Goal: Task Accomplishment & Management: Manage account settings

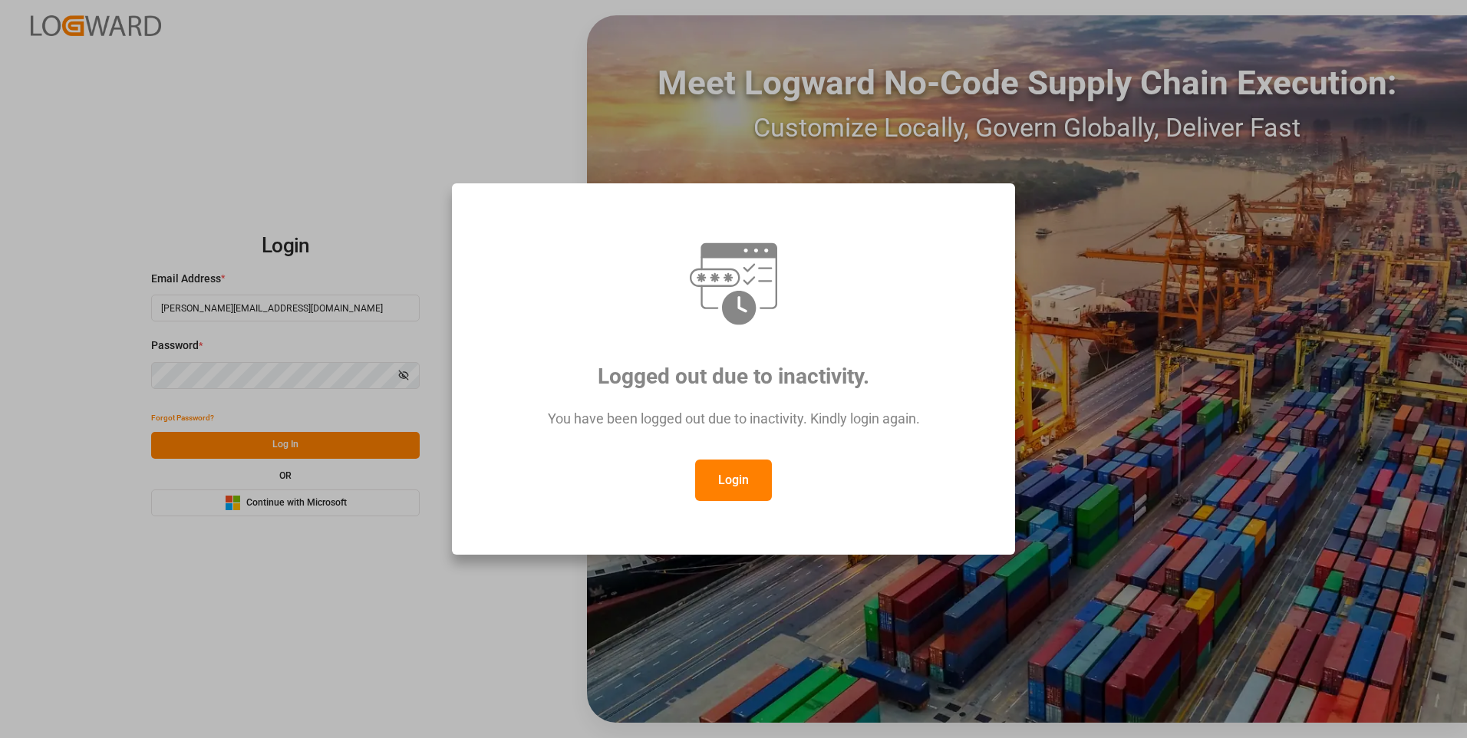
click at [732, 488] on button "Login" at bounding box center [733, 480] width 77 height 41
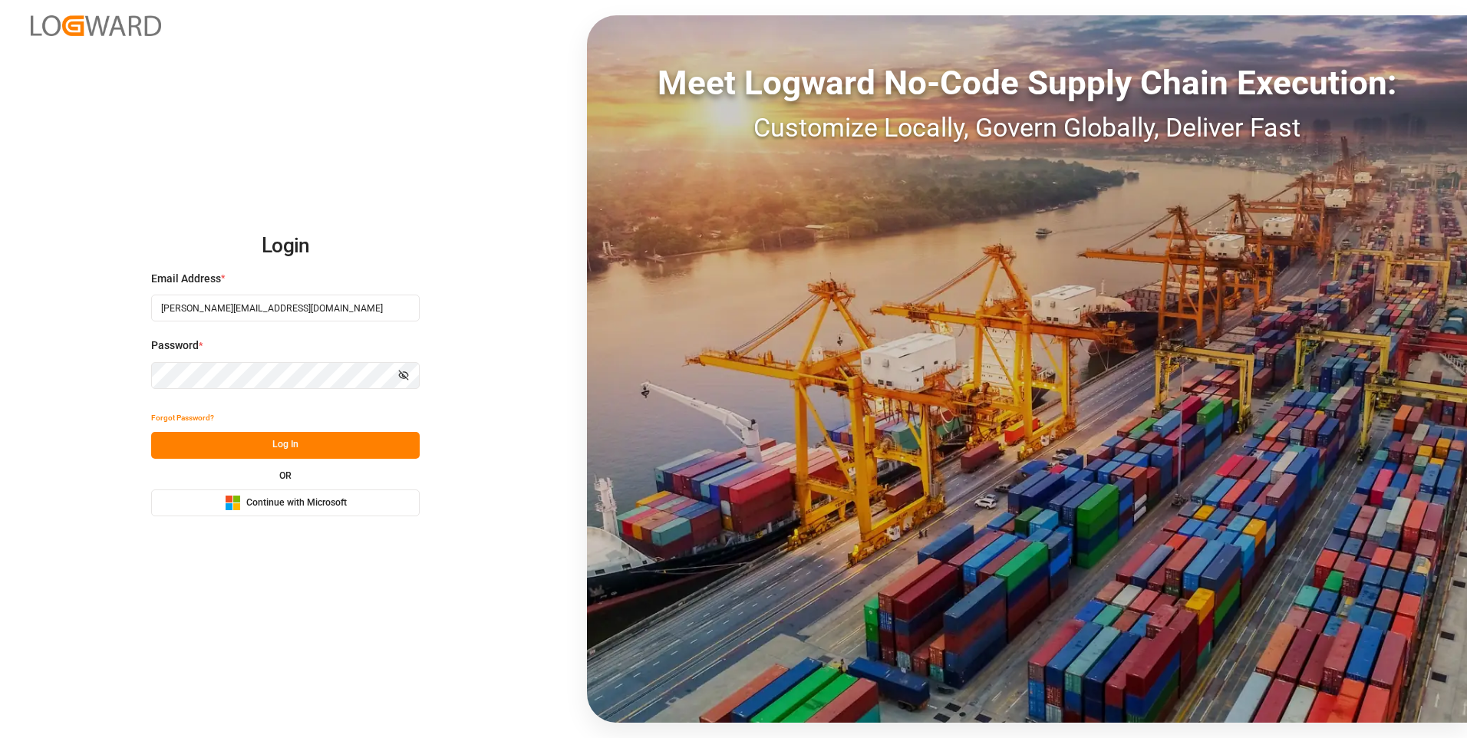
click at [302, 442] on button "Log In" at bounding box center [285, 445] width 269 height 27
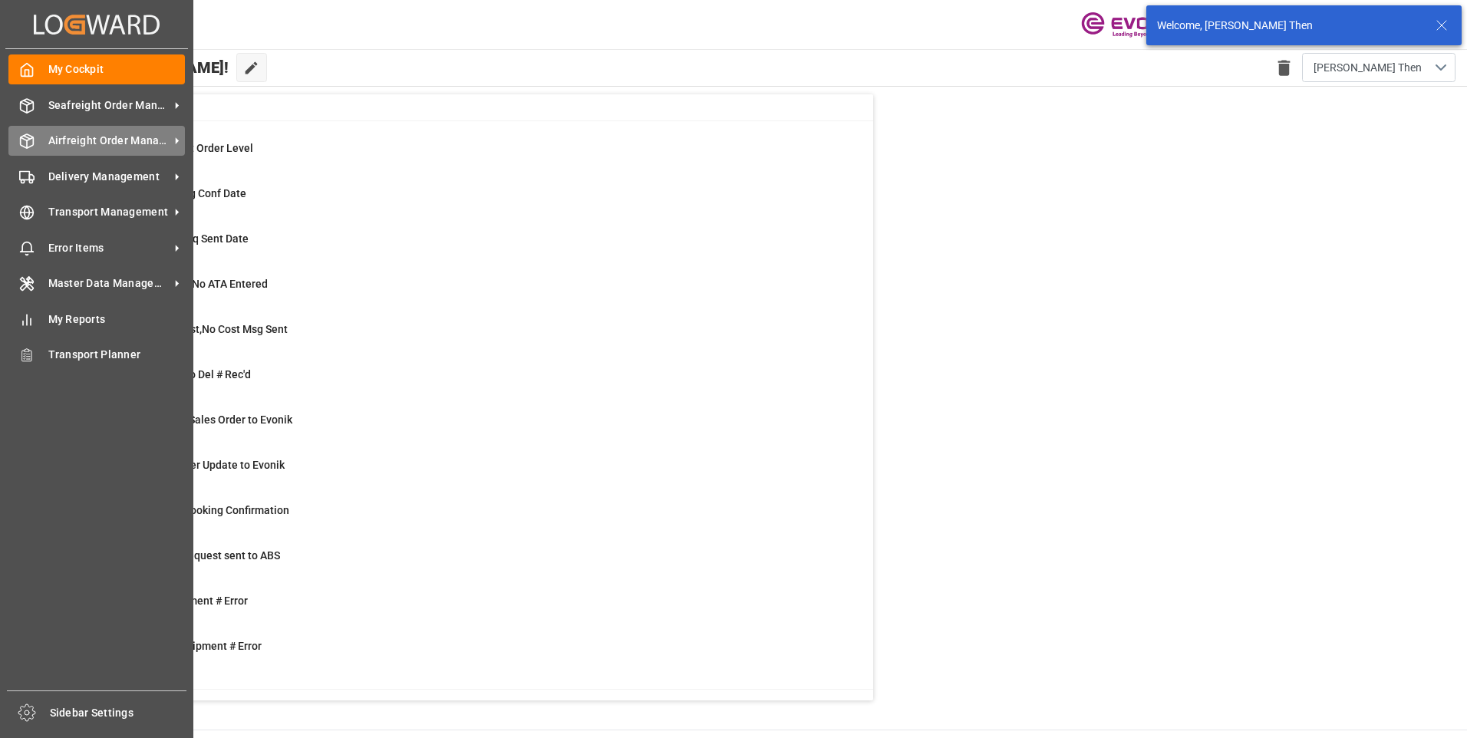
click at [54, 133] on span "Airfreight Order Management" at bounding box center [108, 141] width 121 height 16
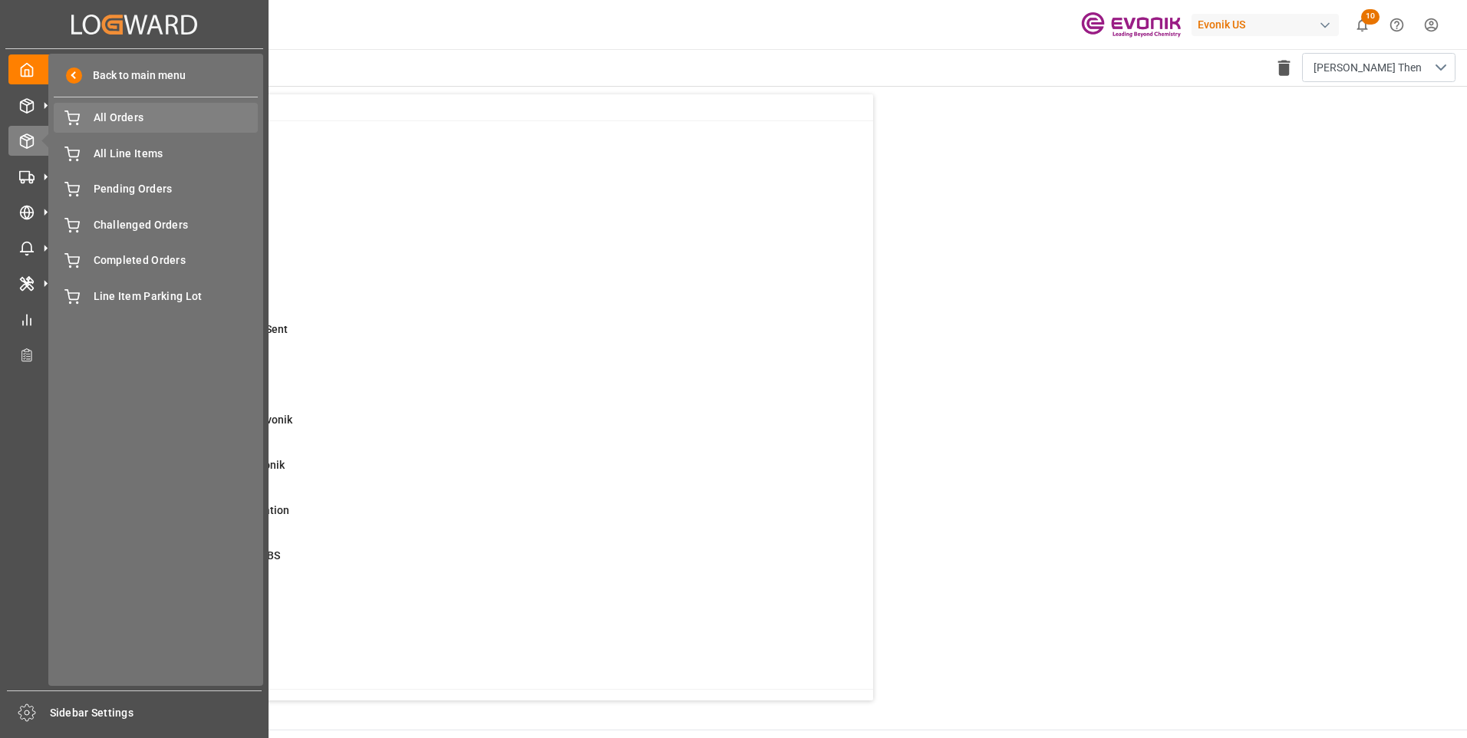
click at [101, 111] on span "All Orders" at bounding box center [176, 118] width 165 height 16
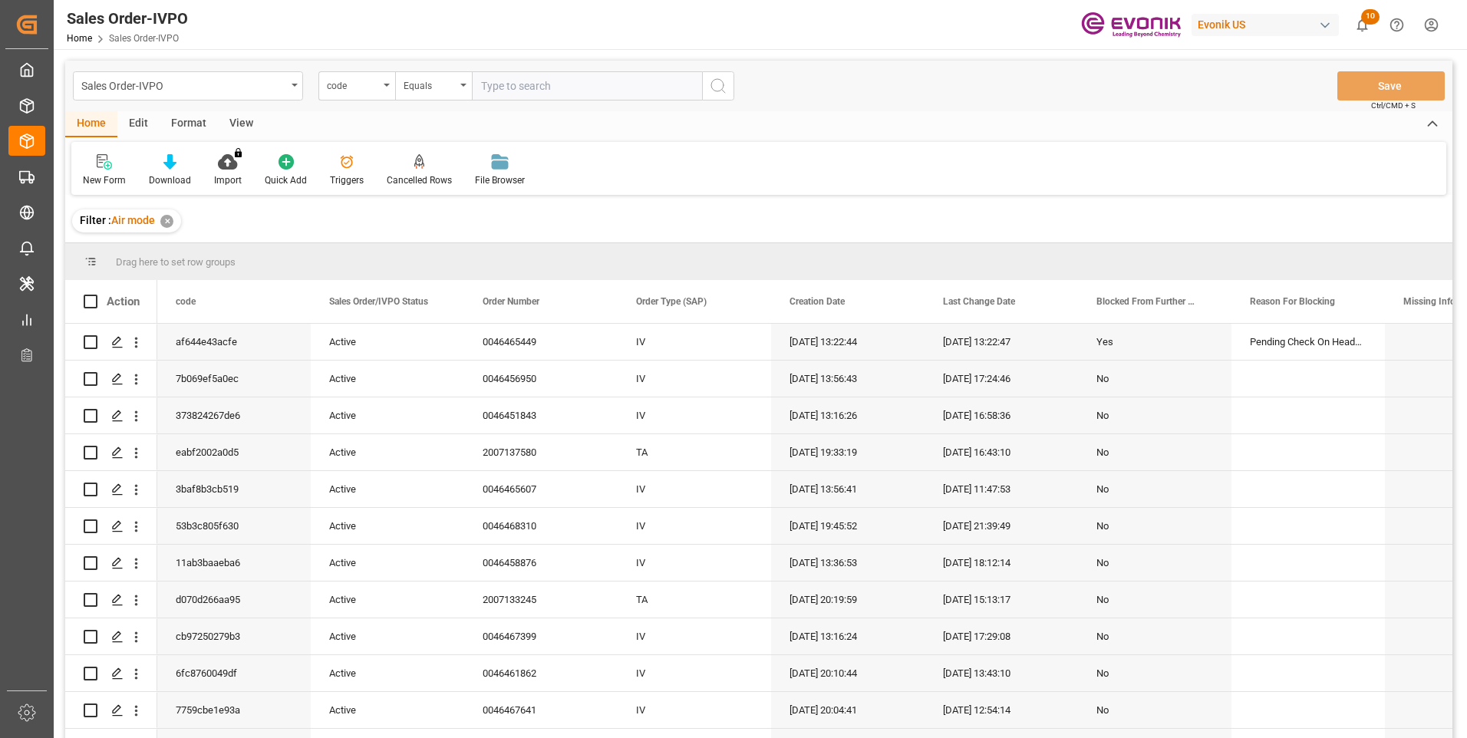
click at [384, 84] on icon "open menu" at bounding box center [387, 85] width 6 height 3
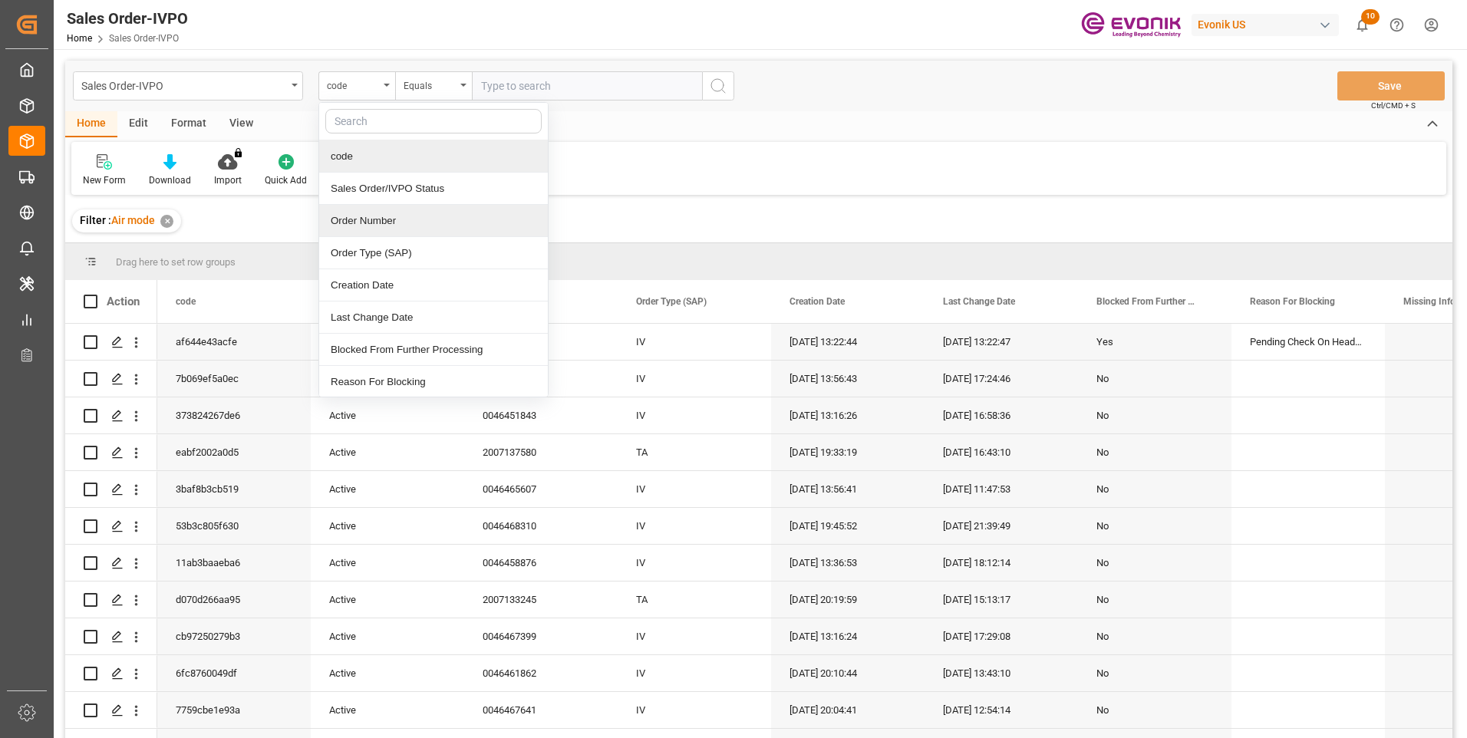
click at [383, 224] on div "Order Number" at bounding box center [433, 221] width 229 height 32
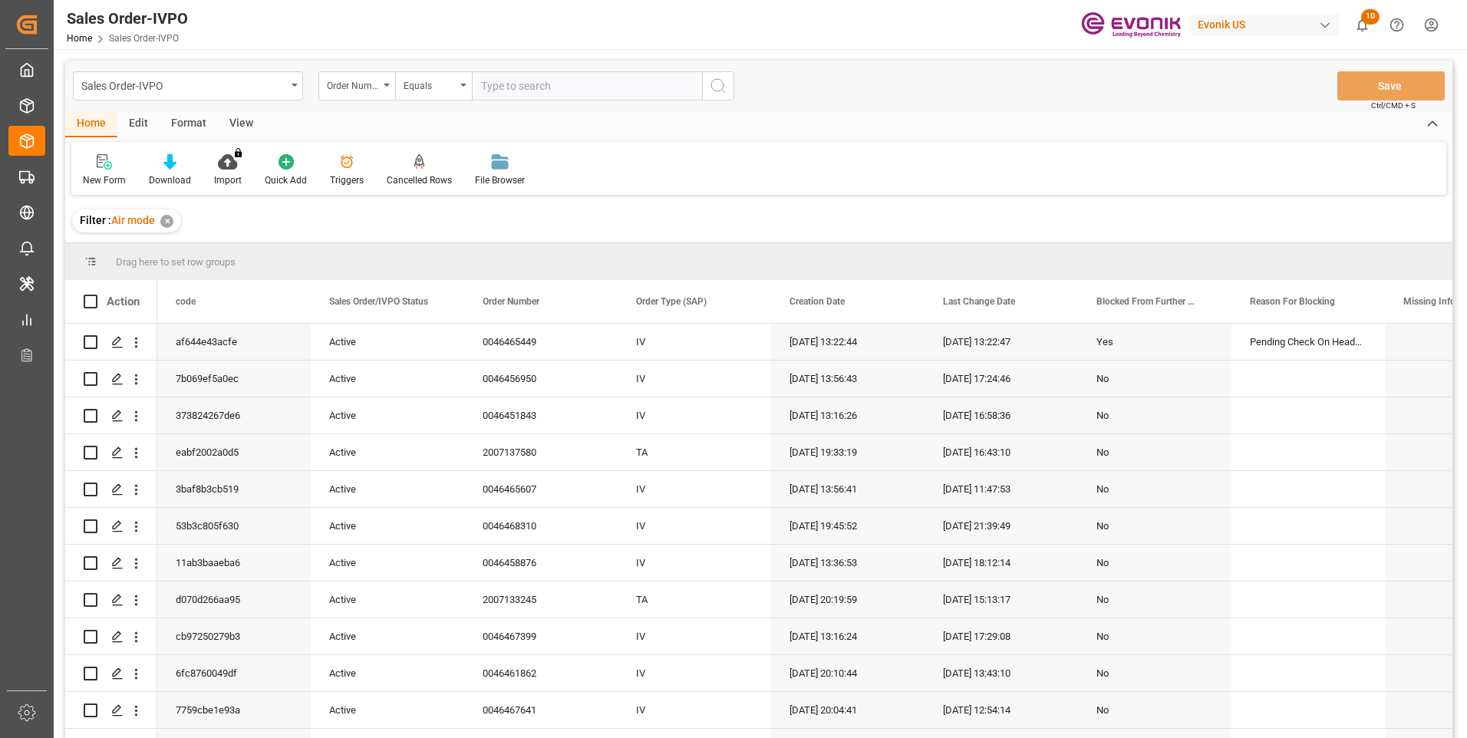
click at [561, 82] on input "text" at bounding box center [587, 85] width 230 height 29
paste input "46465449"
type input "0046465449"
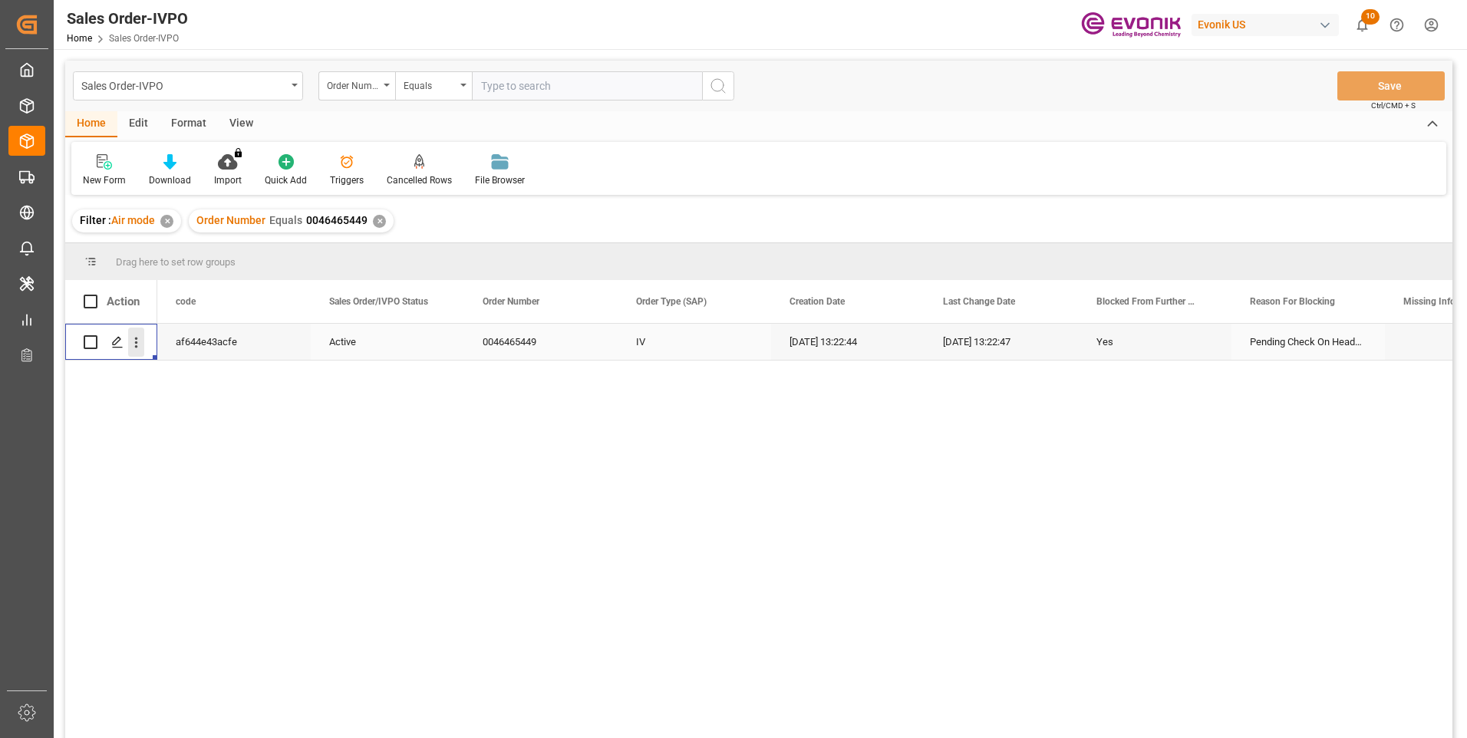
click at [139, 346] on icon "open menu" at bounding box center [136, 342] width 16 height 16
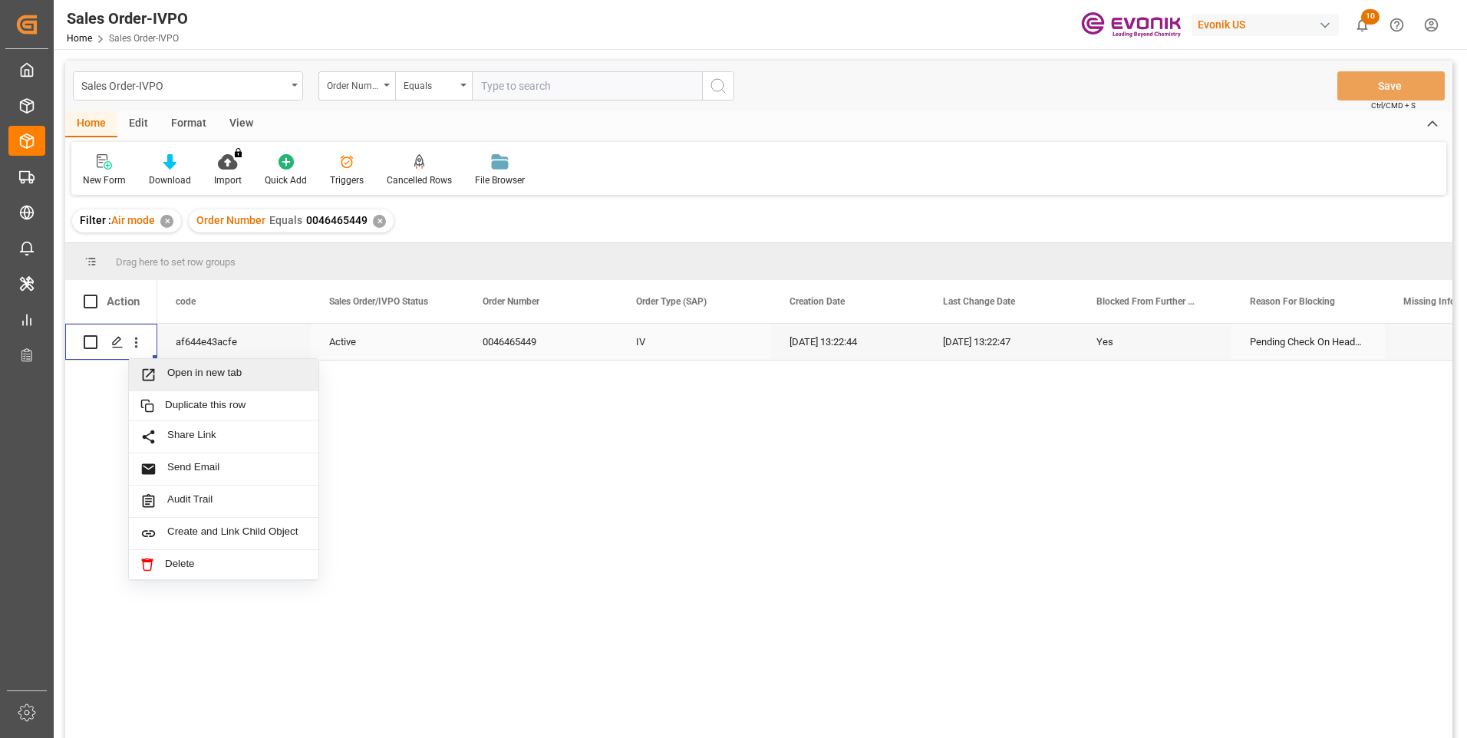
click at [203, 367] on span "Open in new tab" at bounding box center [237, 375] width 140 height 16
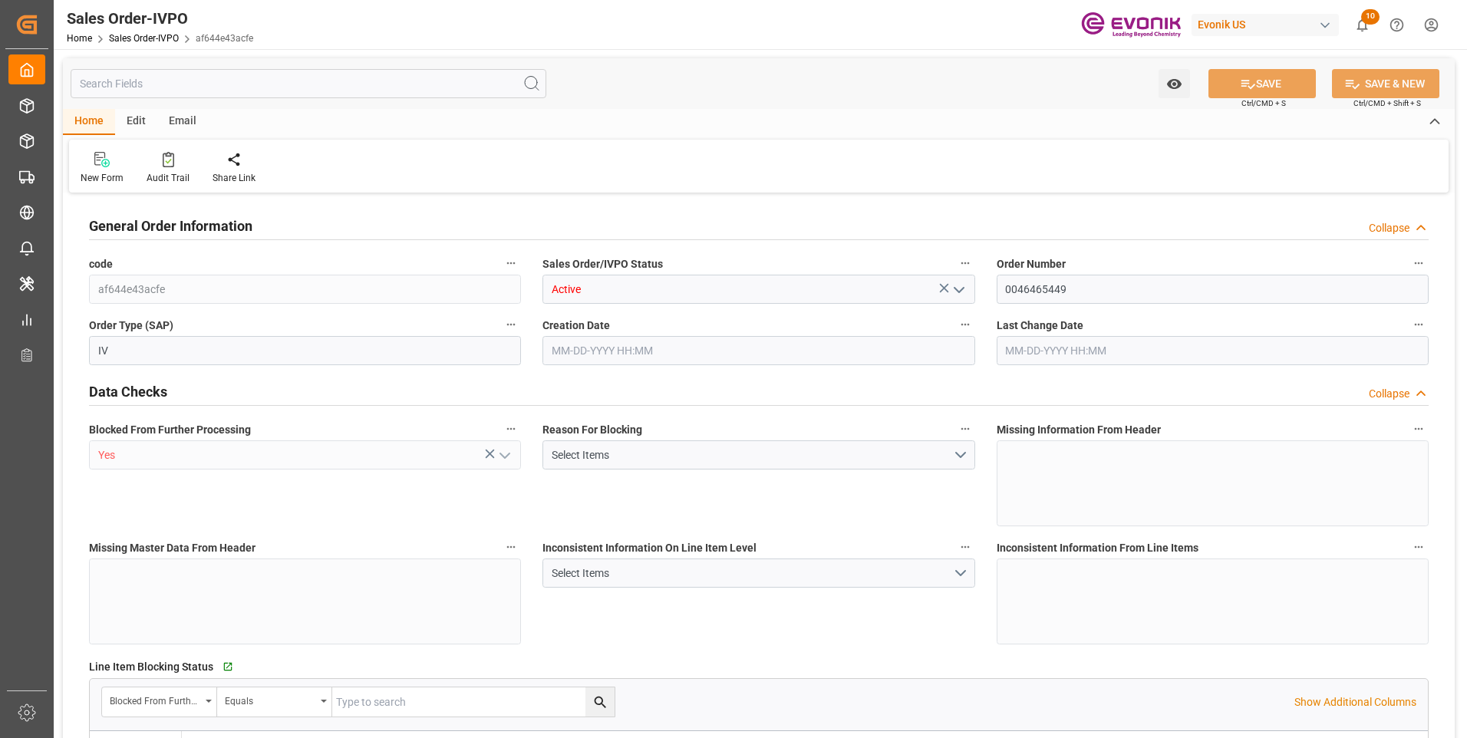
type input "CNPVG"
type input "0"
type input "1"
type input "60.8"
type input "08-19-2025 13:22"
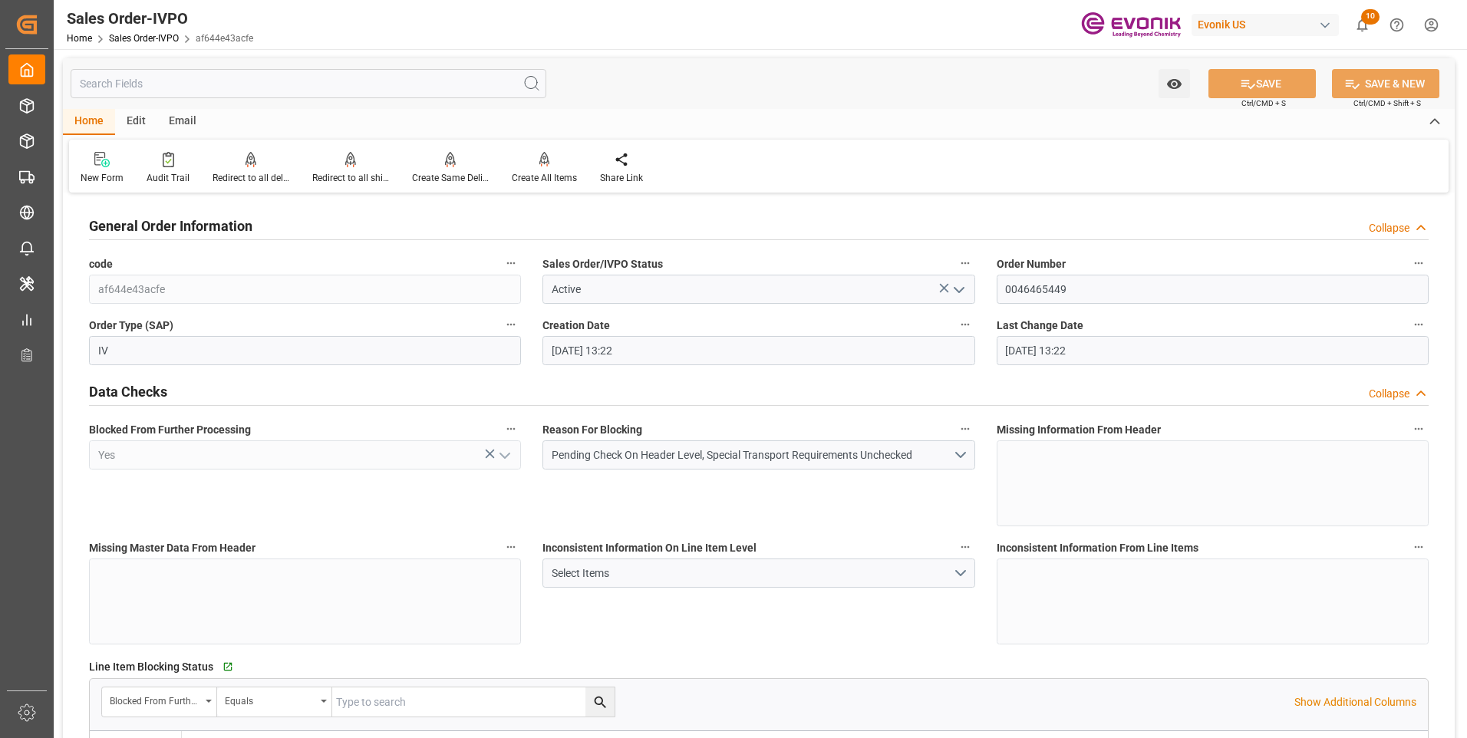
type input "08-19-2025 13:22"
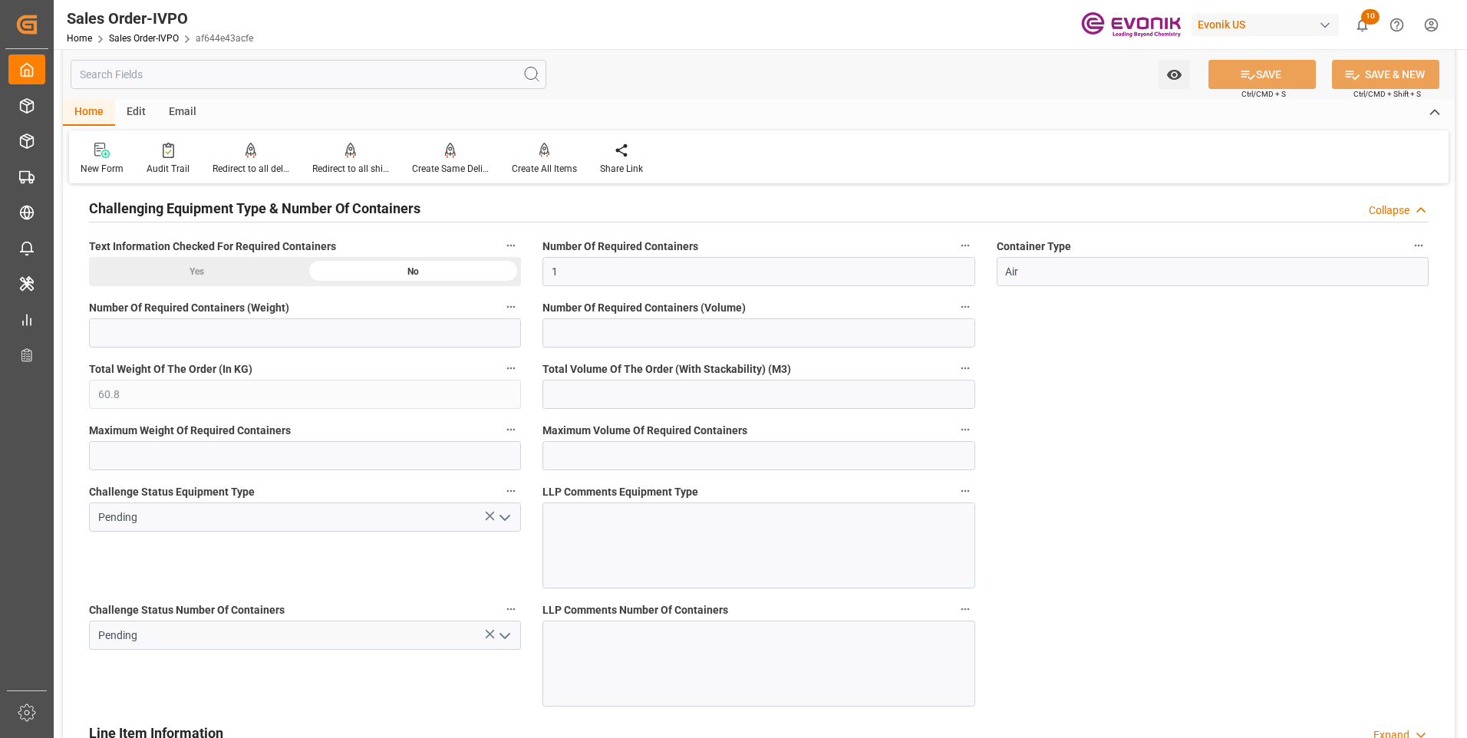
scroll to position [3045, 0]
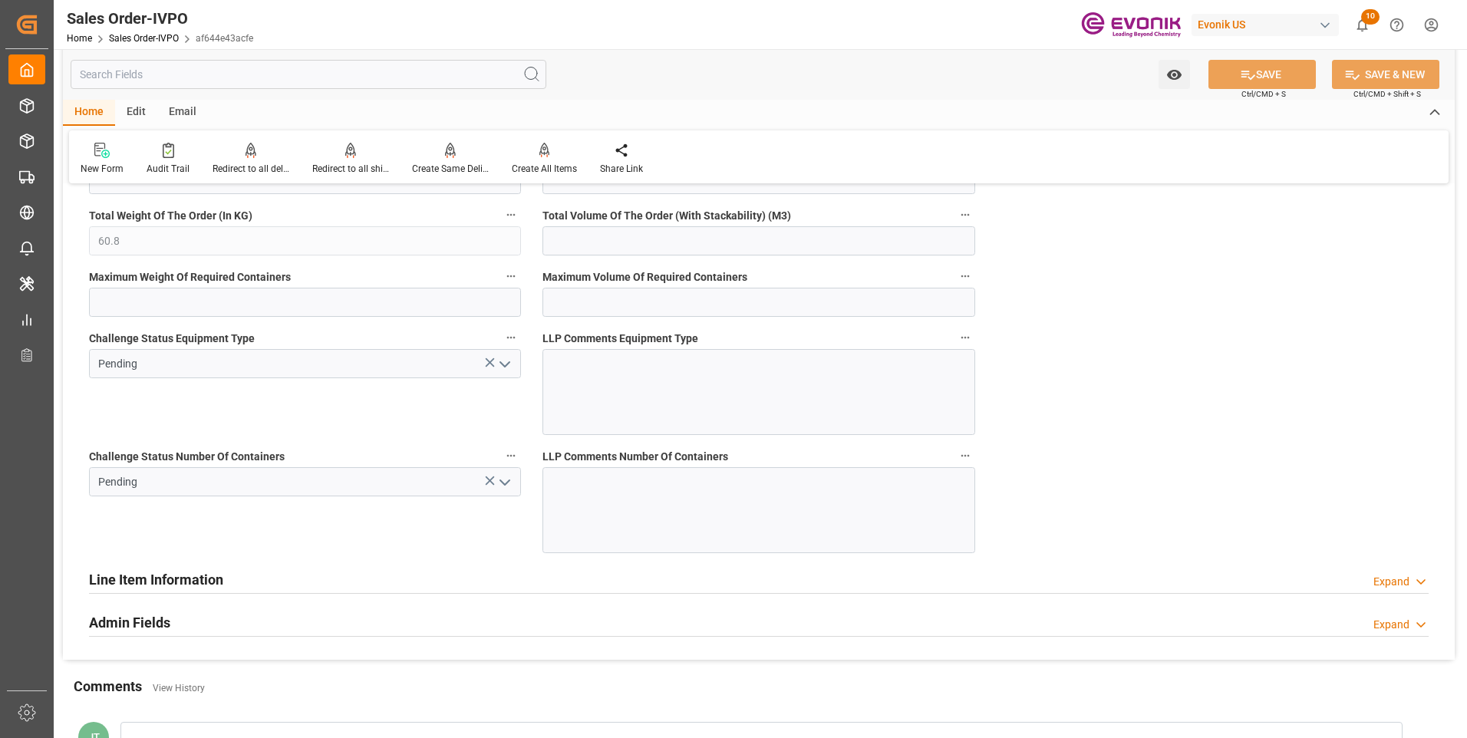
click at [496, 485] on icon "open menu" at bounding box center [505, 482] width 18 height 18
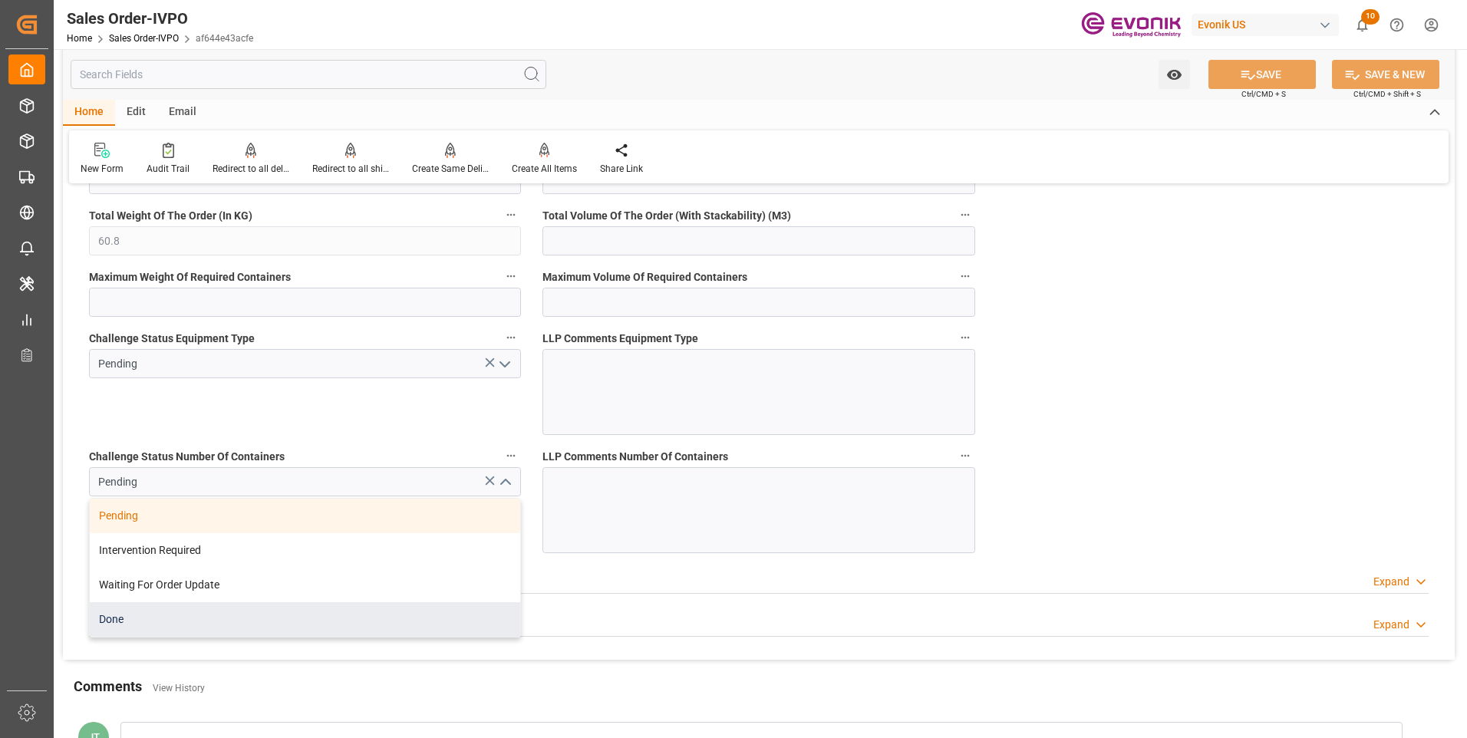
click at [211, 623] on div "Done" at bounding box center [305, 619] width 430 height 35
type input "Done"
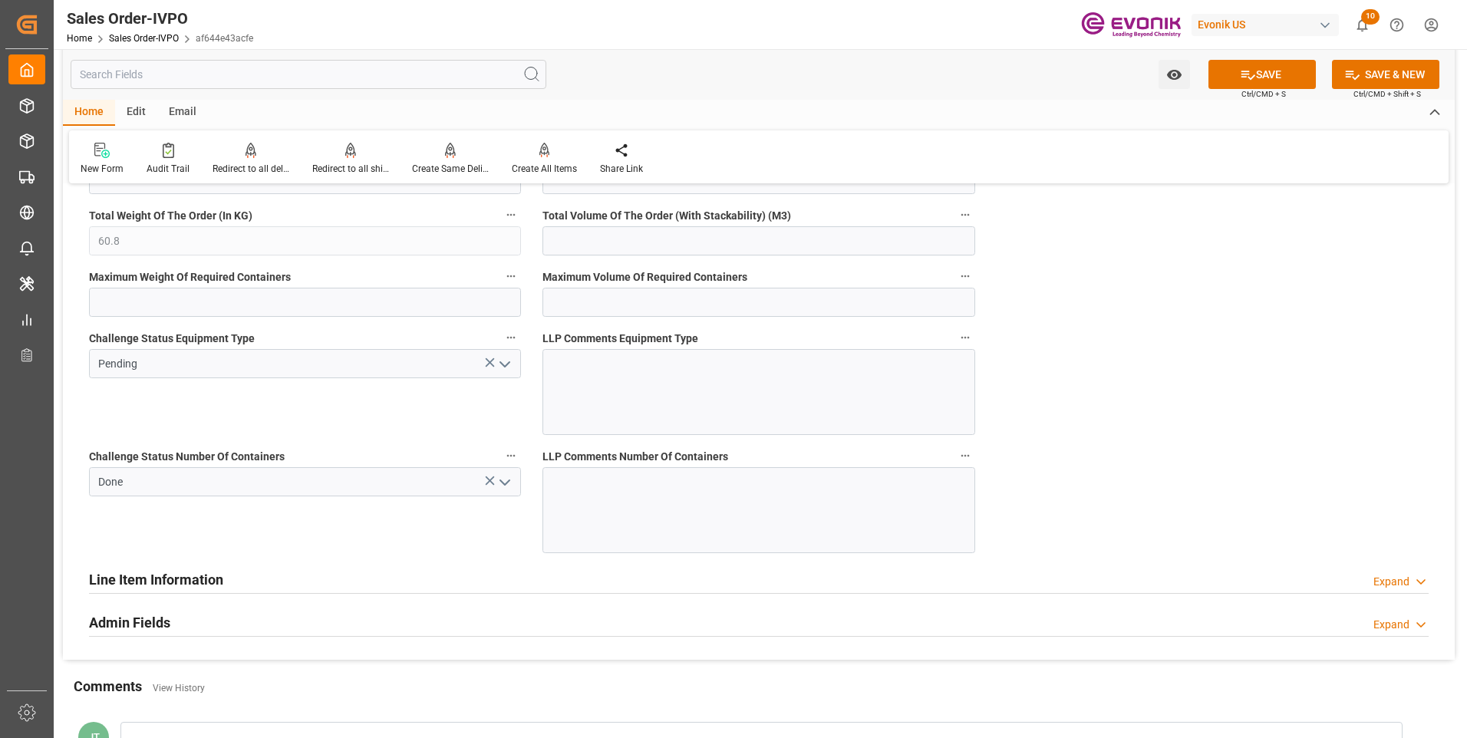
click at [514, 358] on icon "open menu" at bounding box center [505, 364] width 18 height 18
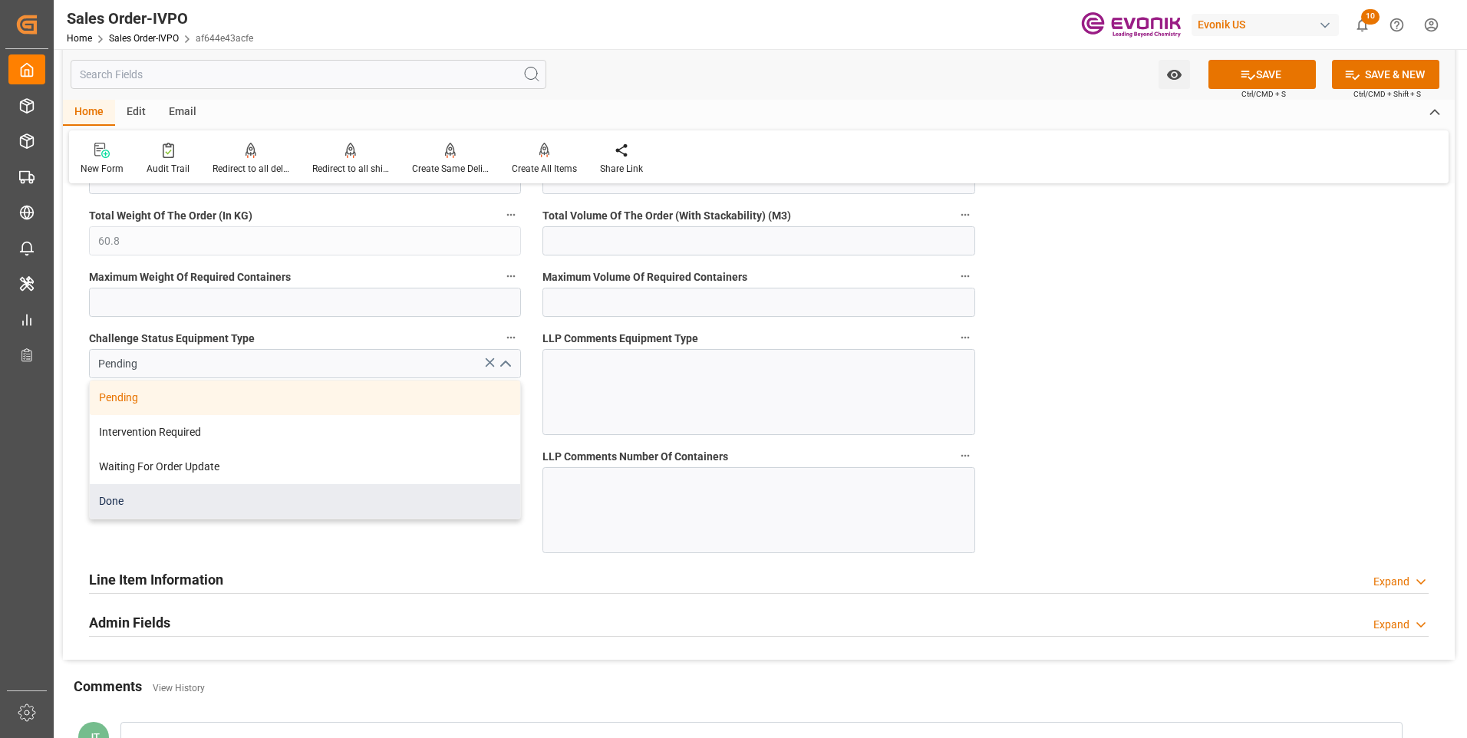
click at [245, 501] on div "Done" at bounding box center [305, 501] width 430 height 35
type input "Done"
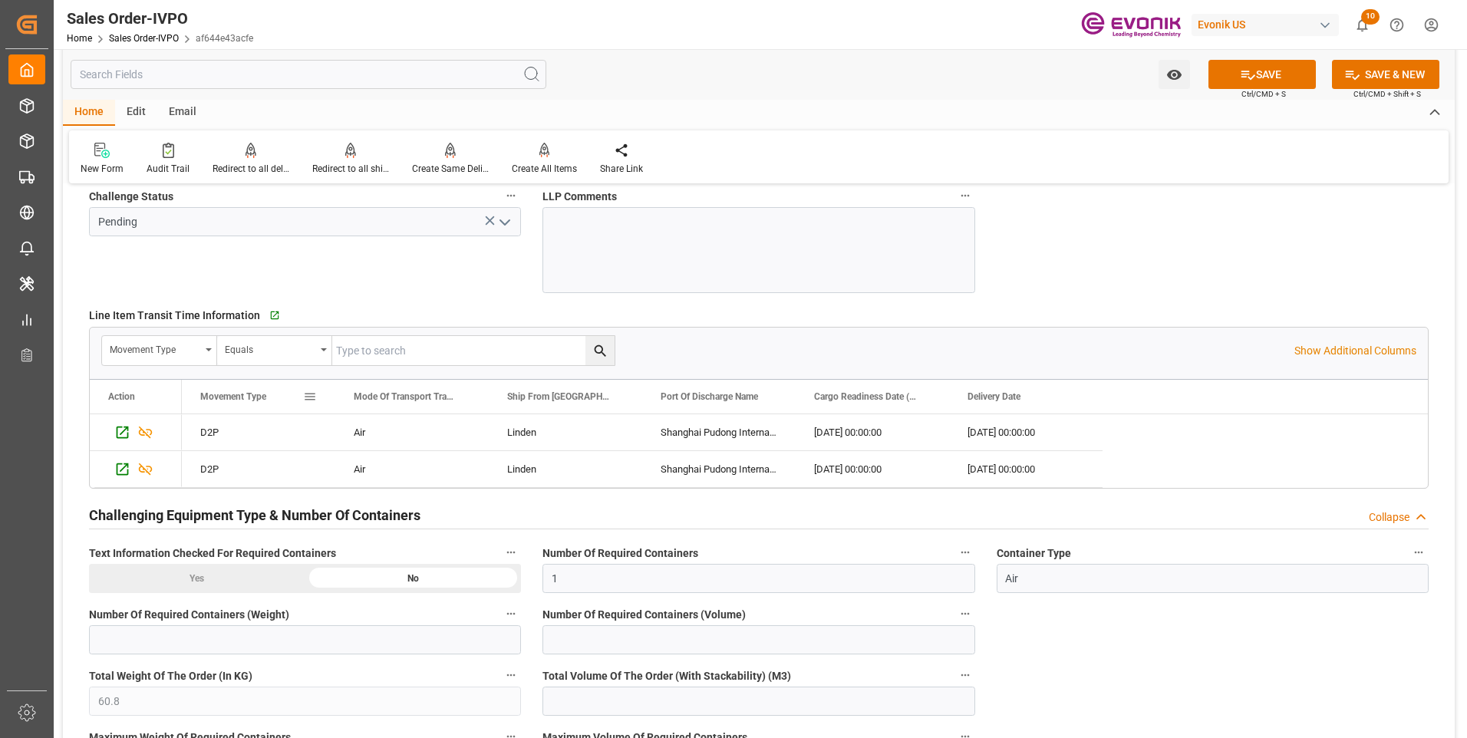
scroll to position [2431, 0]
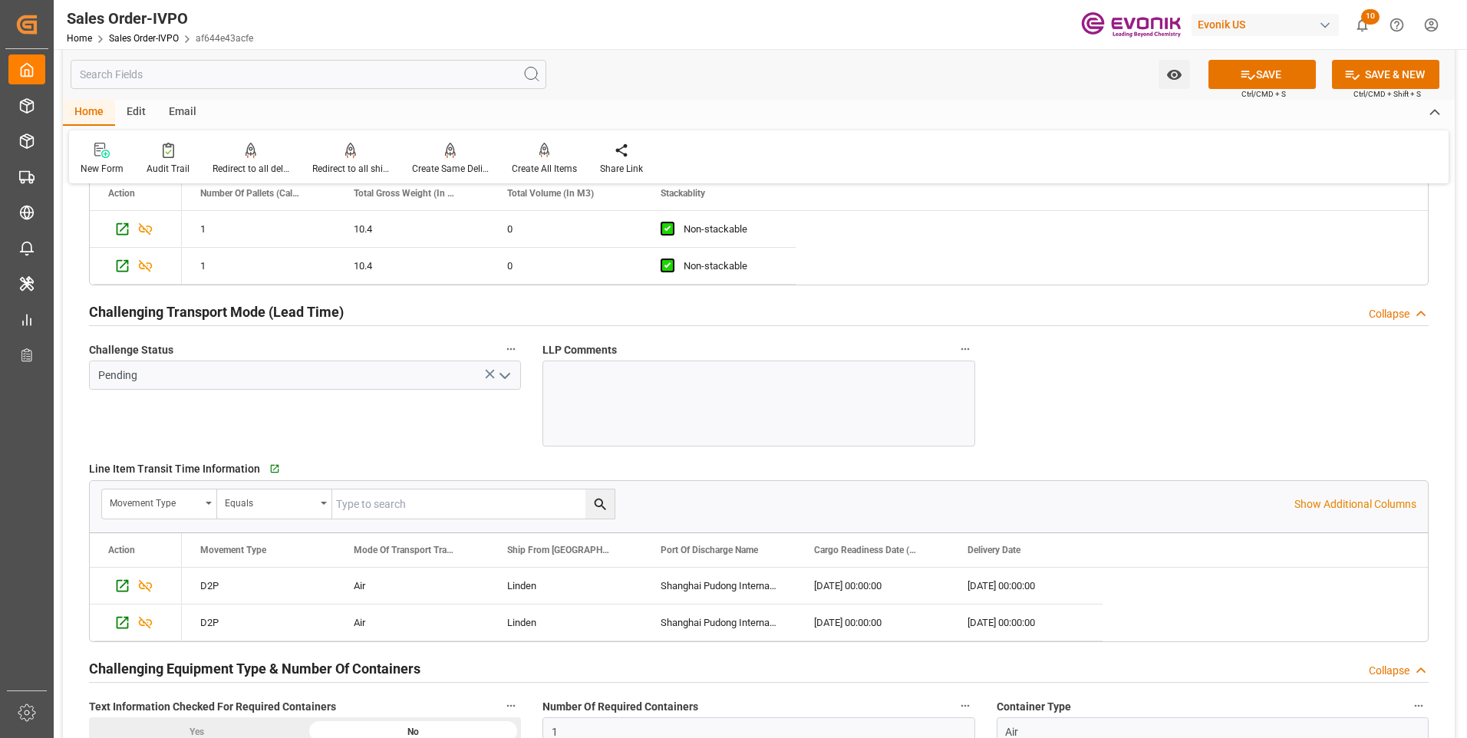
click at [505, 377] on polyline "open menu" at bounding box center [504, 376] width 9 height 5
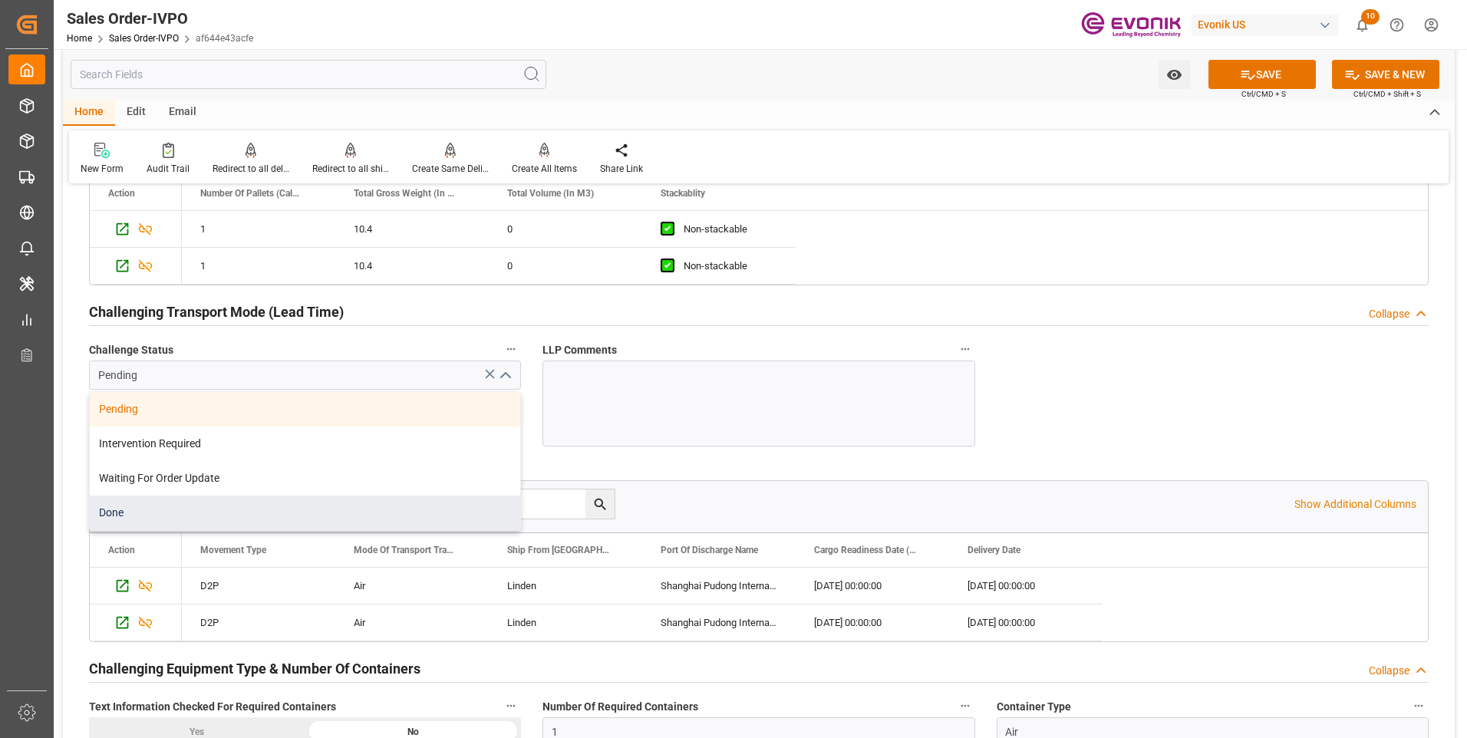
click at [186, 512] on div "Done" at bounding box center [305, 513] width 430 height 35
type input "Done"
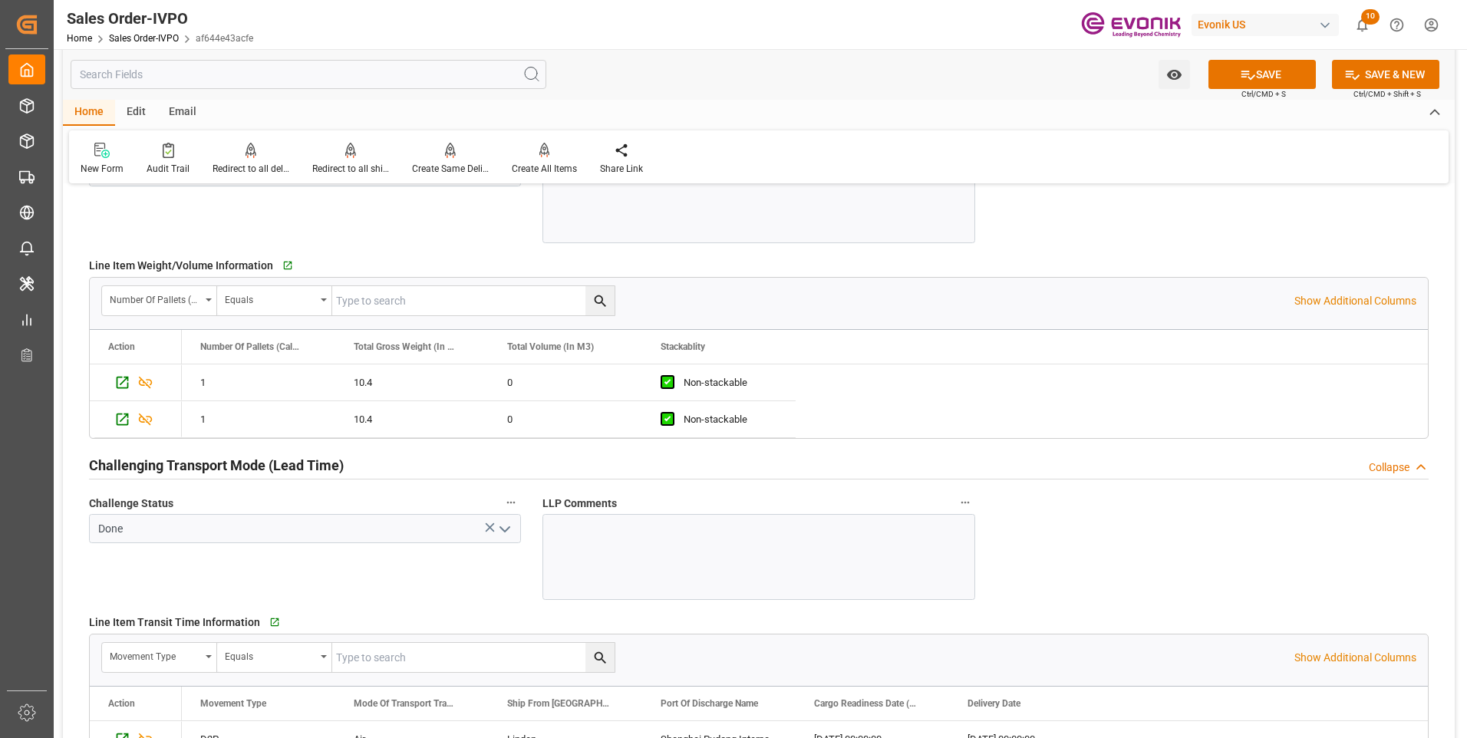
scroll to position [2124, 0]
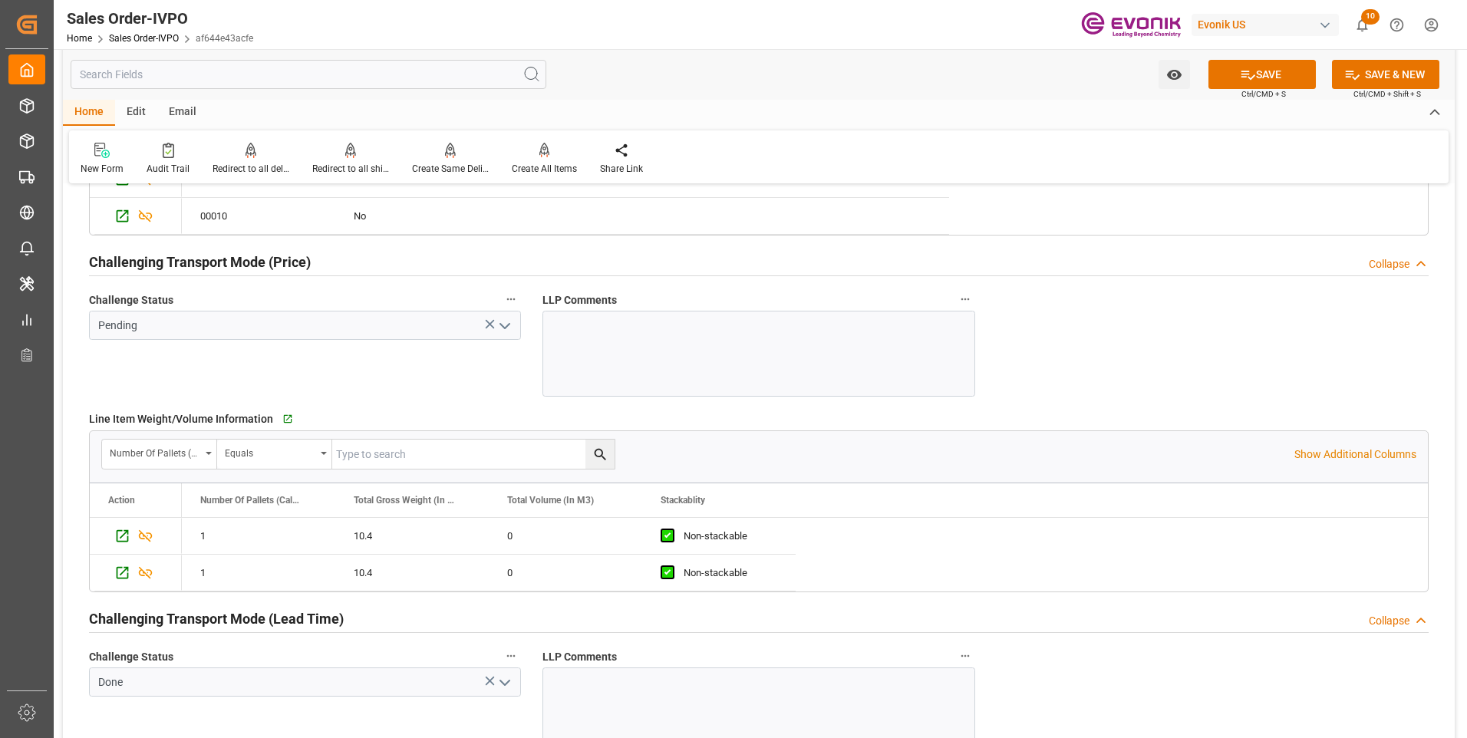
click at [507, 322] on icon "open menu" at bounding box center [505, 326] width 18 height 18
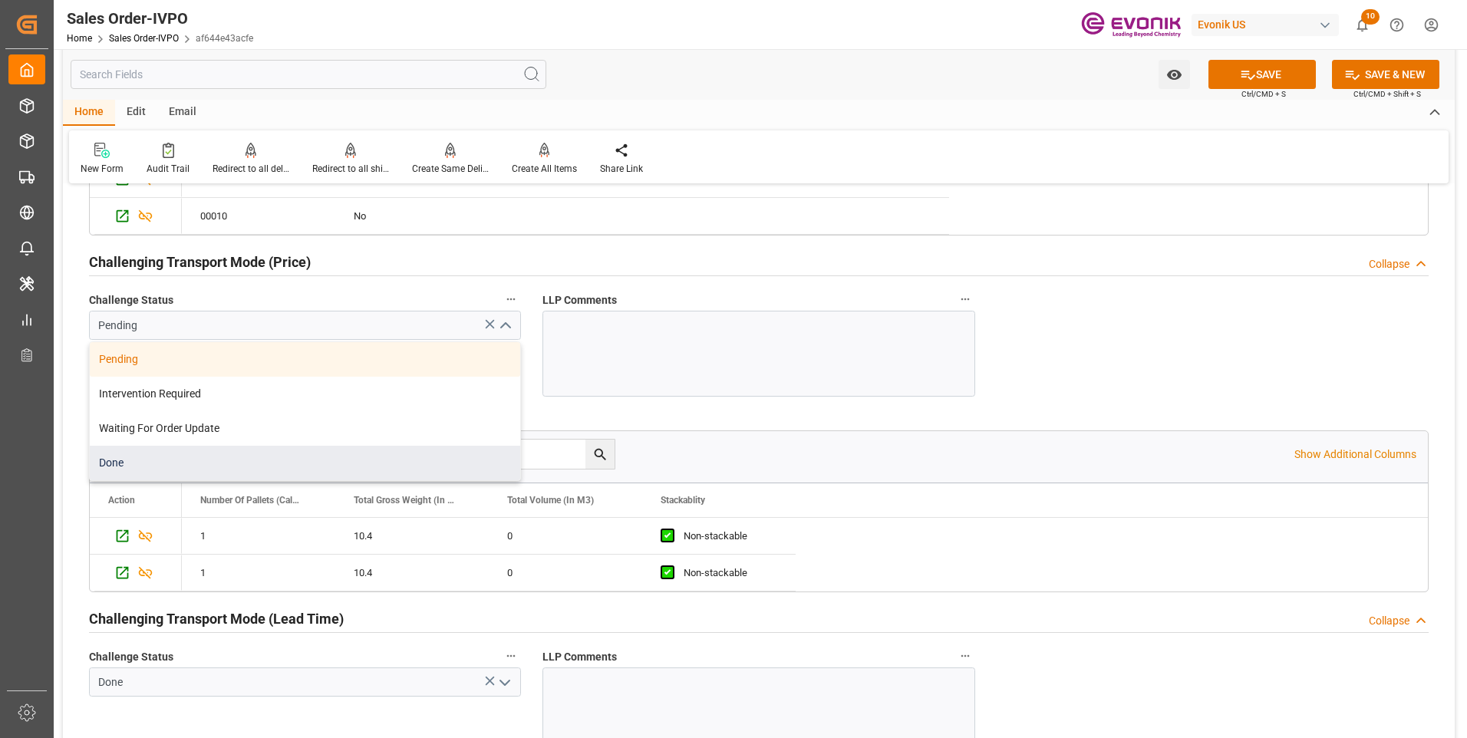
click at [219, 464] on div "Done" at bounding box center [305, 463] width 430 height 35
type input "Done"
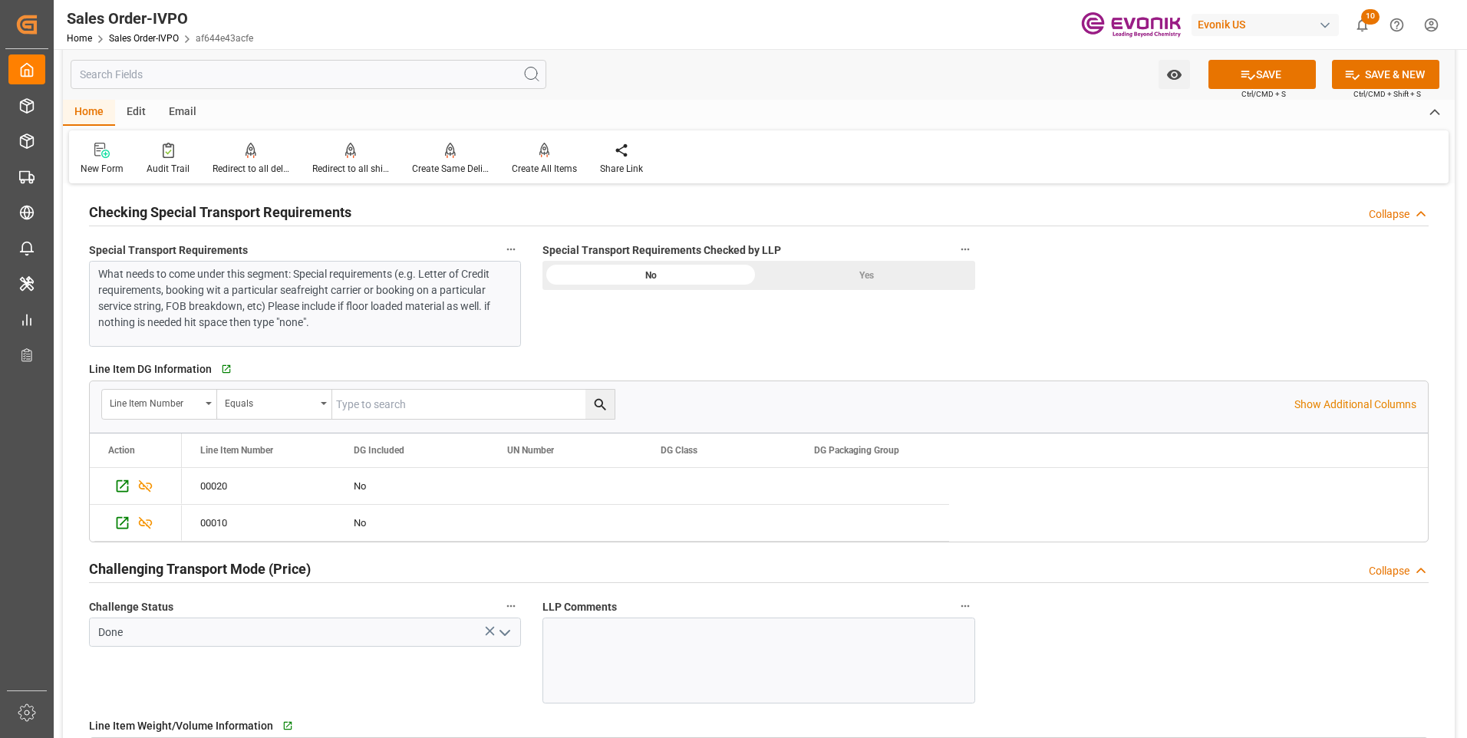
scroll to position [1664, 0]
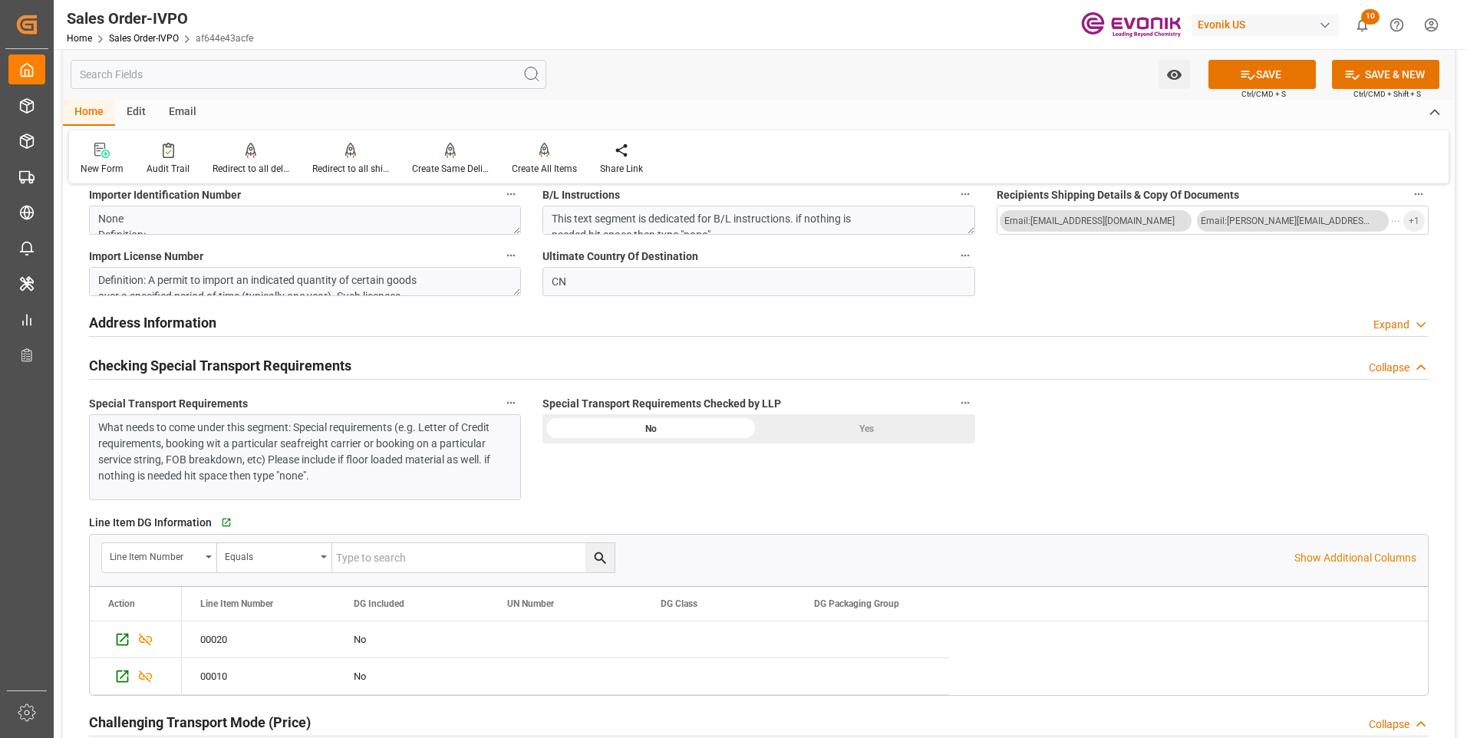
click at [895, 418] on div "Yes" at bounding box center [867, 428] width 216 height 29
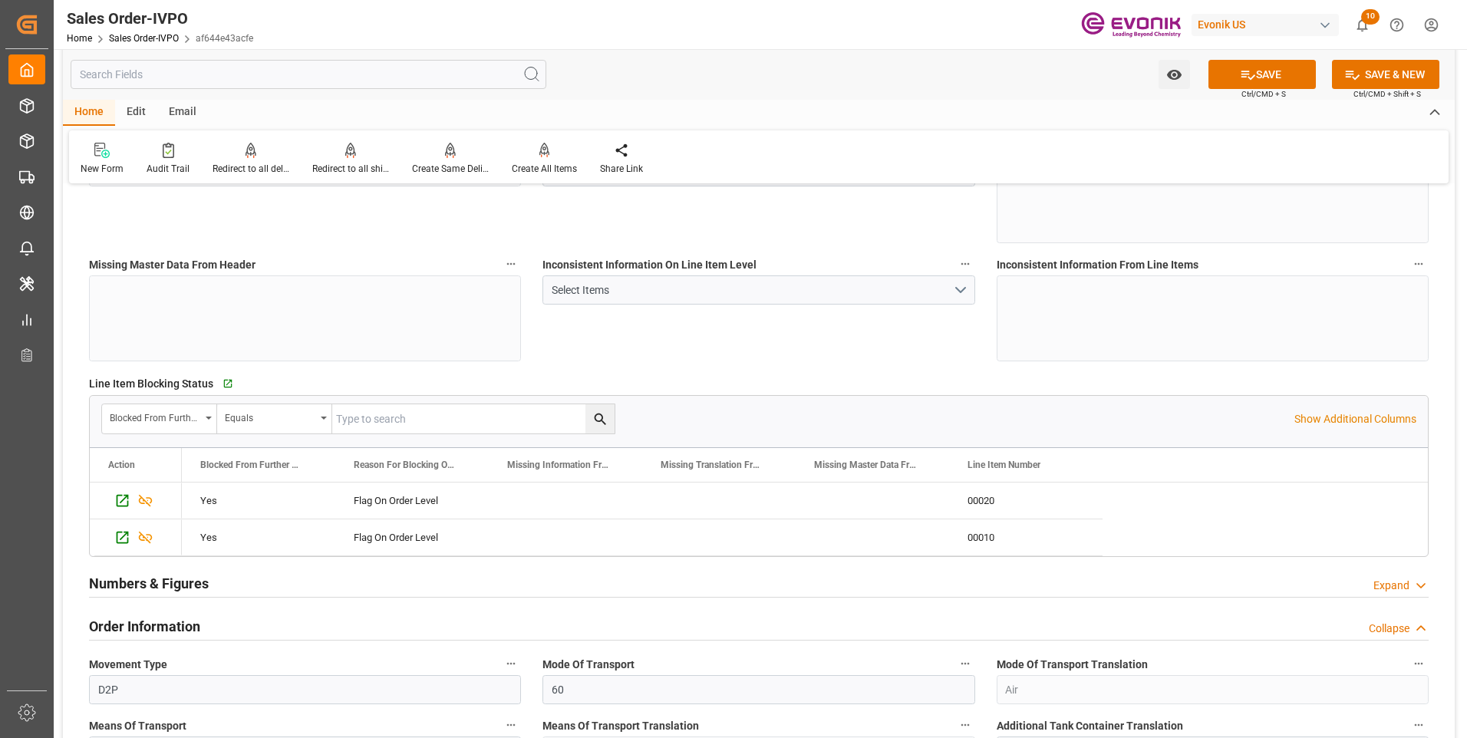
scroll to position [0, 0]
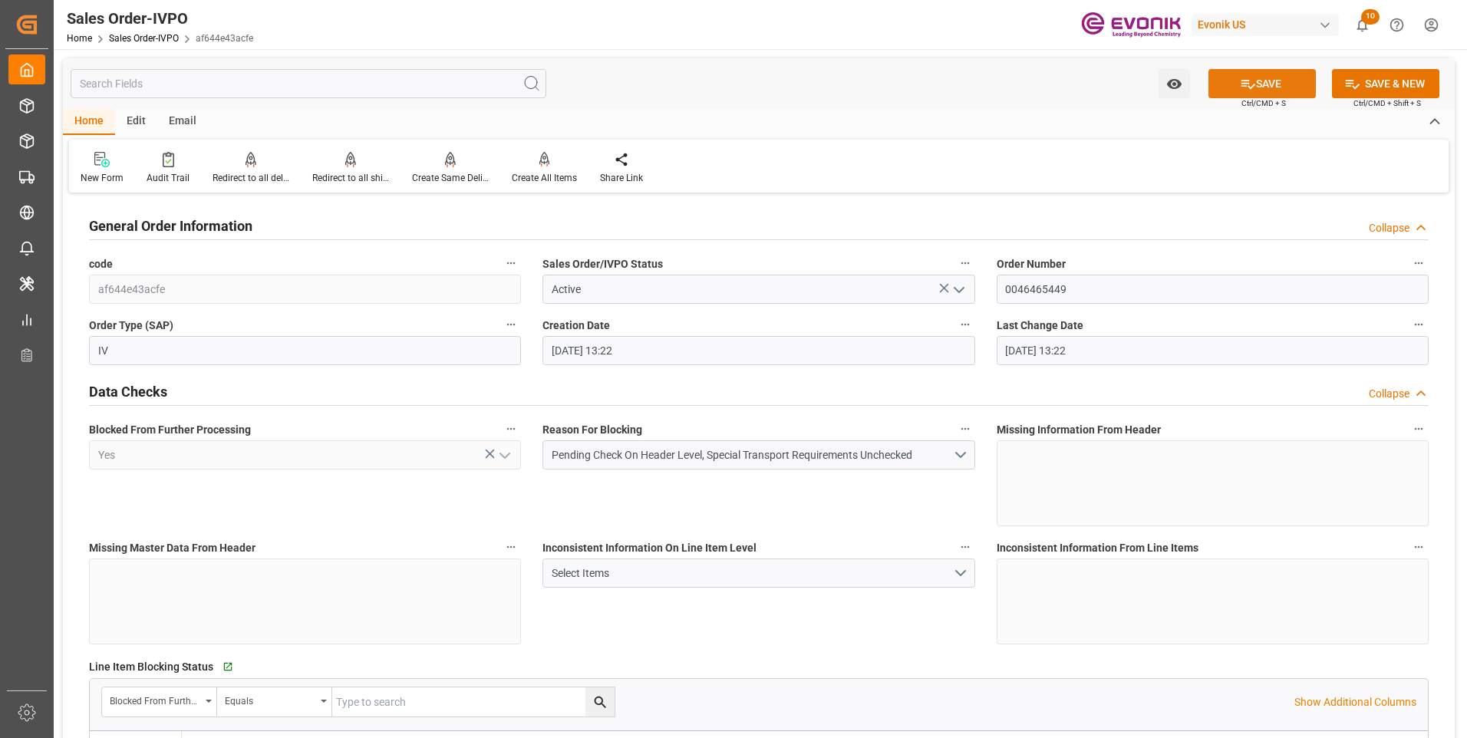
click at [1270, 88] on button "SAVE" at bounding box center [1261, 83] width 107 height 29
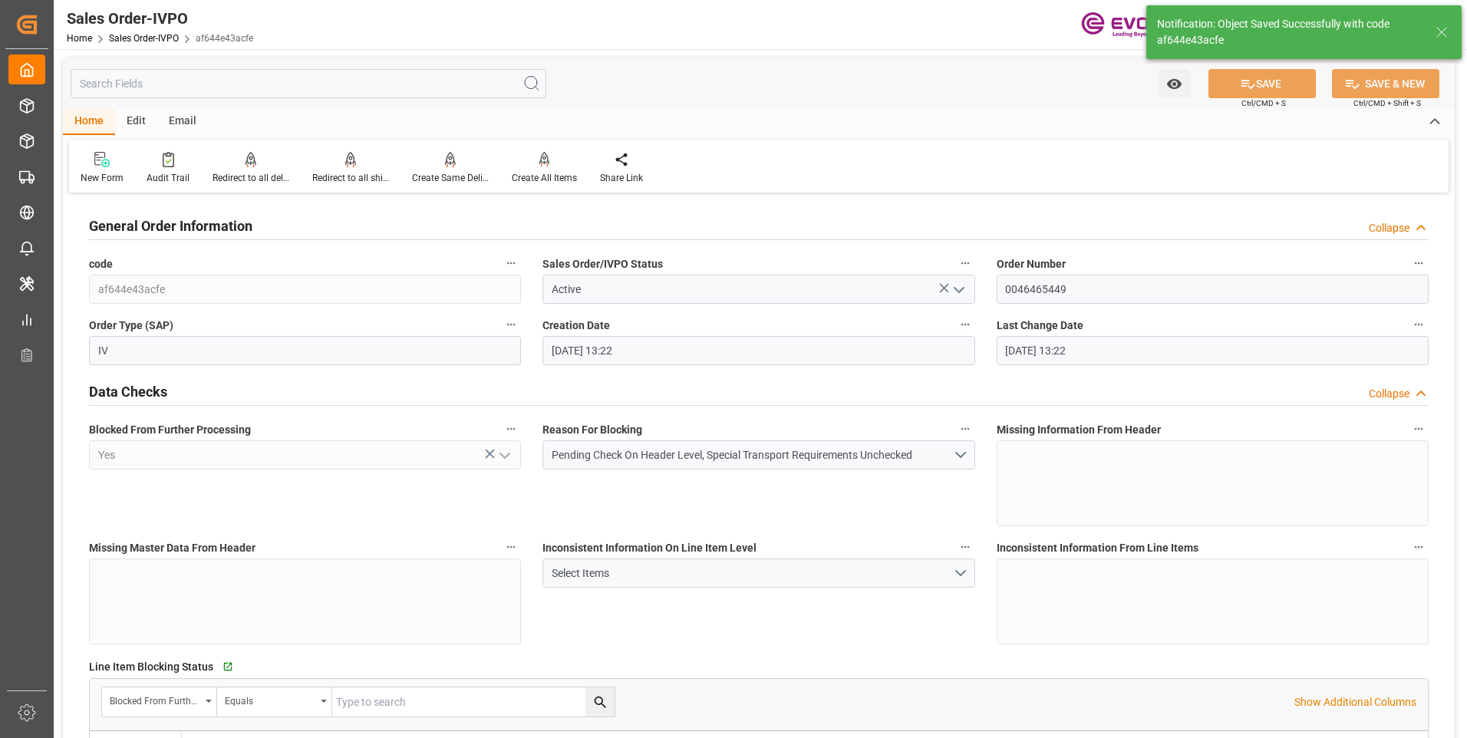
type input "08-19-2025 13:51"
type input "No"
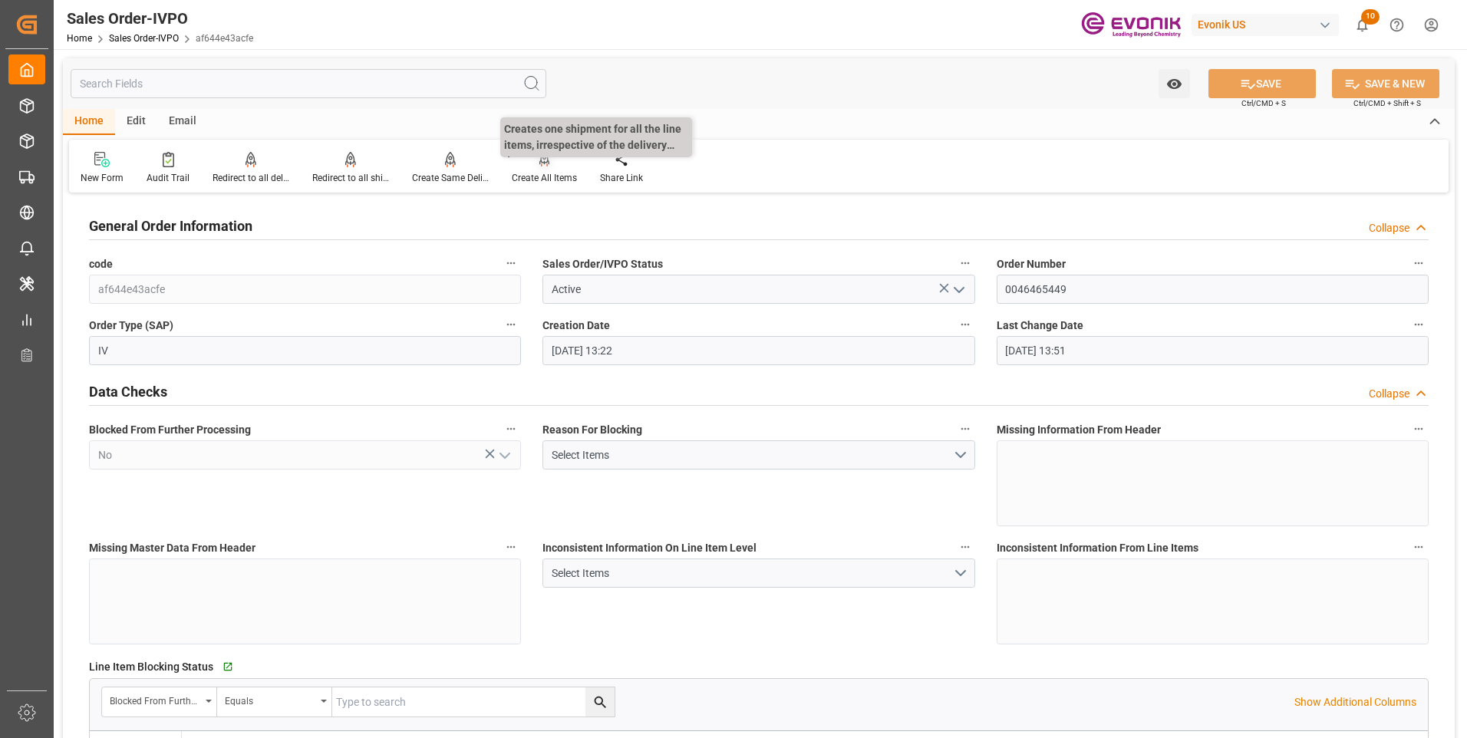
click at [548, 173] on div "Create All Items" at bounding box center [544, 178] width 65 height 14
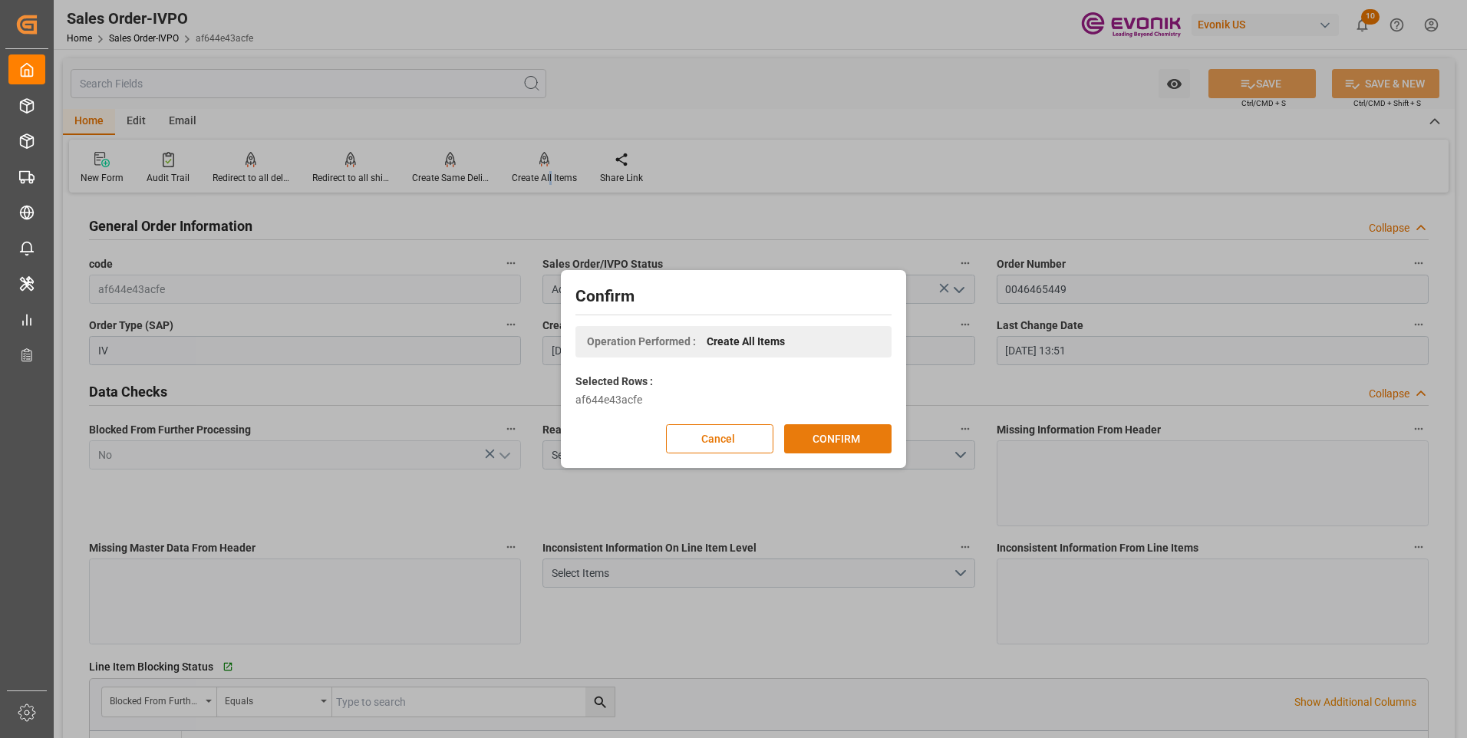
click at [831, 443] on button "CONFIRM" at bounding box center [837, 438] width 107 height 29
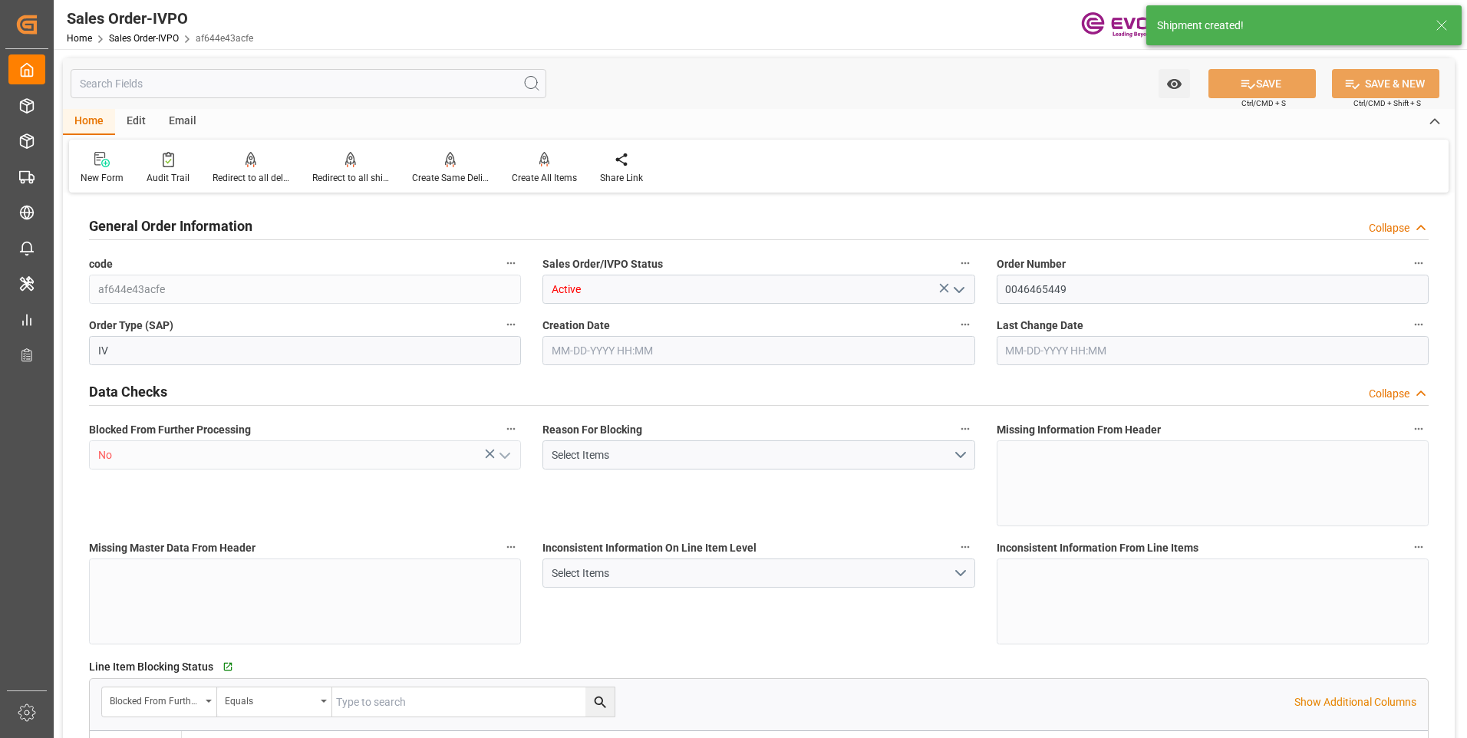
type input "CNPVG"
type input "0"
type input "1"
type input "60.8"
type input "08-19-2025 13:22"
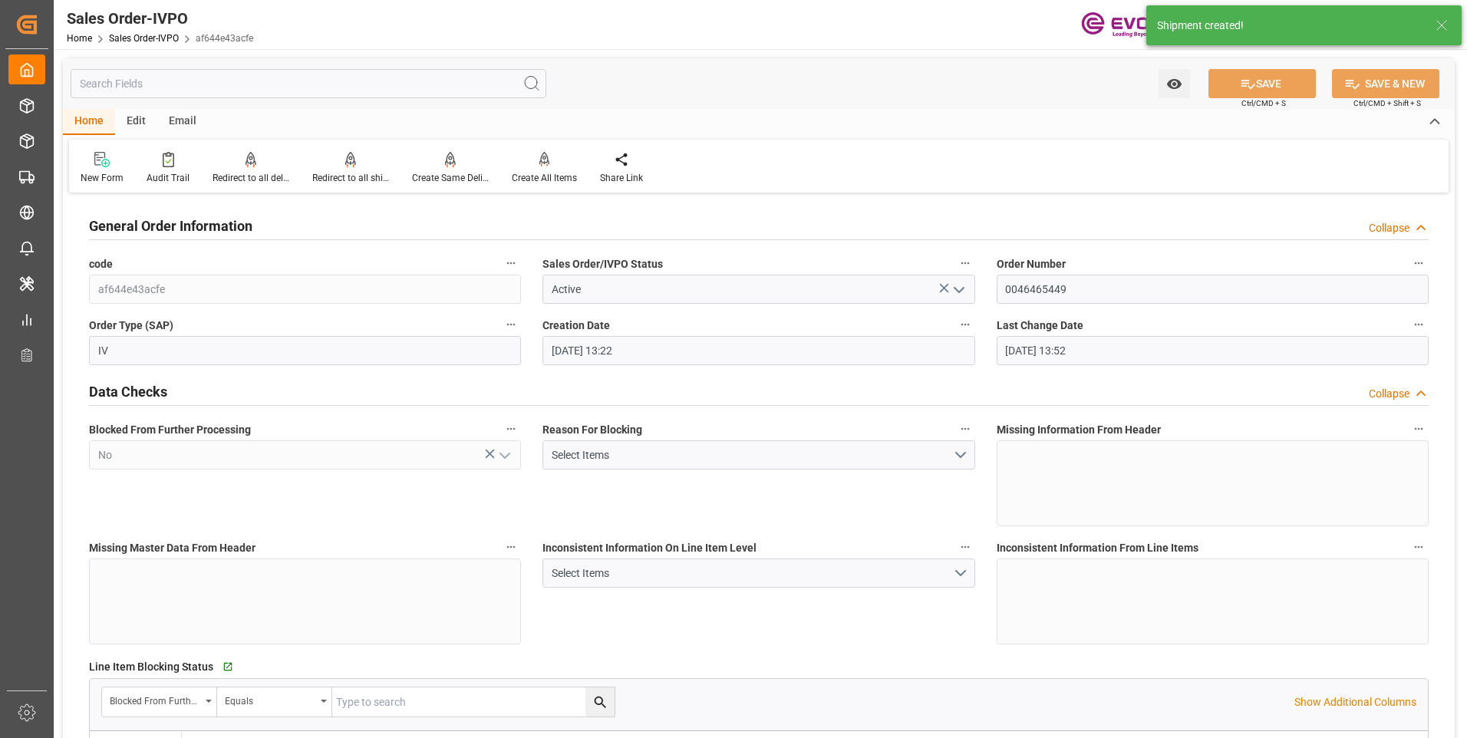
type input "08-19-2025 13:52"
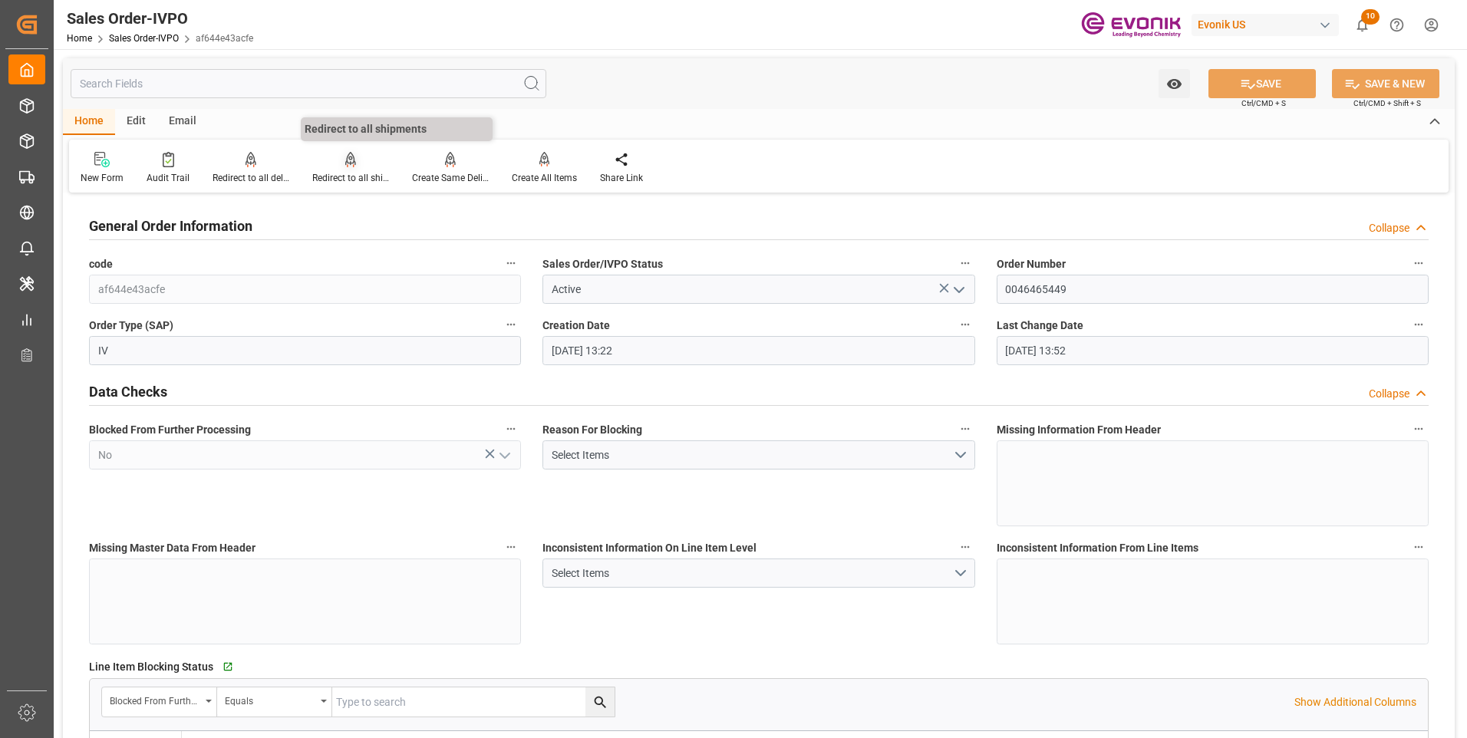
click at [342, 176] on div "Redirect to all shipments" at bounding box center [350, 178] width 77 height 14
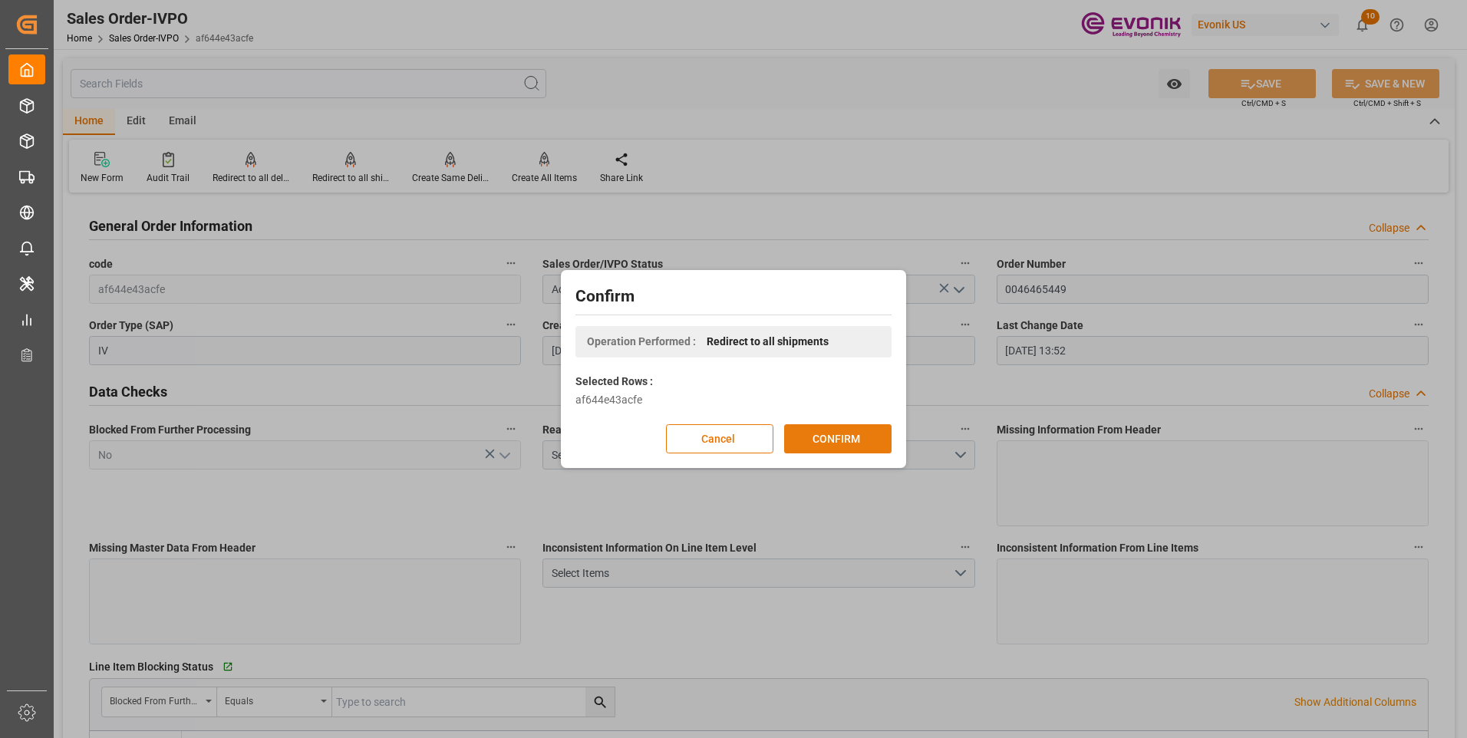
click at [810, 443] on button "CONFIRM" at bounding box center [837, 438] width 107 height 29
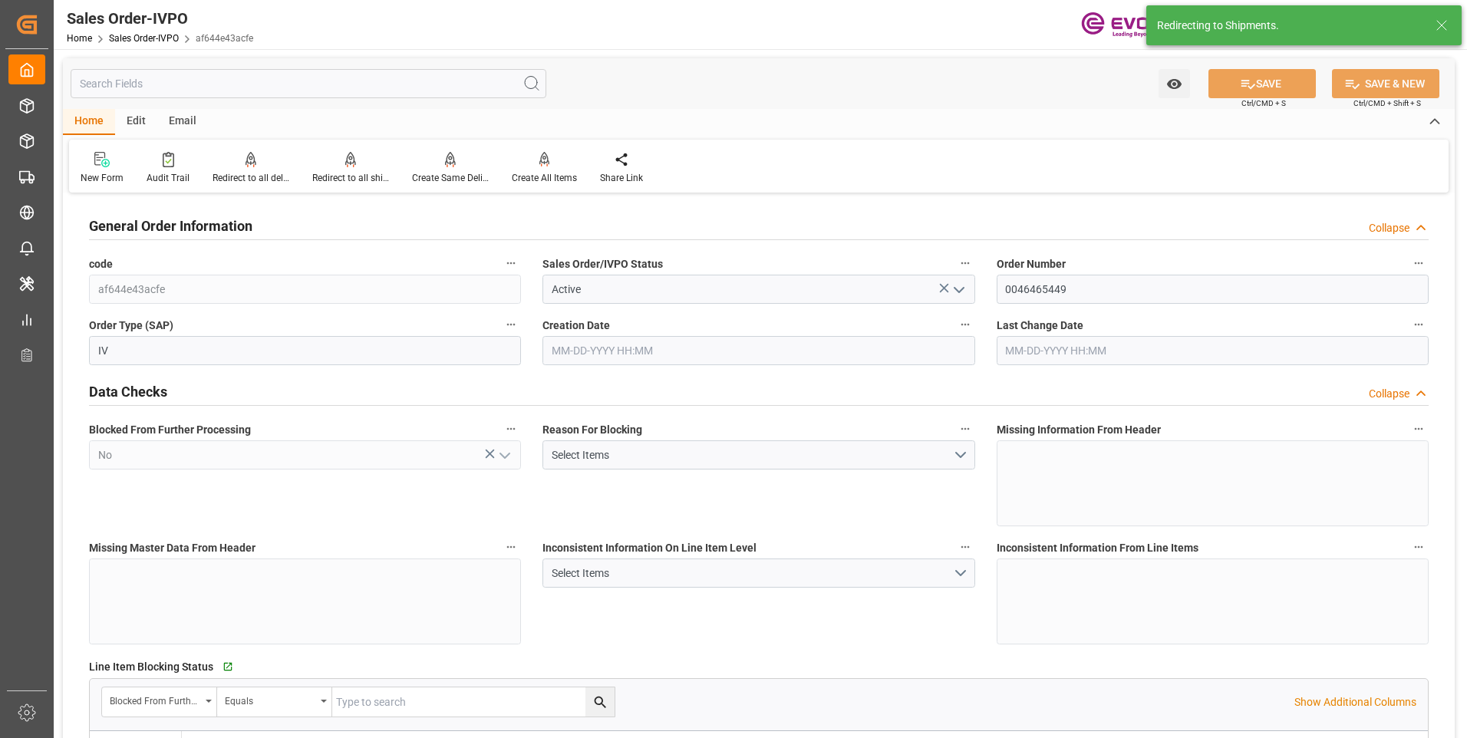
type input "08-19-2025 13:22"
type input "08-19-2025 13:52"
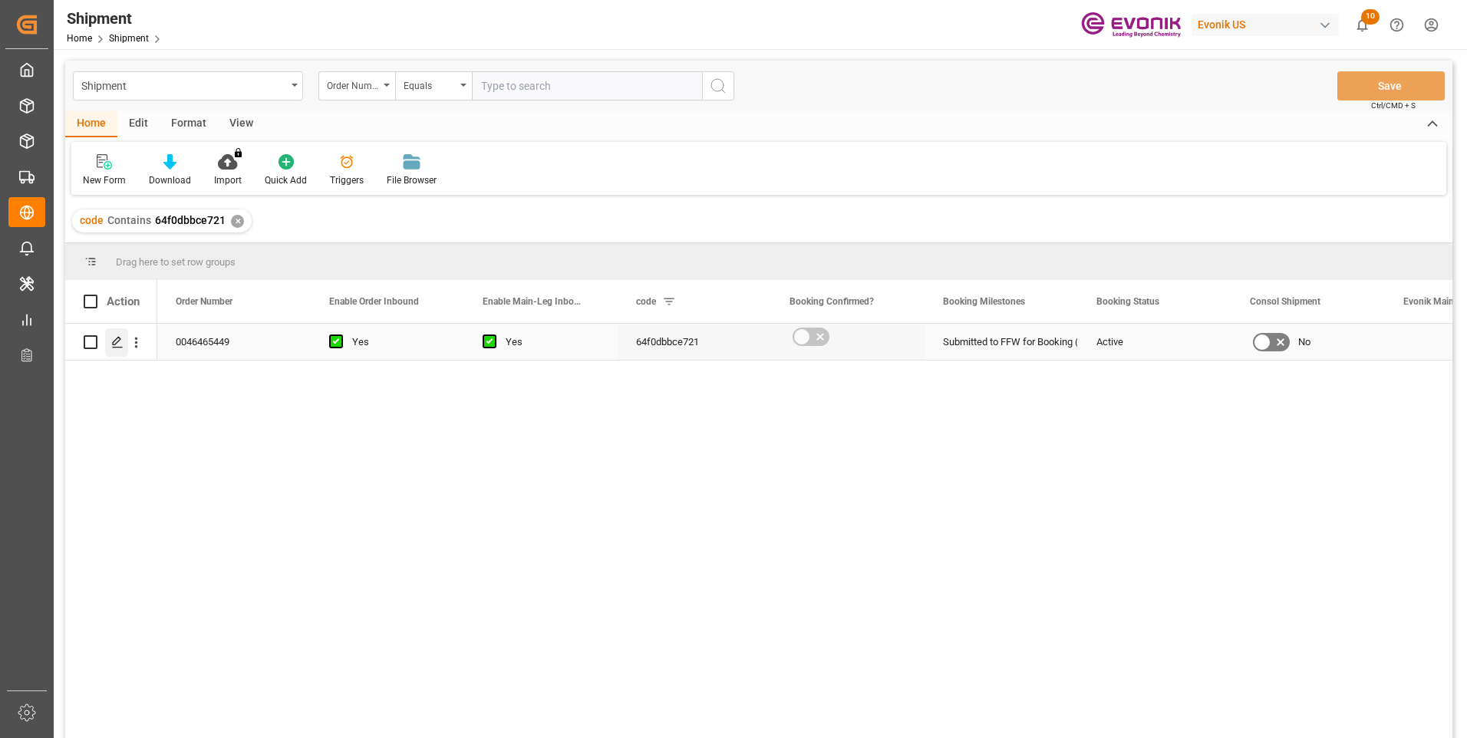
click at [116, 344] on polygon "Press SPACE to select this row." at bounding box center [117, 342] width 8 height 8
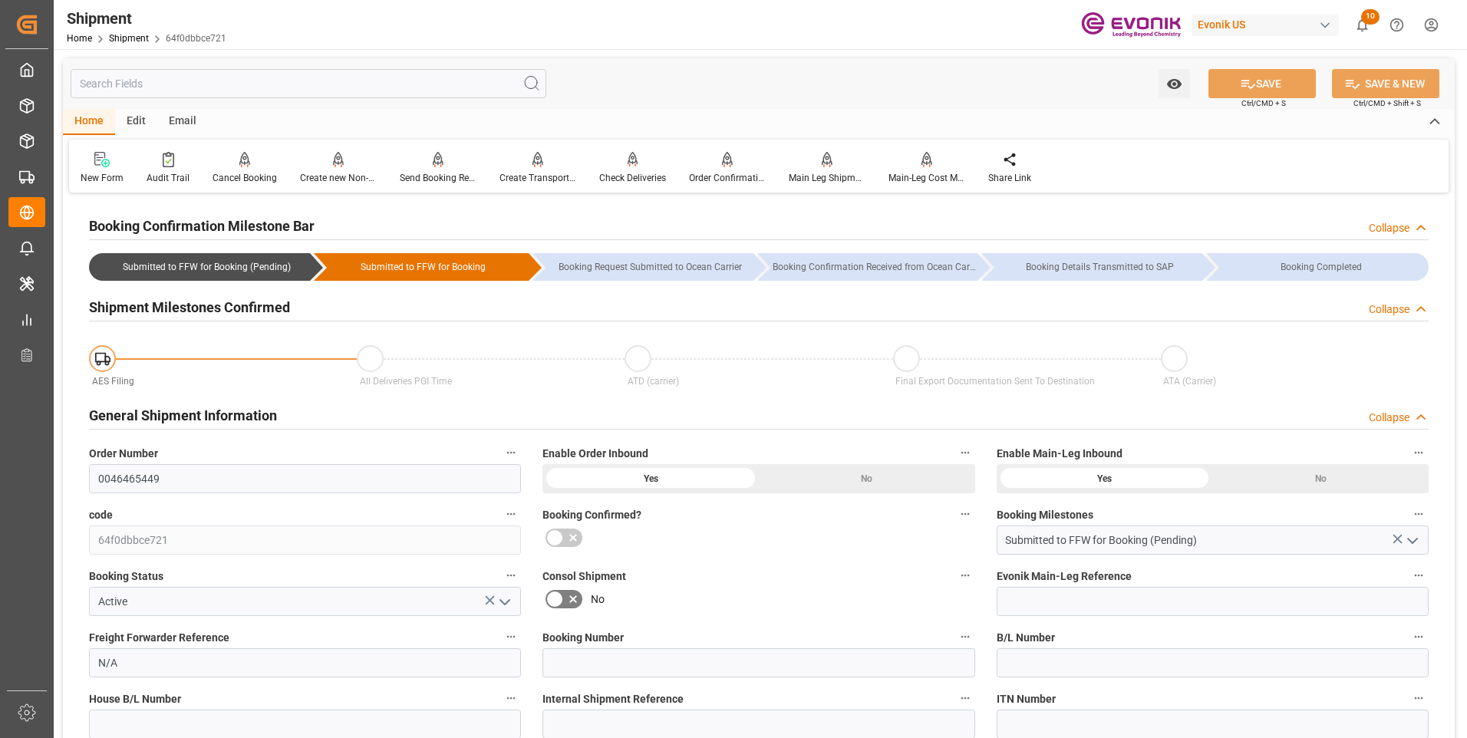
type input "01-01-1970 00:00"
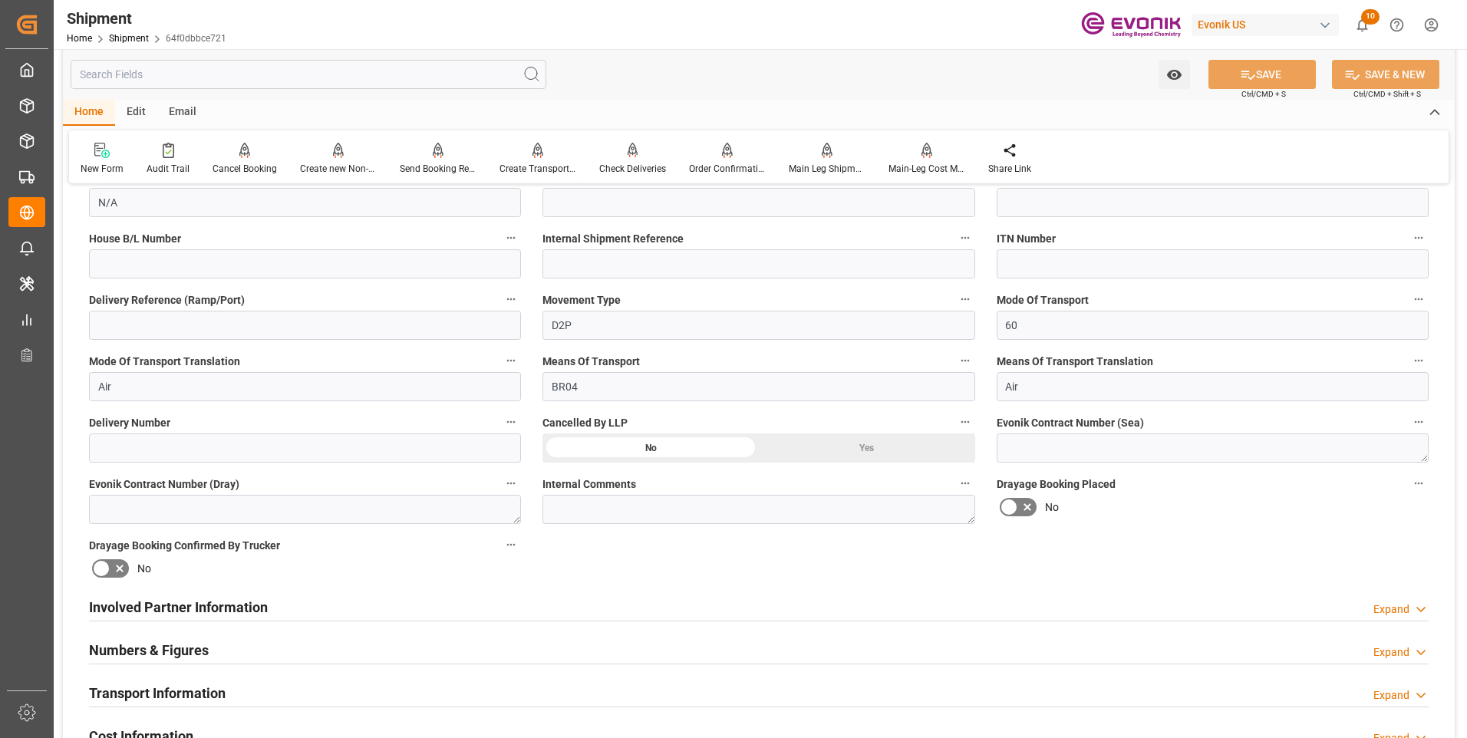
scroll to position [537, 0]
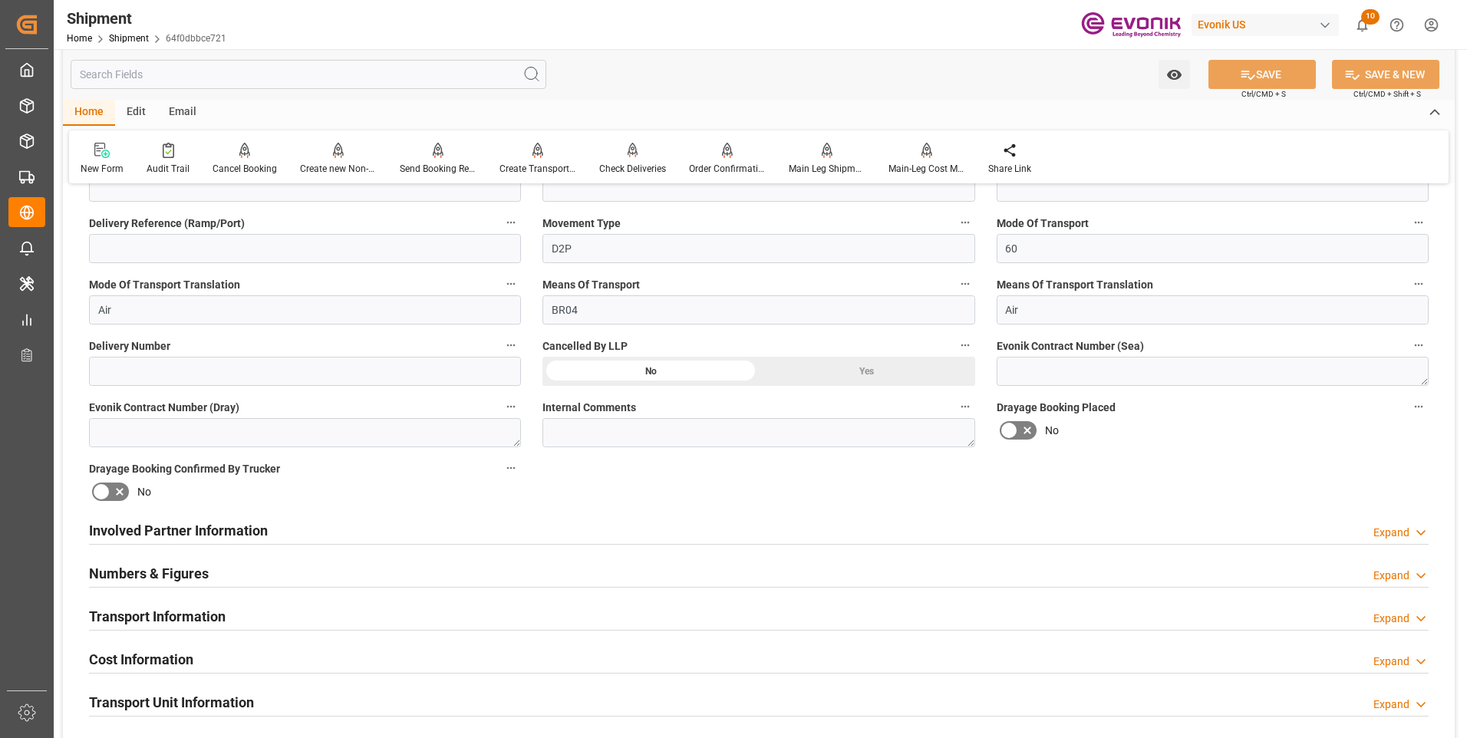
click at [277, 532] on div "Involved Partner Information Expand" at bounding box center [759, 529] width 1340 height 29
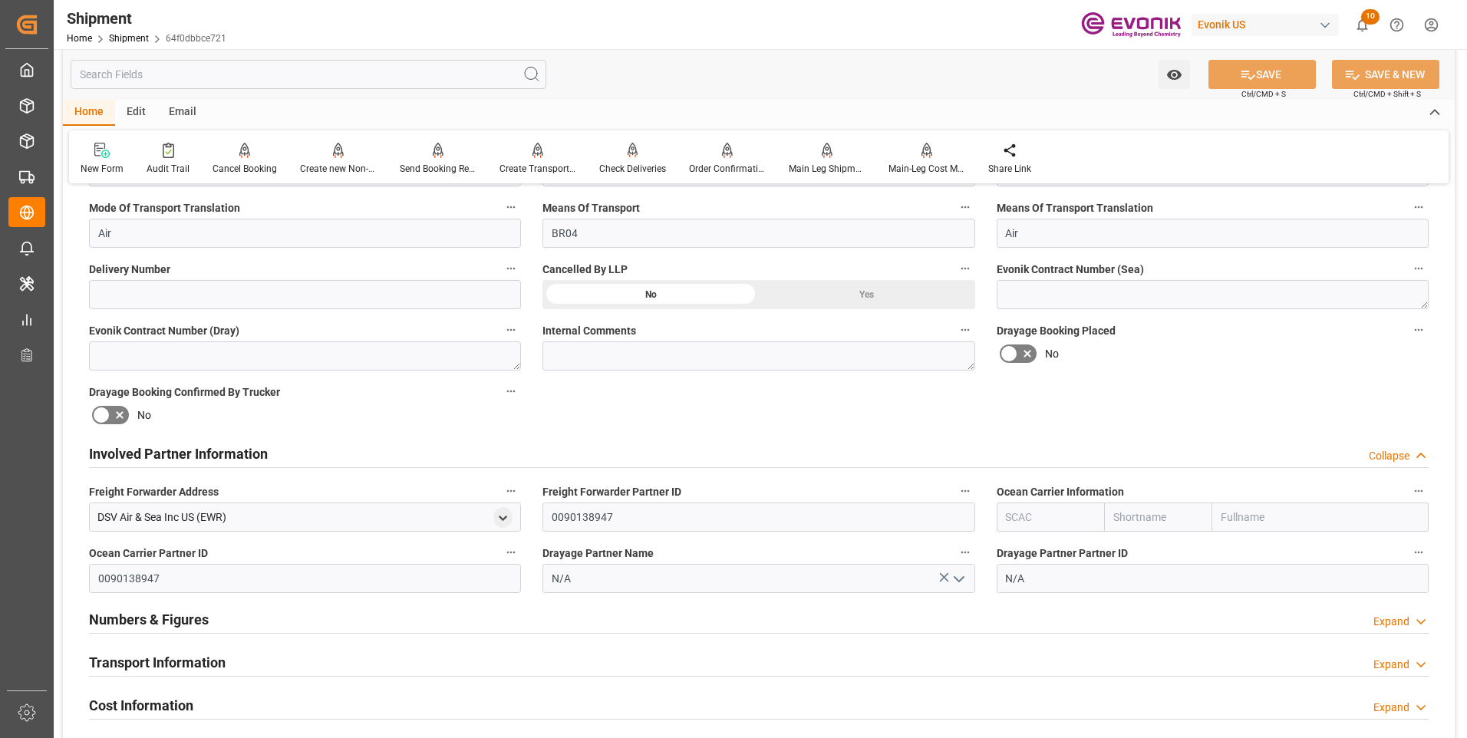
scroll to position [690, 0]
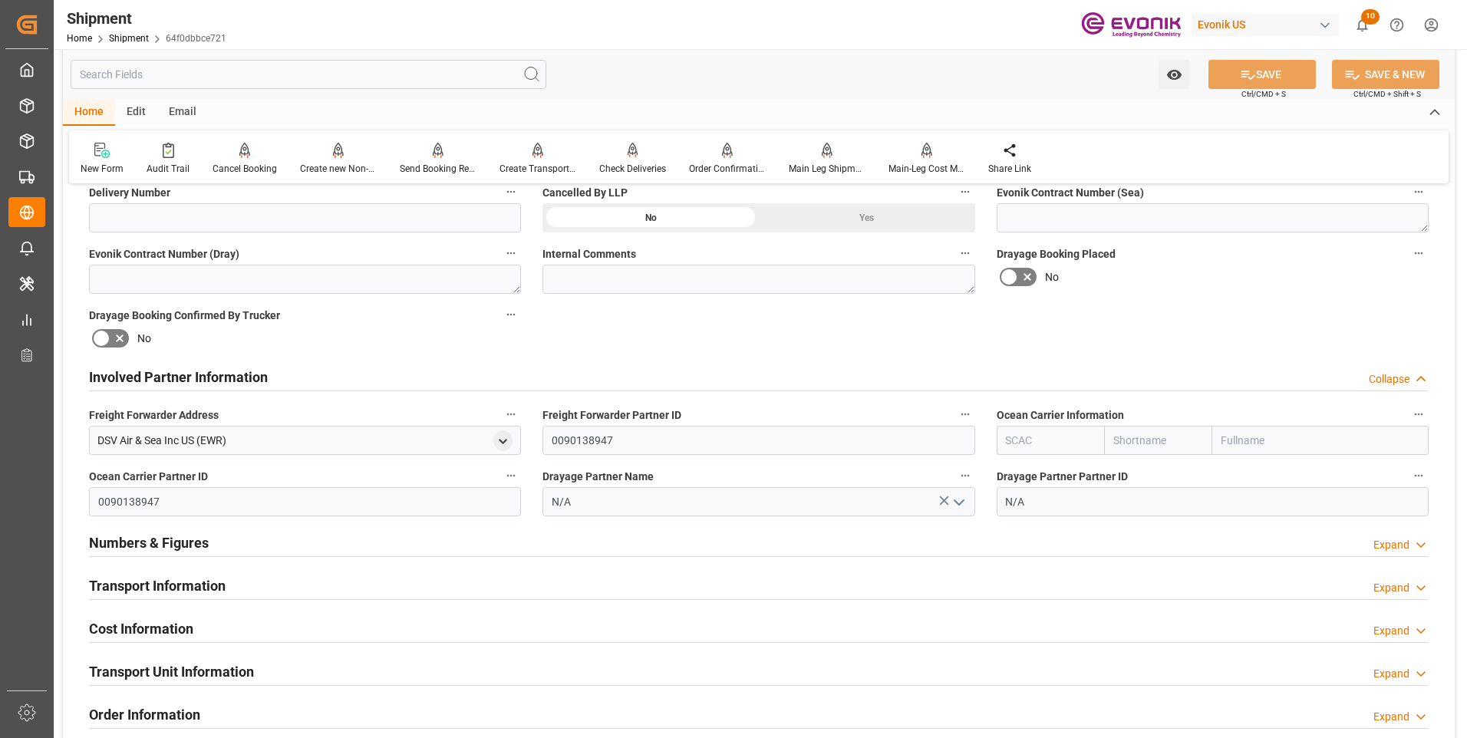
click at [265, 584] on div "Transport Information Expand" at bounding box center [759, 584] width 1340 height 29
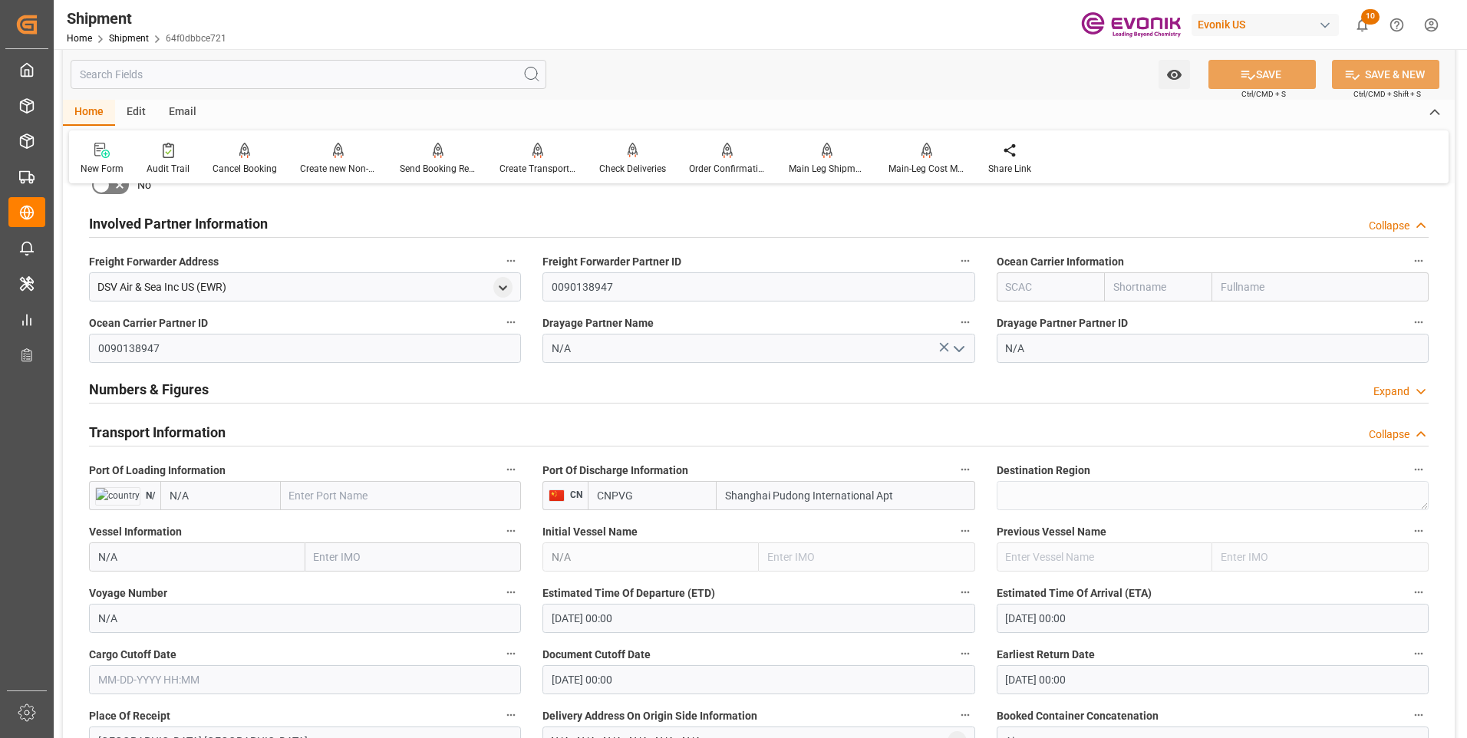
scroll to position [921, 0]
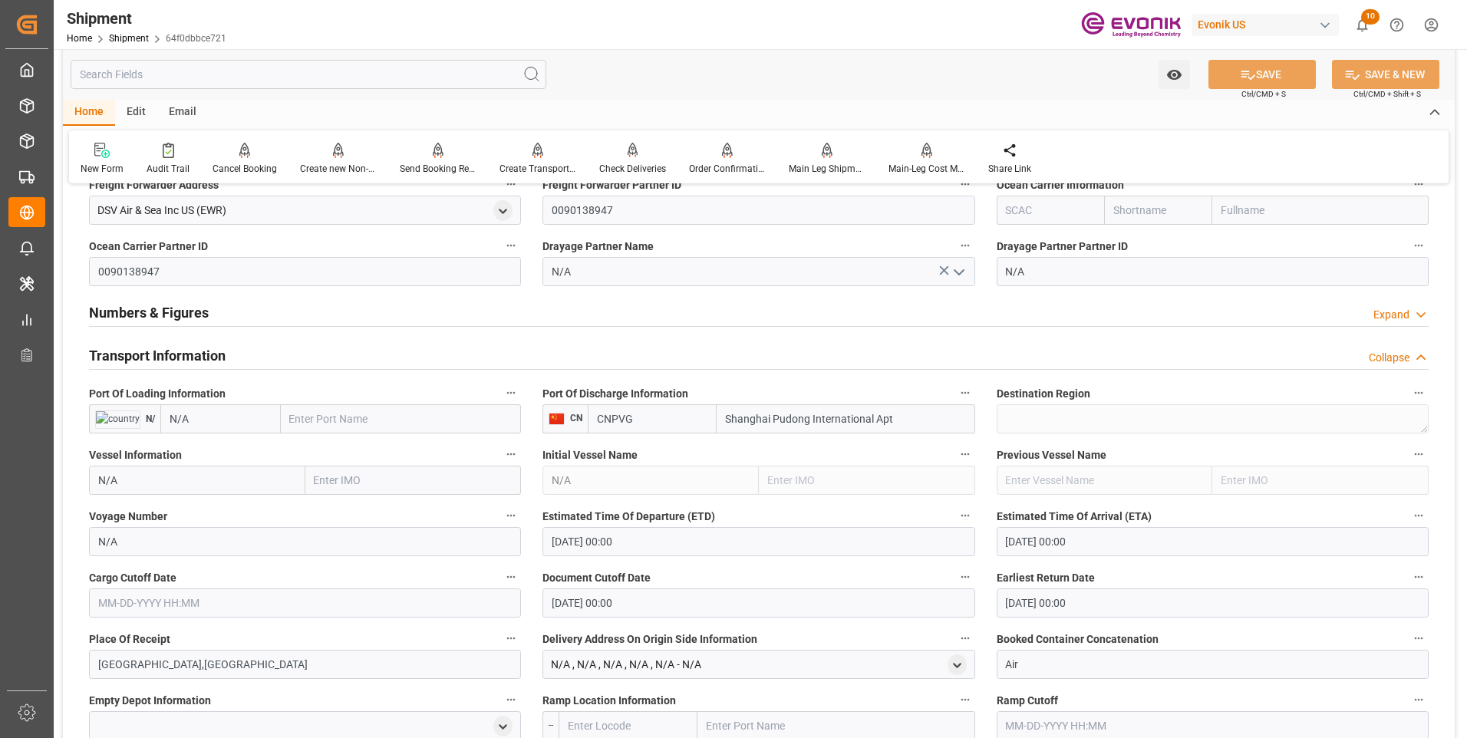
click at [644, 545] on input "01-01-1970 00:00" at bounding box center [758, 541] width 432 height 29
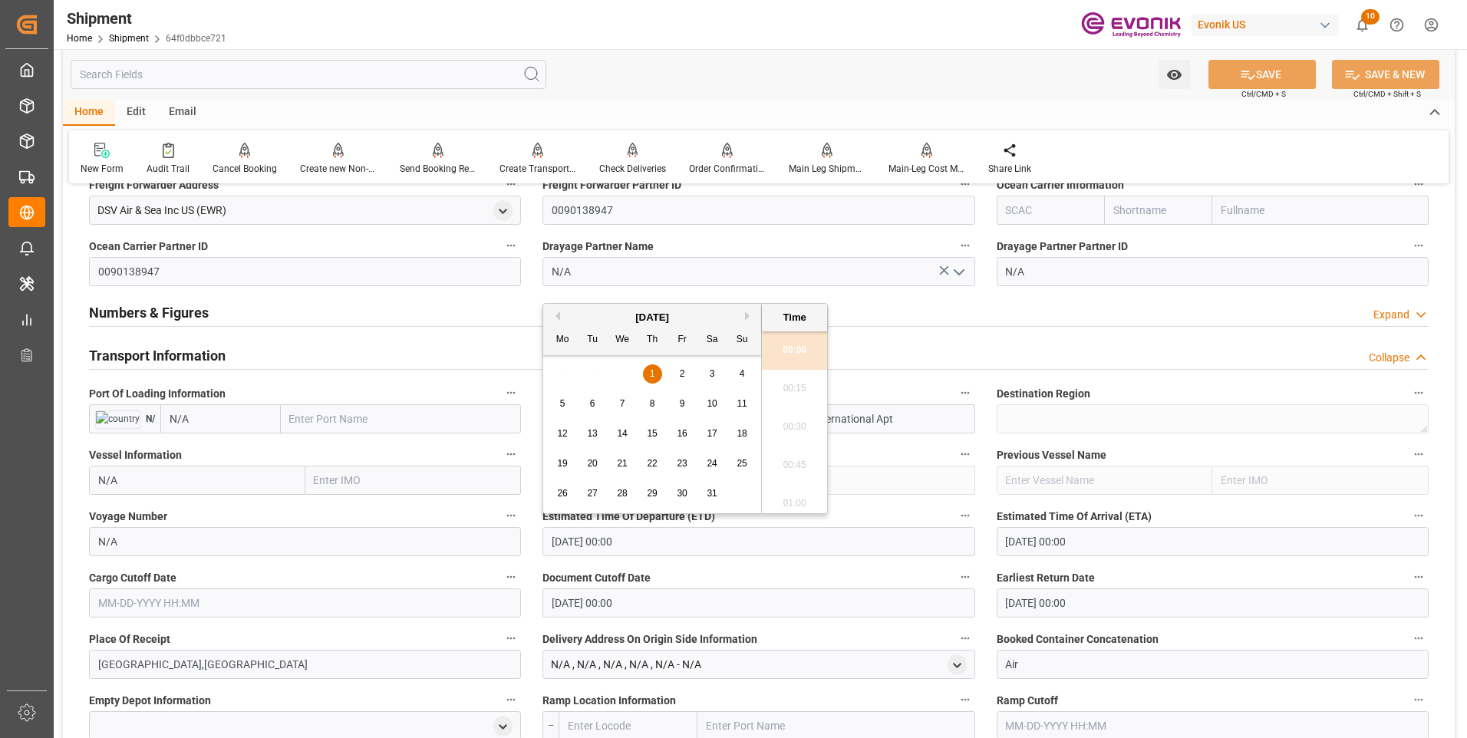
drag, startPoint x: 667, startPoint y: 542, endPoint x: 513, endPoint y: 553, distance: 154.6
click at [513, 552] on div "Booking Confirmation Milestone Bar Collapse Submitted to FFW for Booking (Pendi…" at bounding box center [759, 375] width 1392 height 2196
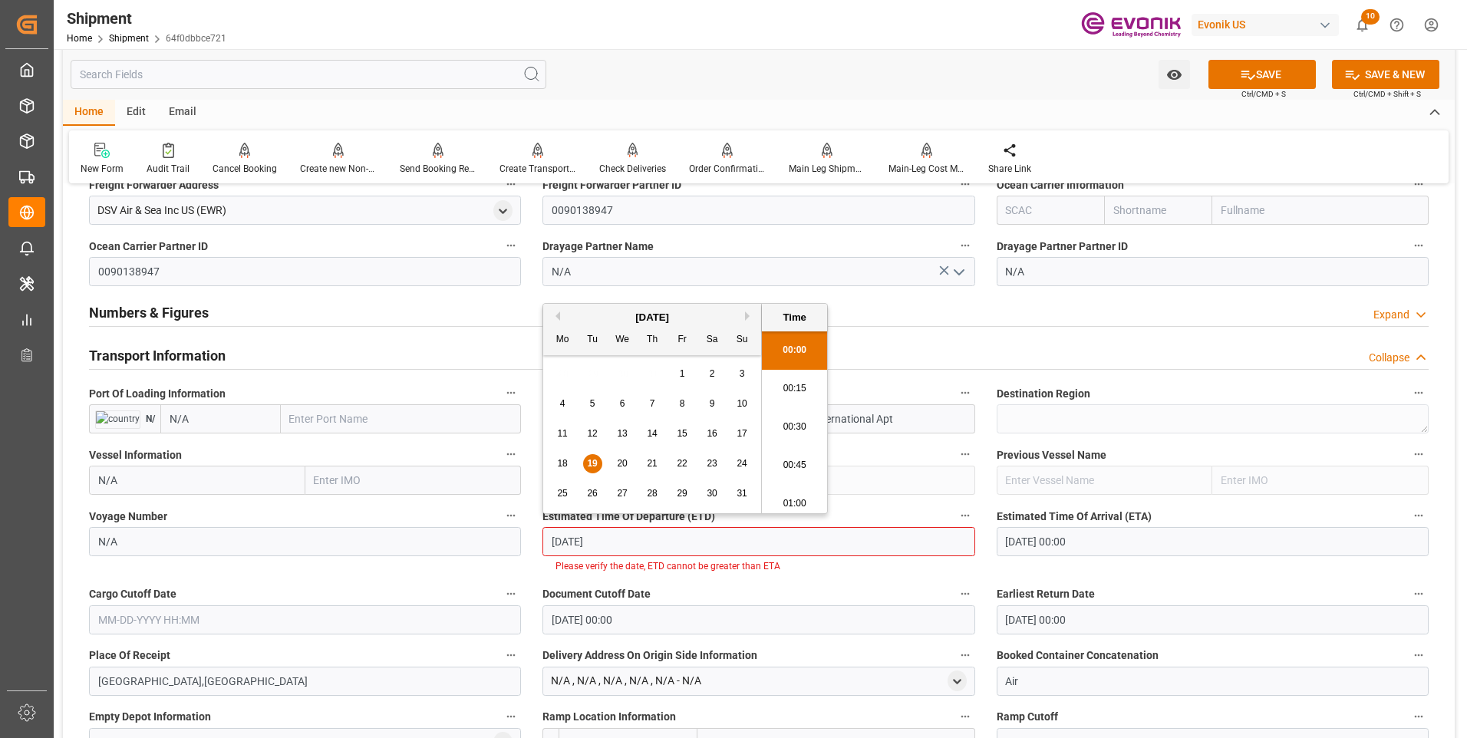
click at [788, 464] on li "00:45" at bounding box center [794, 466] width 65 height 38
type input "08-19-2025 00:45"
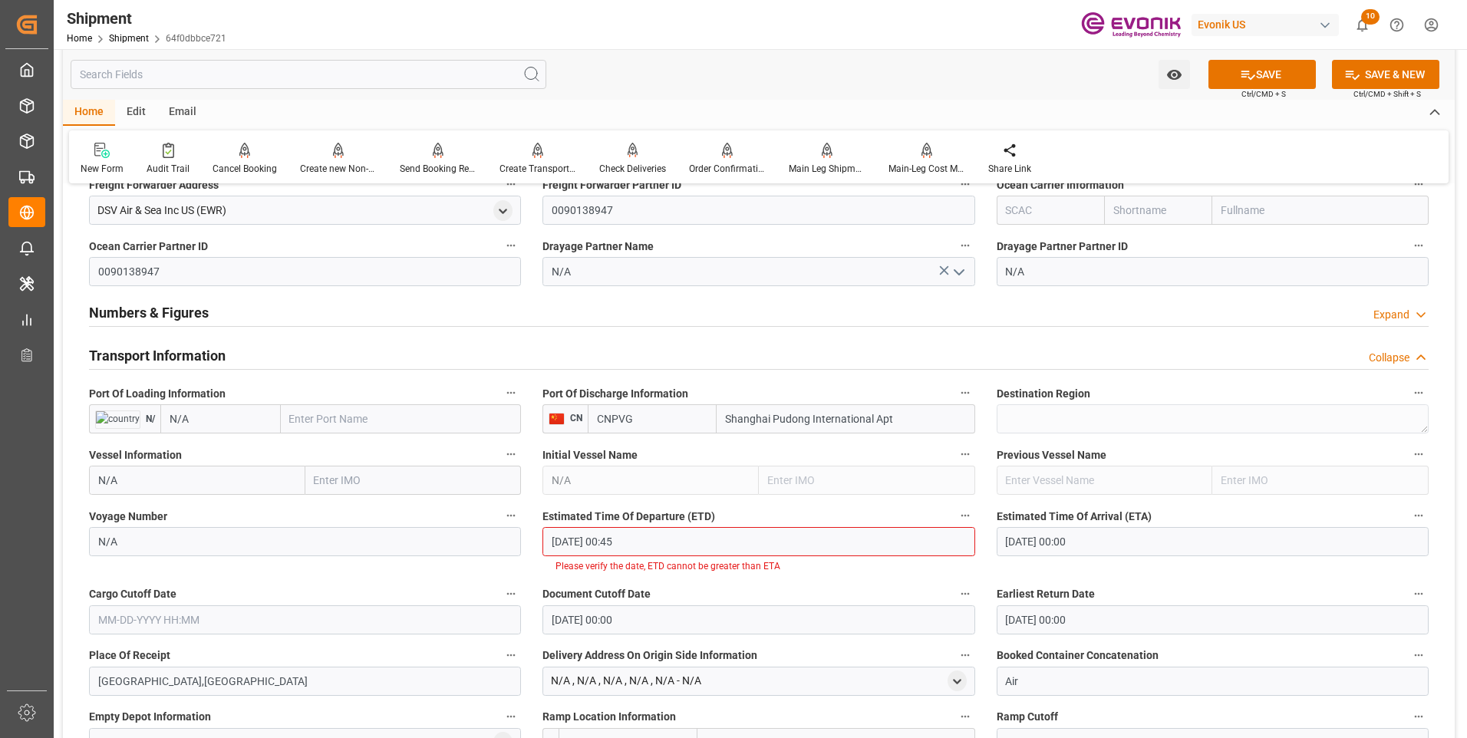
click at [1109, 542] on input "01-01-1970 00:00" at bounding box center [1213, 541] width 432 height 29
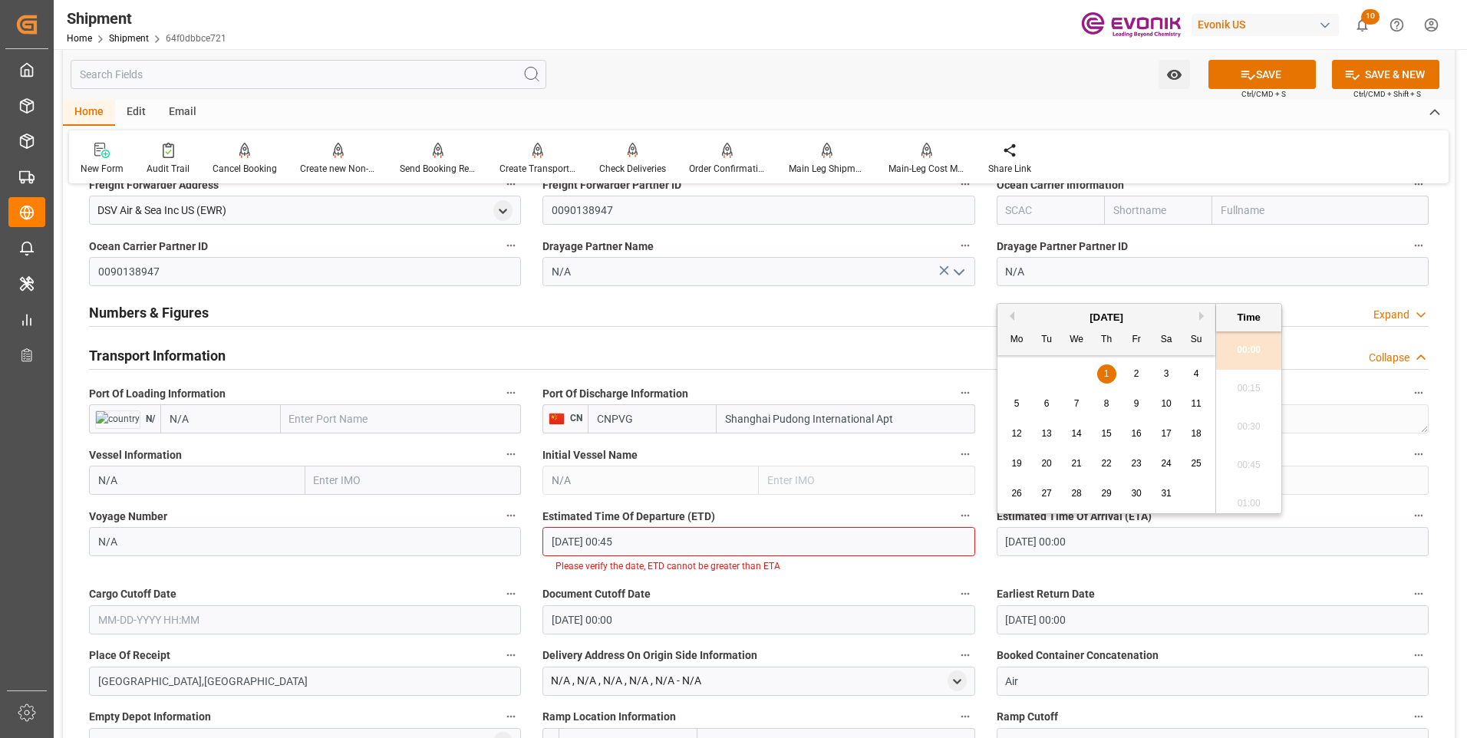
drag, startPoint x: 1112, startPoint y: 542, endPoint x: 960, endPoint y: 551, distance: 152.2
click at [960, 551] on div "Booking Confirmation Milestone Bar Collapse Submitted to FFW for Booking (Pendi…" at bounding box center [759, 383] width 1392 height 2213
click at [1256, 459] on li "00:45" at bounding box center [1248, 466] width 65 height 38
type input "08-25-2025 00:45"
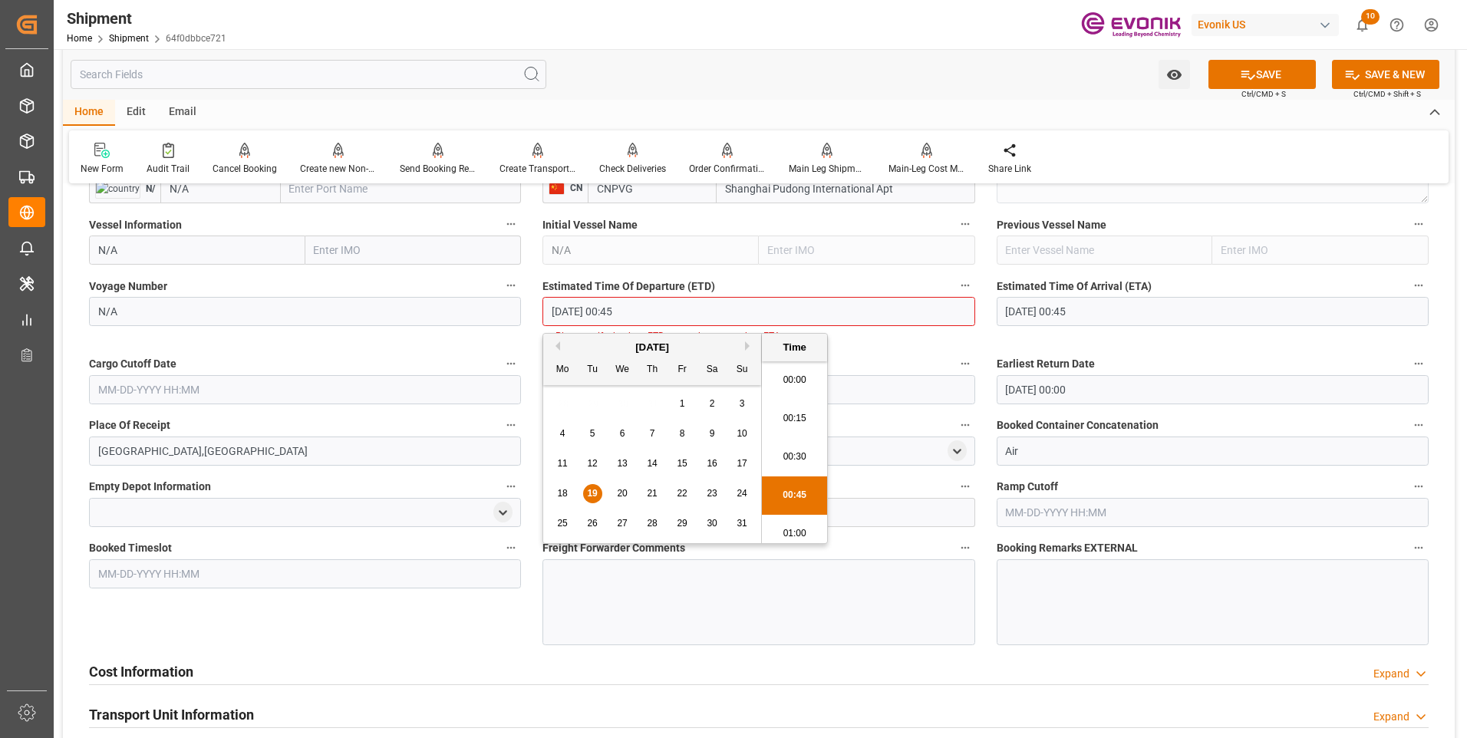
scroll to position [44, 0]
drag, startPoint x: 657, startPoint y: 317, endPoint x: 512, endPoint y: 322, distance: 145.1
click at [512, 322] on div "Booking Confirmation Milestone Bar Collapse Submitted to FFW for Booking (Pendi…" at bounding box center [759, 152] width 1392 height 2213
click at [169, 382] on input "text" at bounding box center [305, 389] width 432 height 29
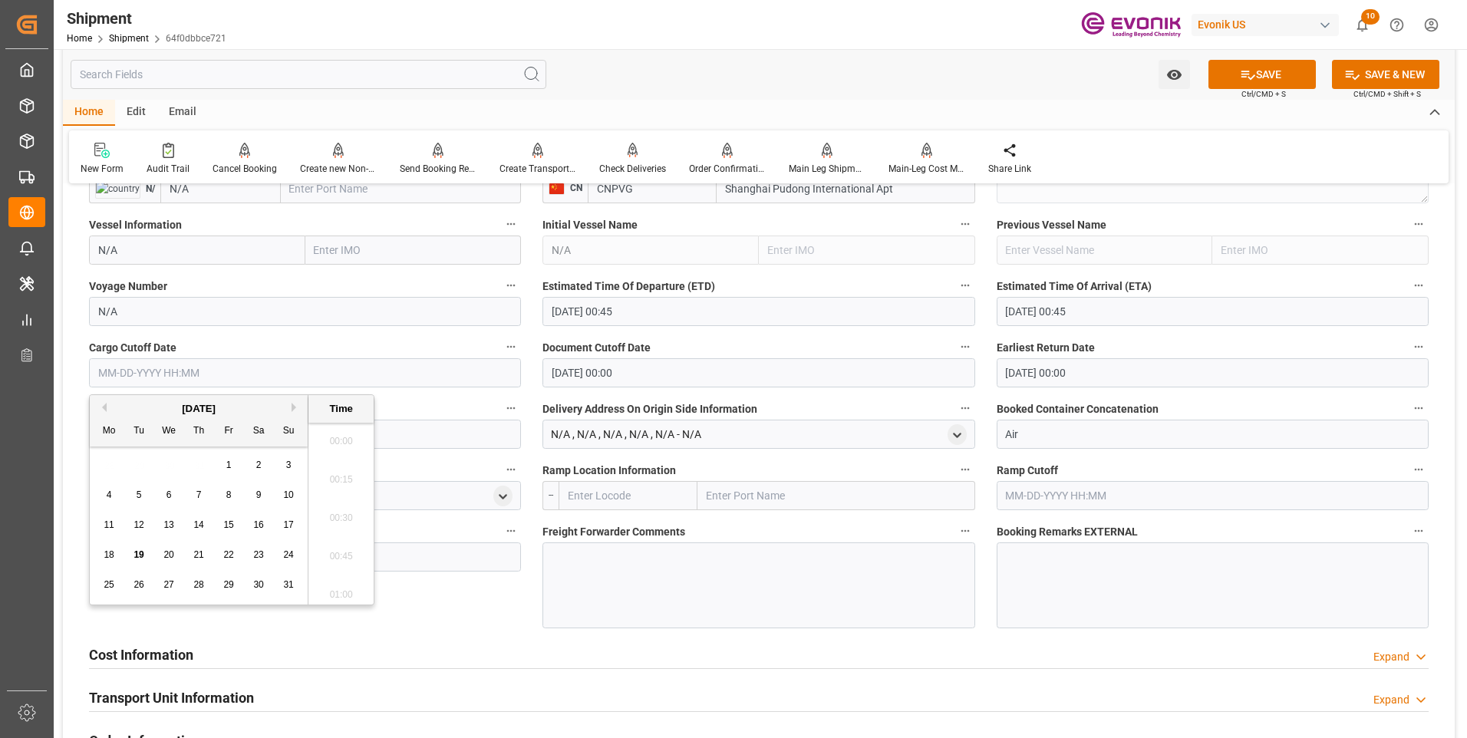
scroll to position [1425, 0]
paste input "08-19-2025 00:45"
type input "08-19-2025 00:45"
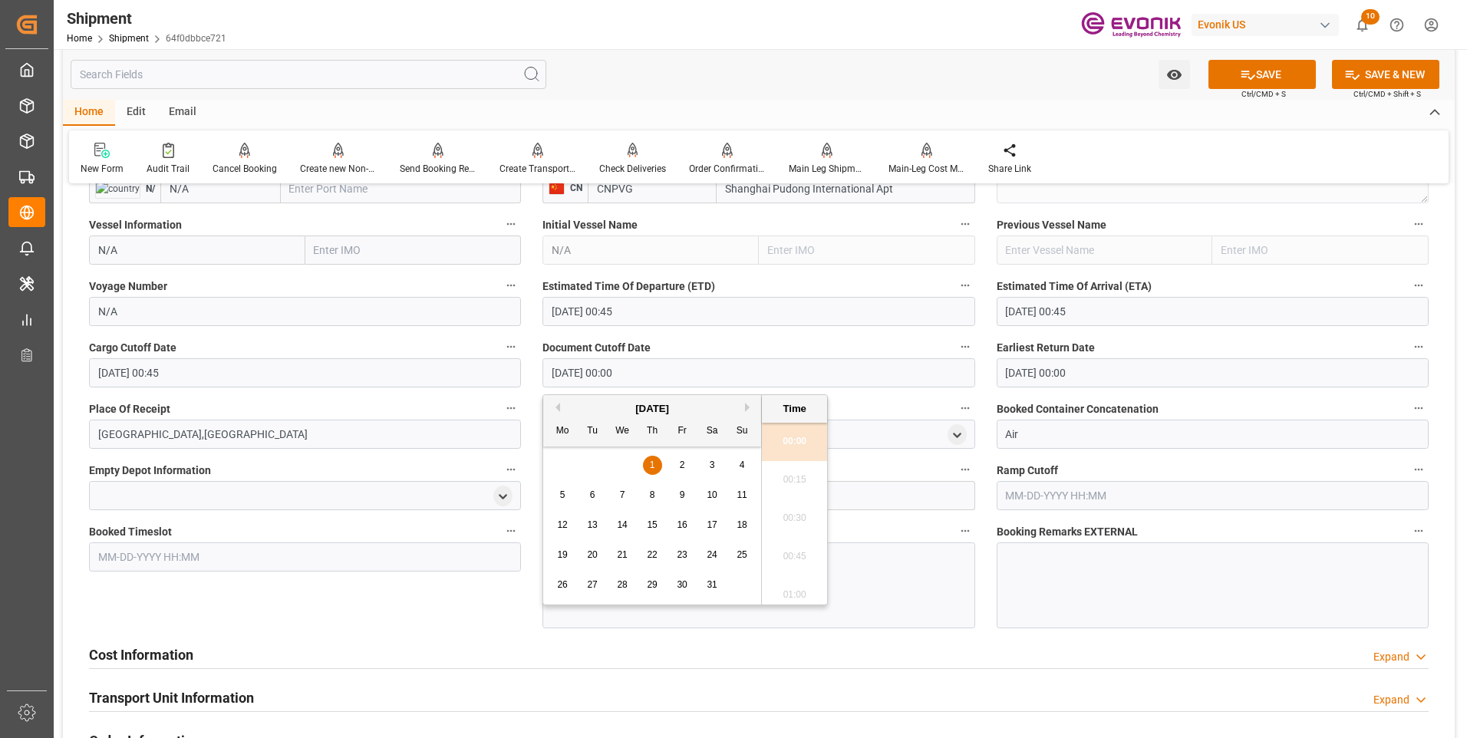
drag, startPoint x: 609, startPoint y: 374, endPoint x: 518, endPoint y: 374, distance: 91.3
click at [518, 374] on div "Booking Confirmation Milestone Bar Collapse Submitted to FFW for Booking (Pendi…" at bounding box center [759, 144] width 1392 height 2196
click at [518, 374] on input "08-19-2025 00:45" at bounding box center [305, 372] width 432 height 29
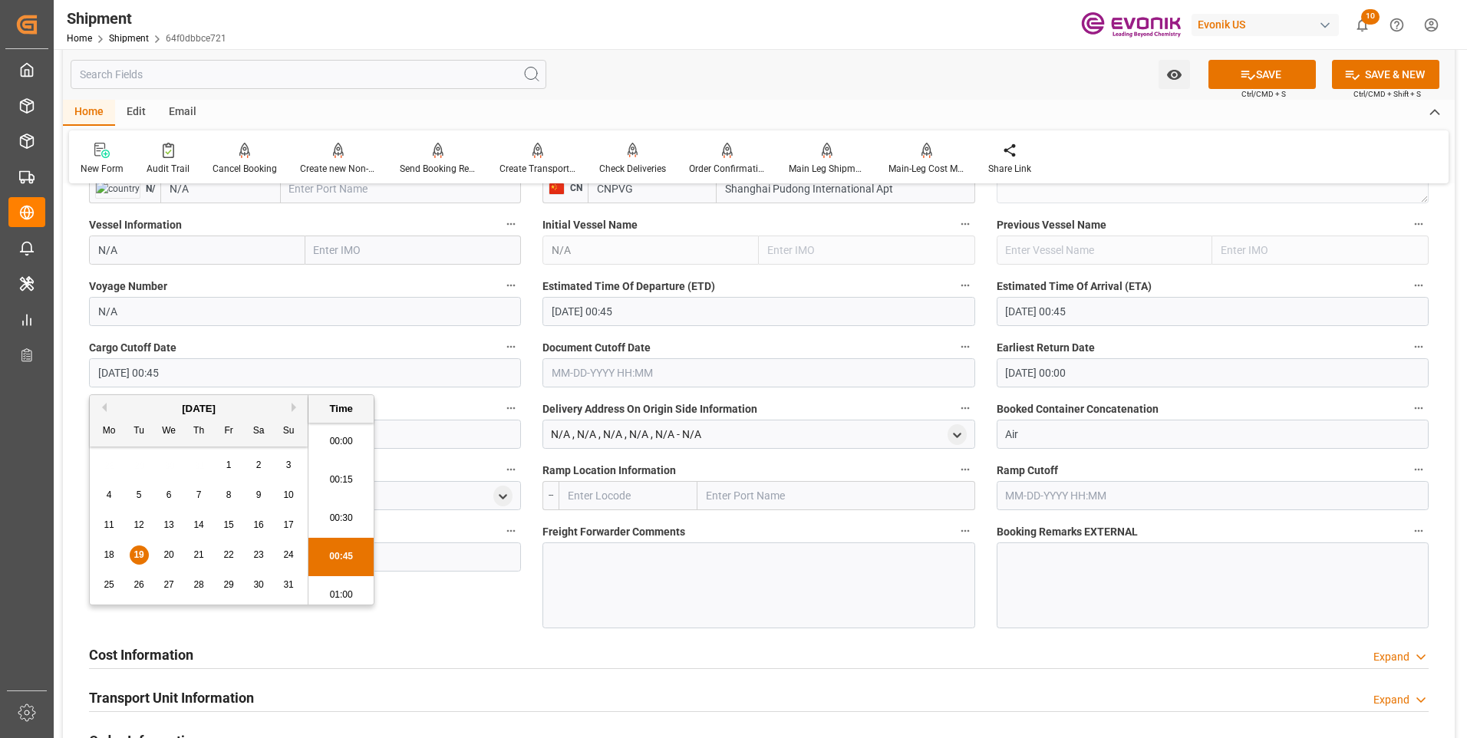
scroll to position [44, 0]
paste input "08-19-2025 00:45"
drag, startPoint x: 292, startPoint y: 374, endPoint x: 70, endPoint y: 383, distance: 221.9
click at [70, 383] on div "Booking Confirmation Milestone Bar Collapse Submitted to FFW for Booking (Pendi…" at bounding box center [759, 144] width 1392 height 2196
paste input "text"
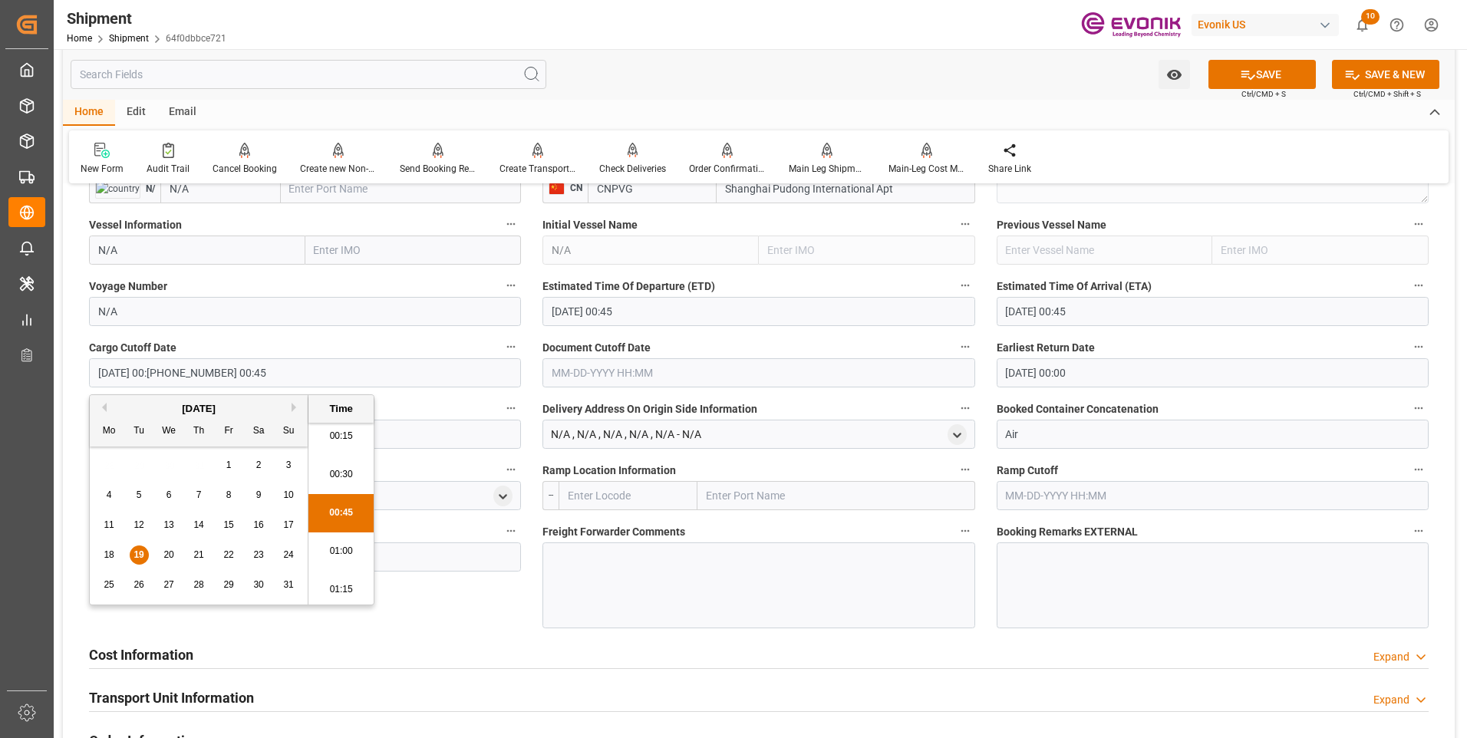
type input "08-19-2025 00:45"
click at [654, 381] on input "text" at bounding box center [758, 372] width 432 height 29
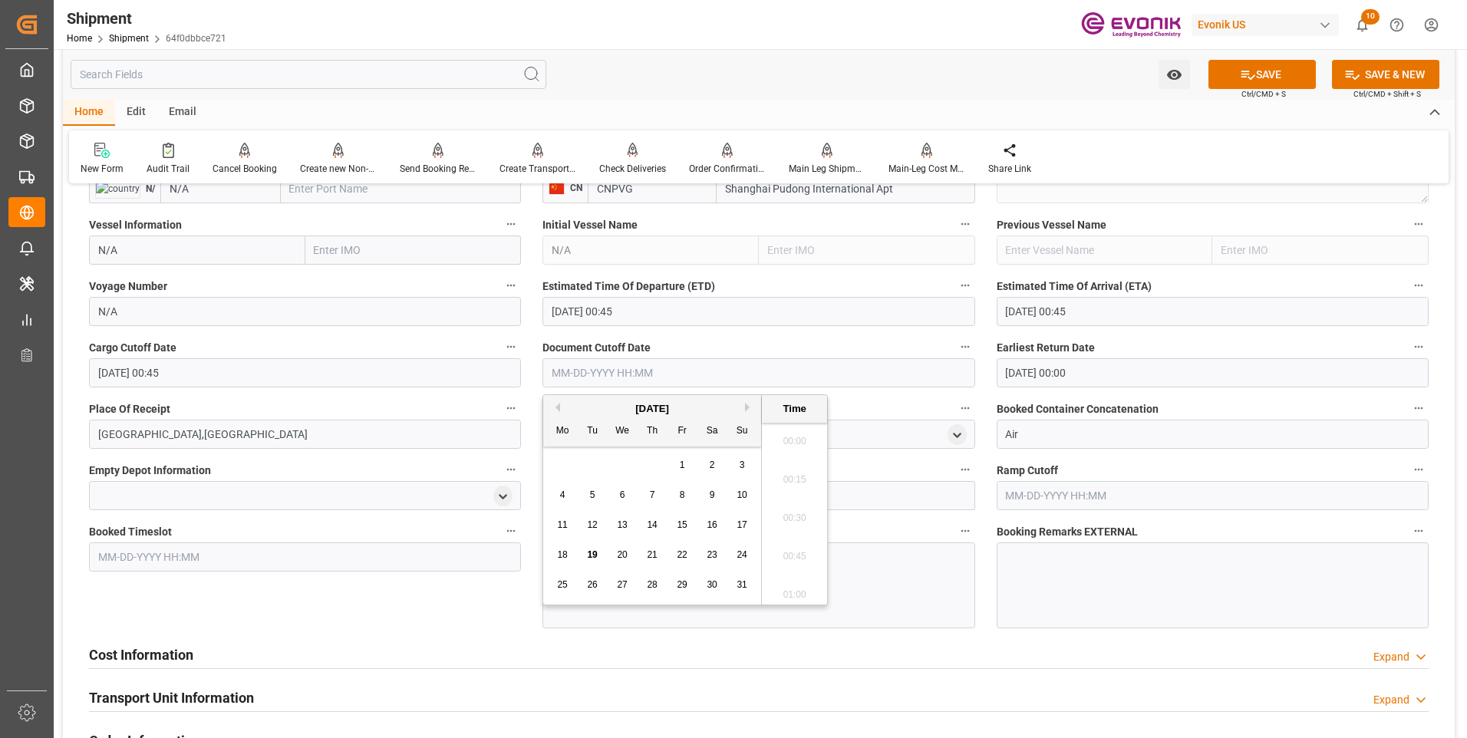
scroll to position [1425, 0]
paste input "08-19-2025 00:45"
type input "08-19-2025 00:45"
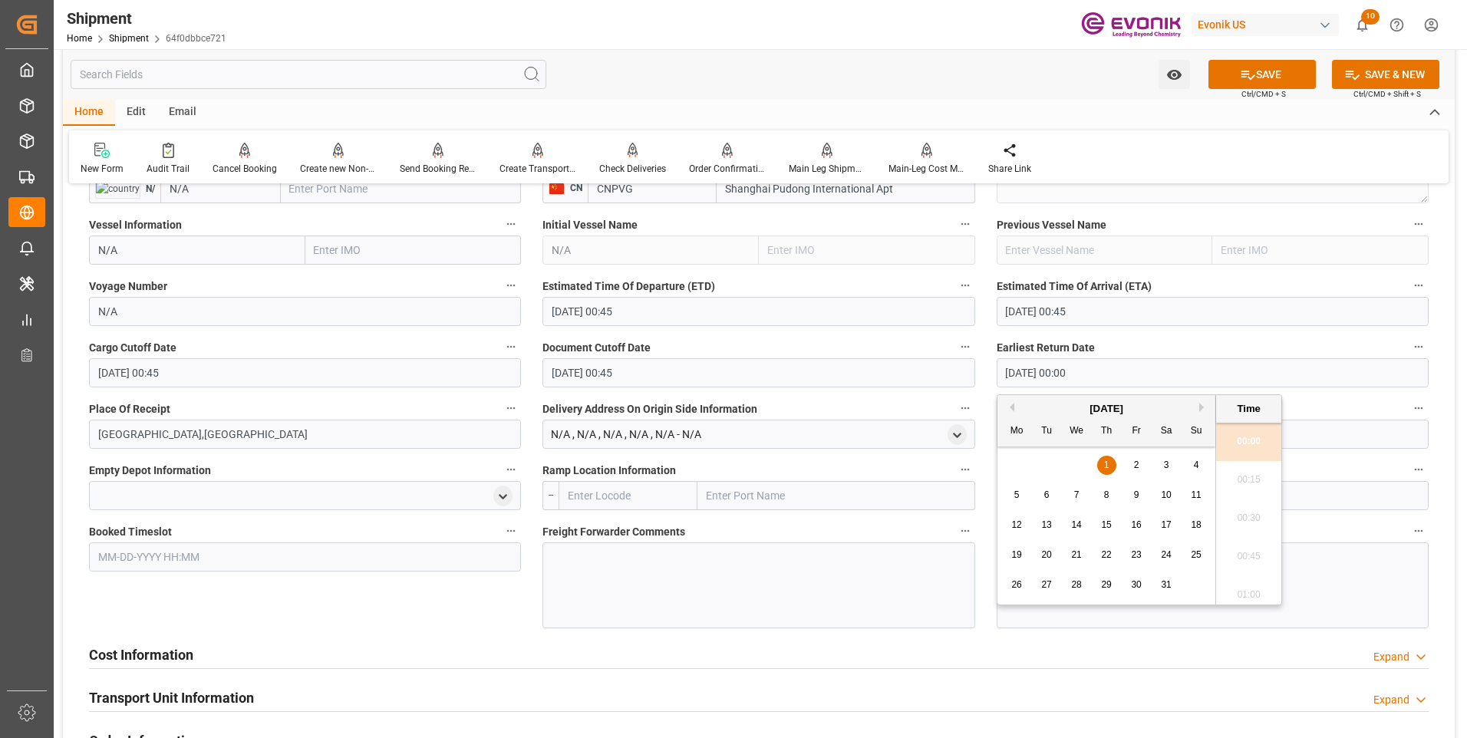
drag, startPoint x: 1138, startPoint y: 377, endPoint x: 940, endPoint y: 382, distance: 198.0
click at [940, 382] on div "Booking Confirmation Milestone Bar Collapse Submitted to FFW for Booking (Pendi…" at bounding box center [759, 144] width 1392 height 2196
paste input "8-19-2025 00:45"
type input "08-19-2025 00:45"
click at [1259, 569] on li "00:45" at bounding box center [1248, 557] width 65 height 38
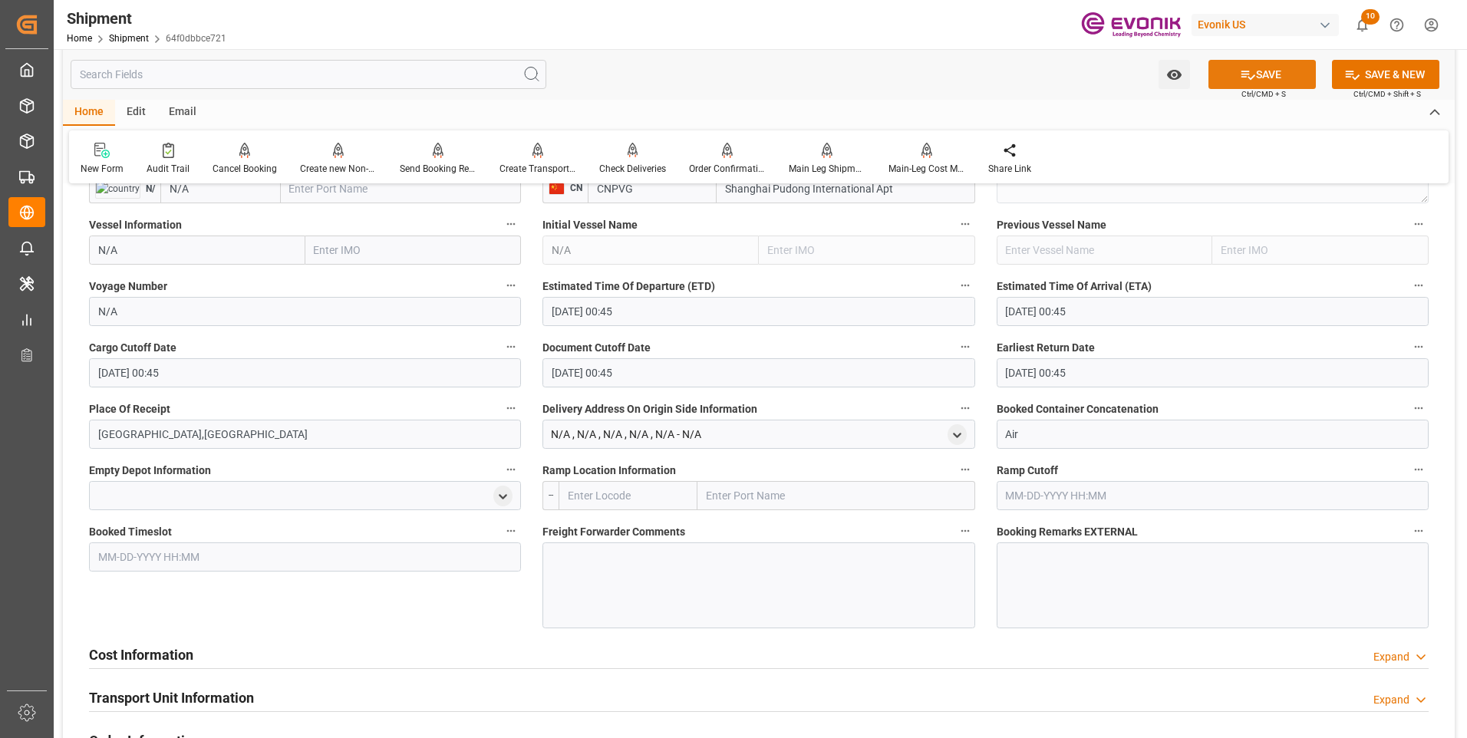
click at [1269, 79] on button "SAVE" at bounding box center [1261, 74] width 107 height 29
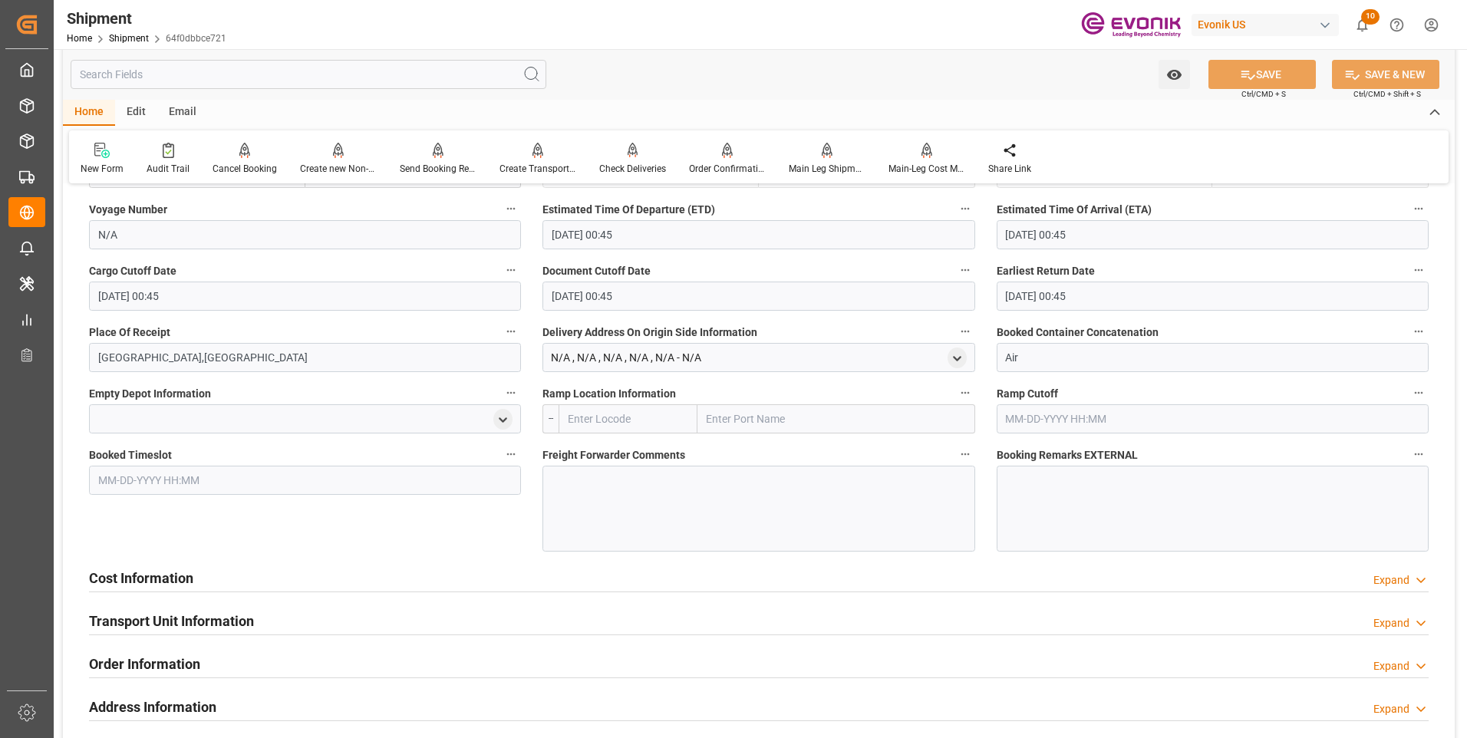
scroll to position [1304, 0]
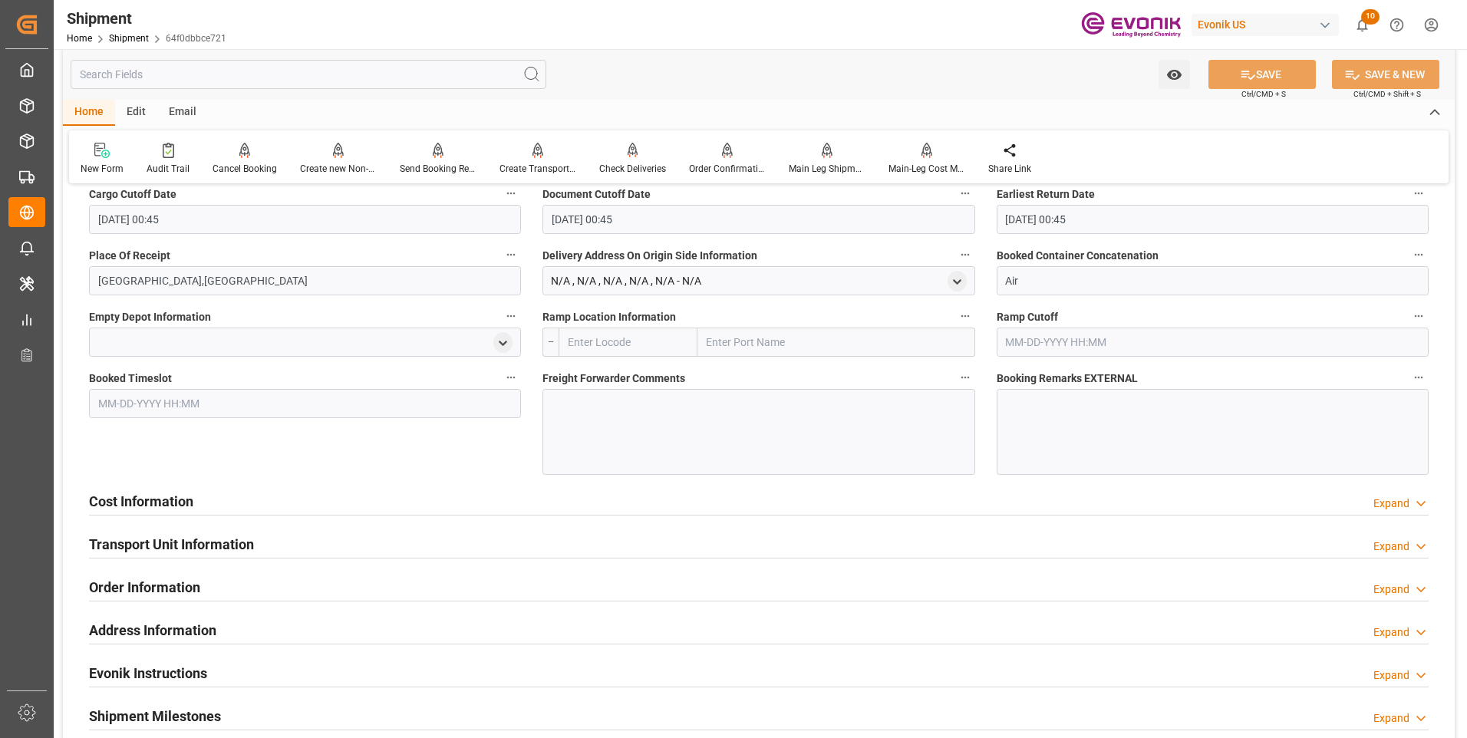
click at [277, 500] on div "Cost Information Expand" at bounding box center [759, 500] width 1340 height 29
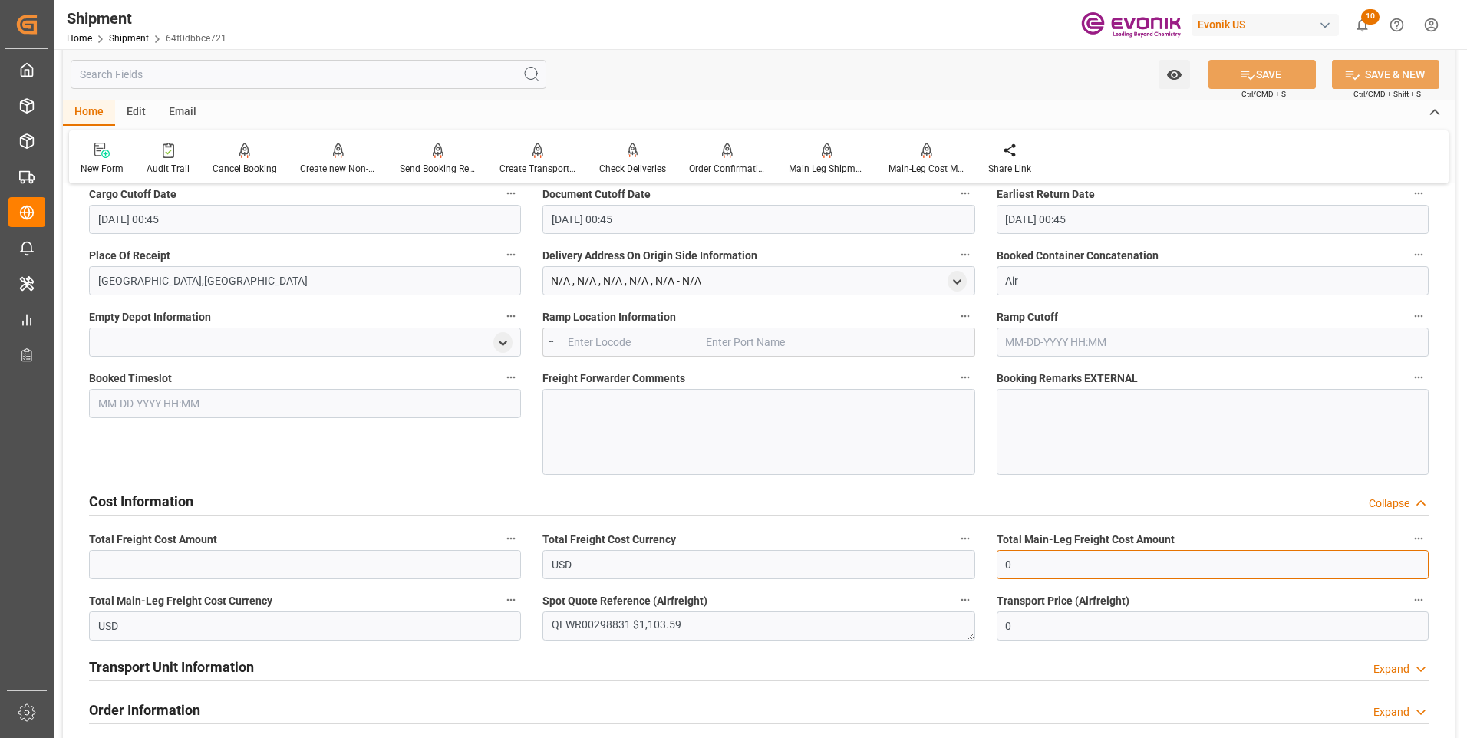
click at [1037, 559] on input "0" at bounding box center [1213, 564] width 432 height 29
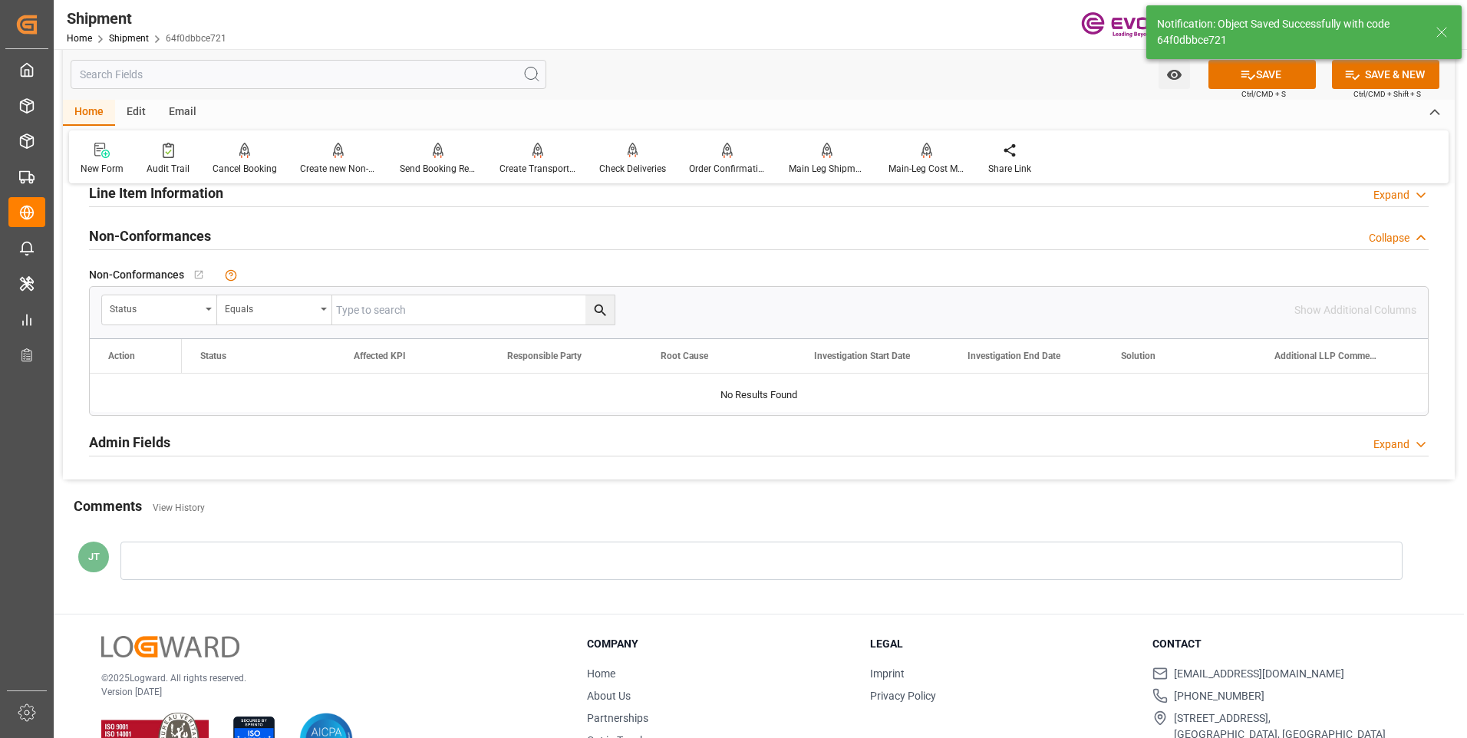
scroll to position [695, 0]
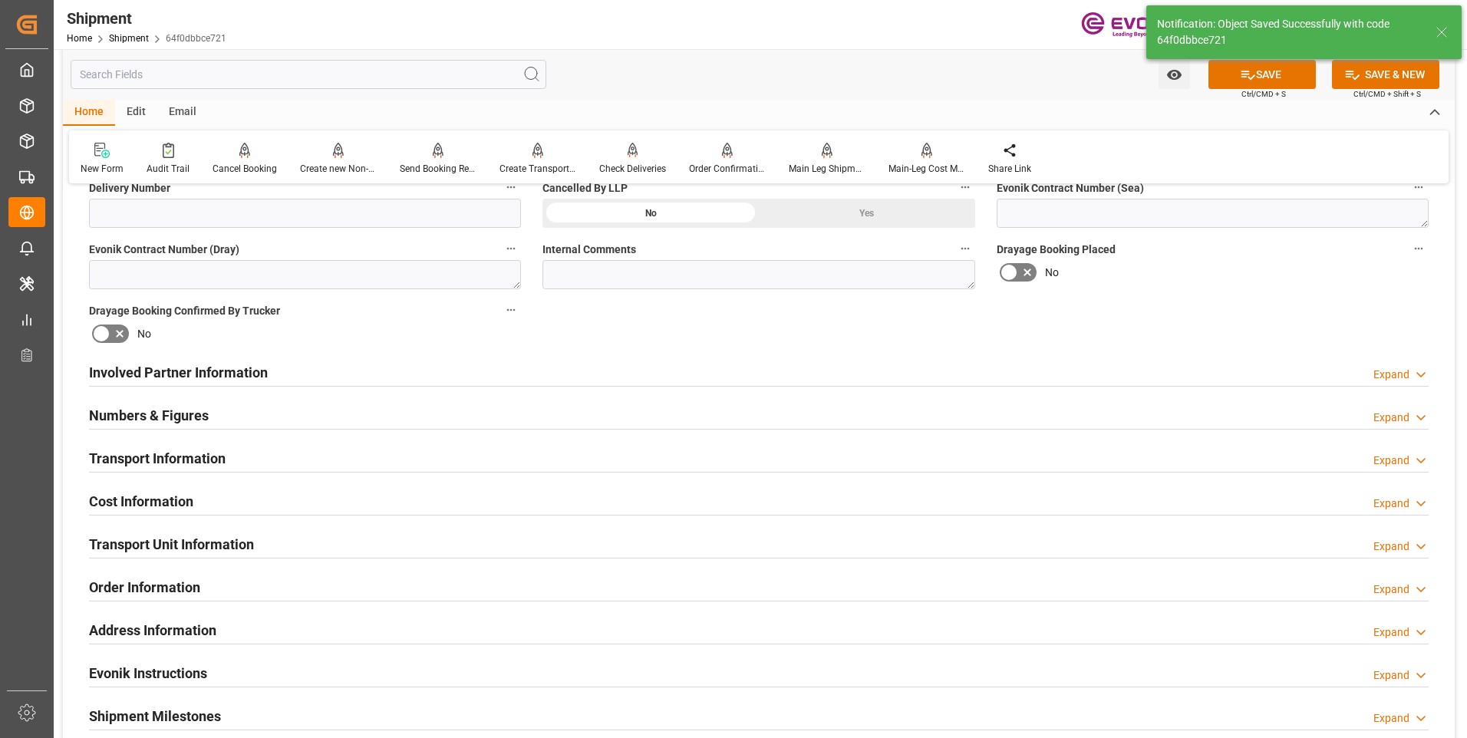
click at [361, 496] on div "Cost Information Expand" at bounding box center [759, 500] width 1340 height 29
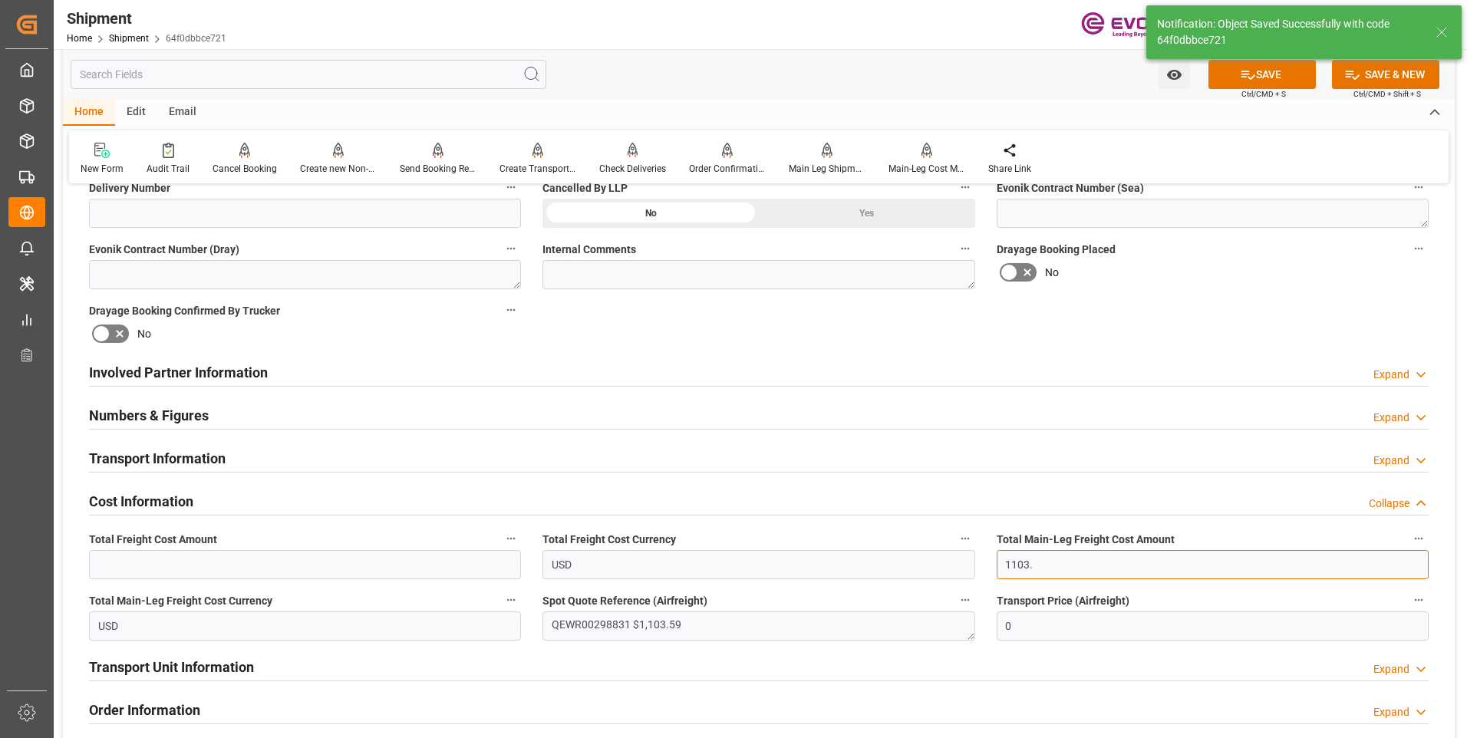
click at [1068, 572] on input "1103." at bounding box center [1213, 564] width 432 height 29
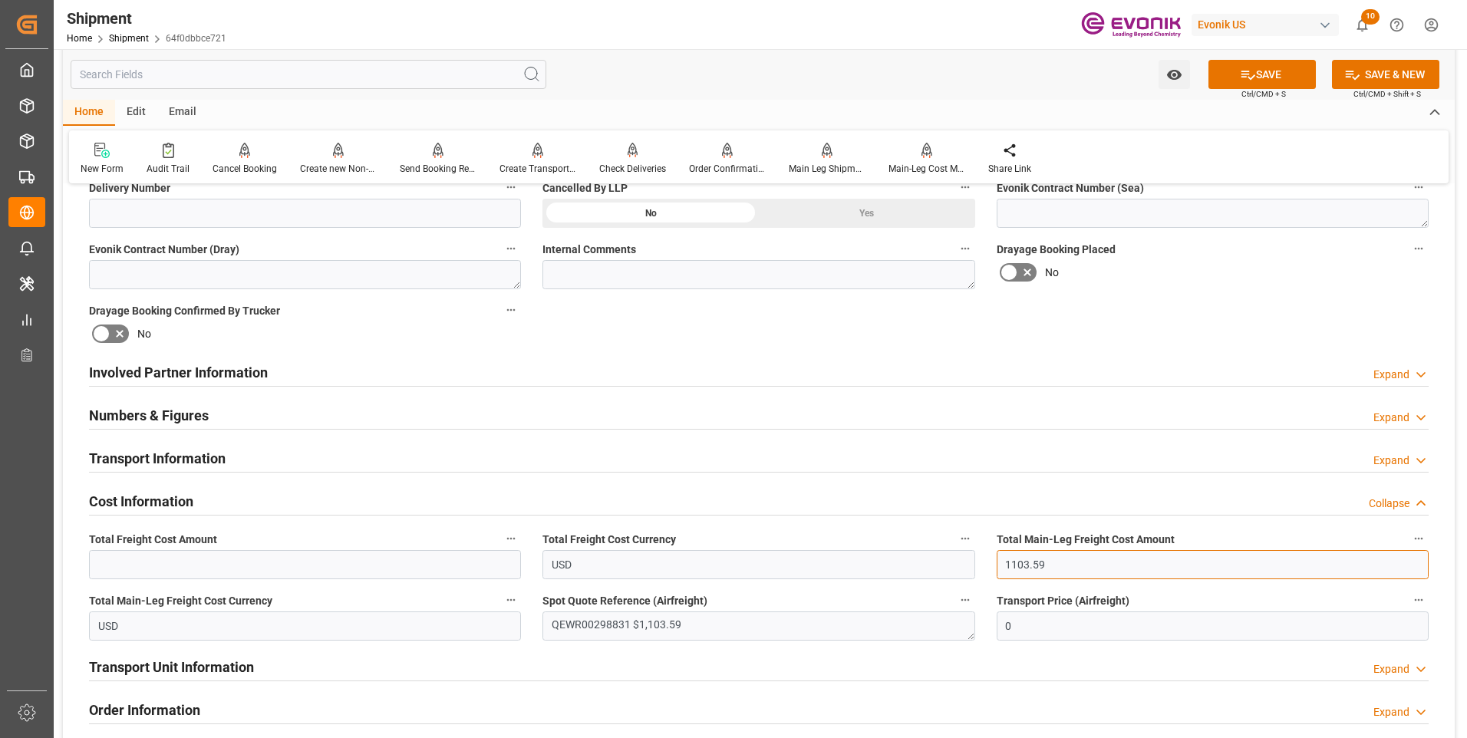
drag, startPoint x: 1068, startPoint y: 572, endPoint x: 986, endPoint y: 570, distance: 82.1
click at [986, 570] on div "Total Main-Leg Freight Cost Amount 1103.59" at bounding box center [1212, 553] width 453 height 61
type input "1103.59"
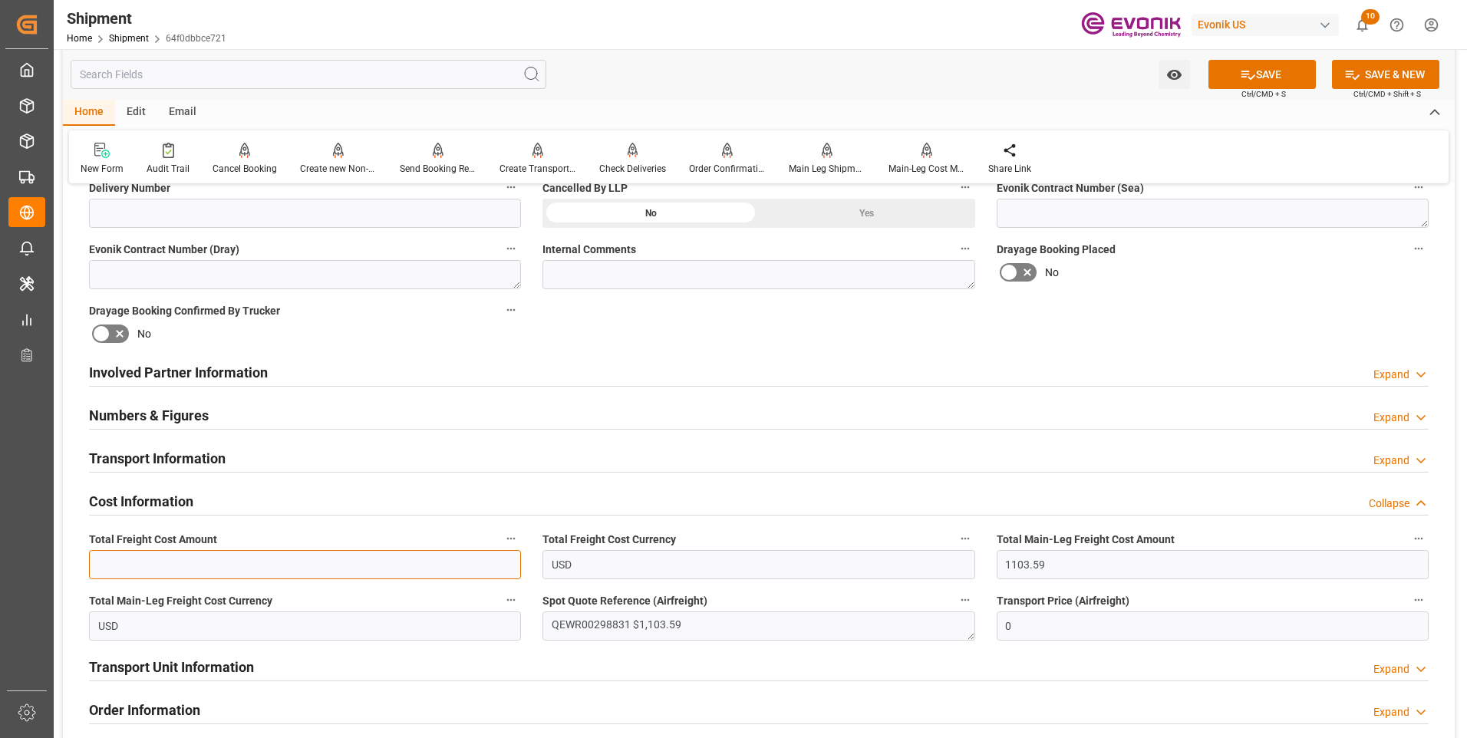
click at [221, 563] on input "text" at bounding box center [305, 564] width 432 height 29
paste input "1103.59"
type input "1103.59"
click at [1259, 71] on button "SAVE" at bounding box center [1261, 74] width 107 height 29
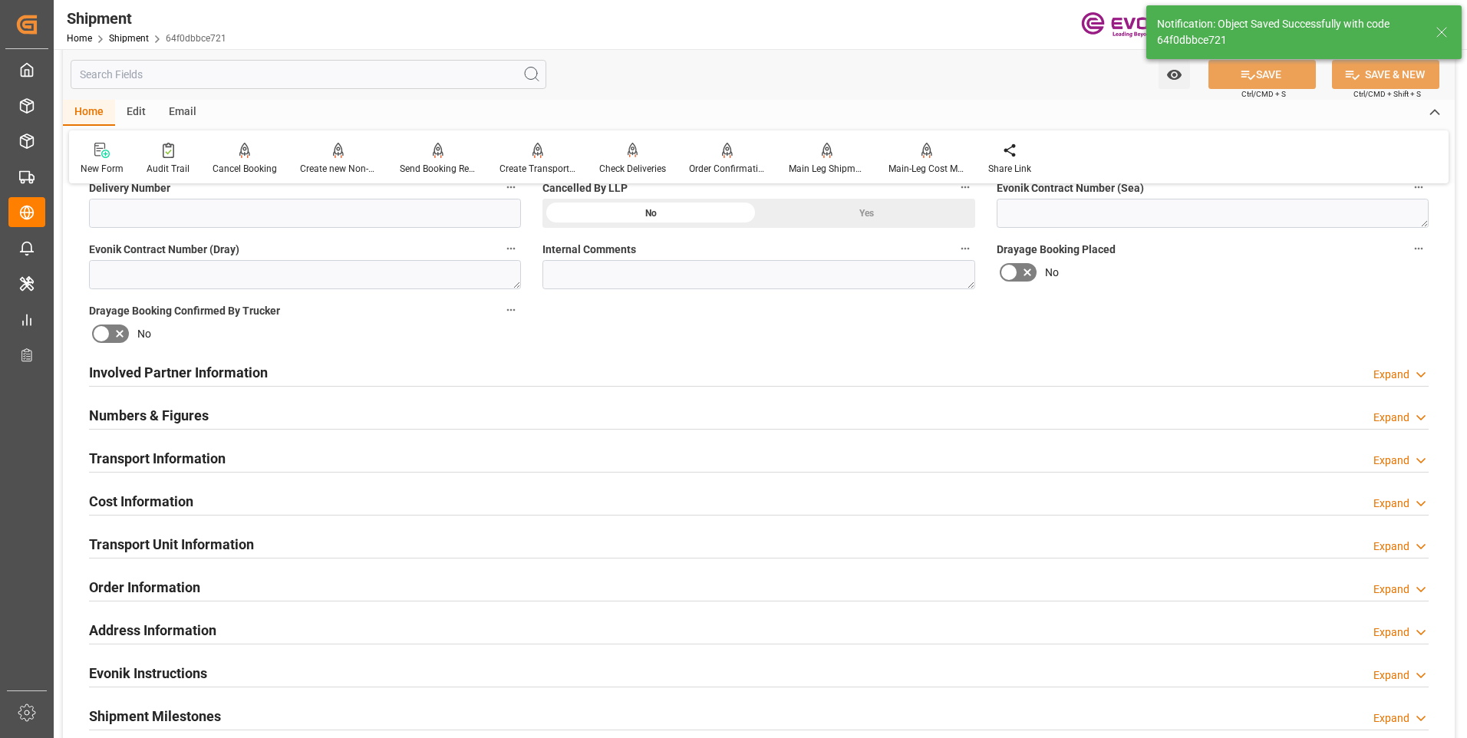
click at [339, 493] on div "Cost Information Expand" at bounding box center [759, 500] width 1340 height 29
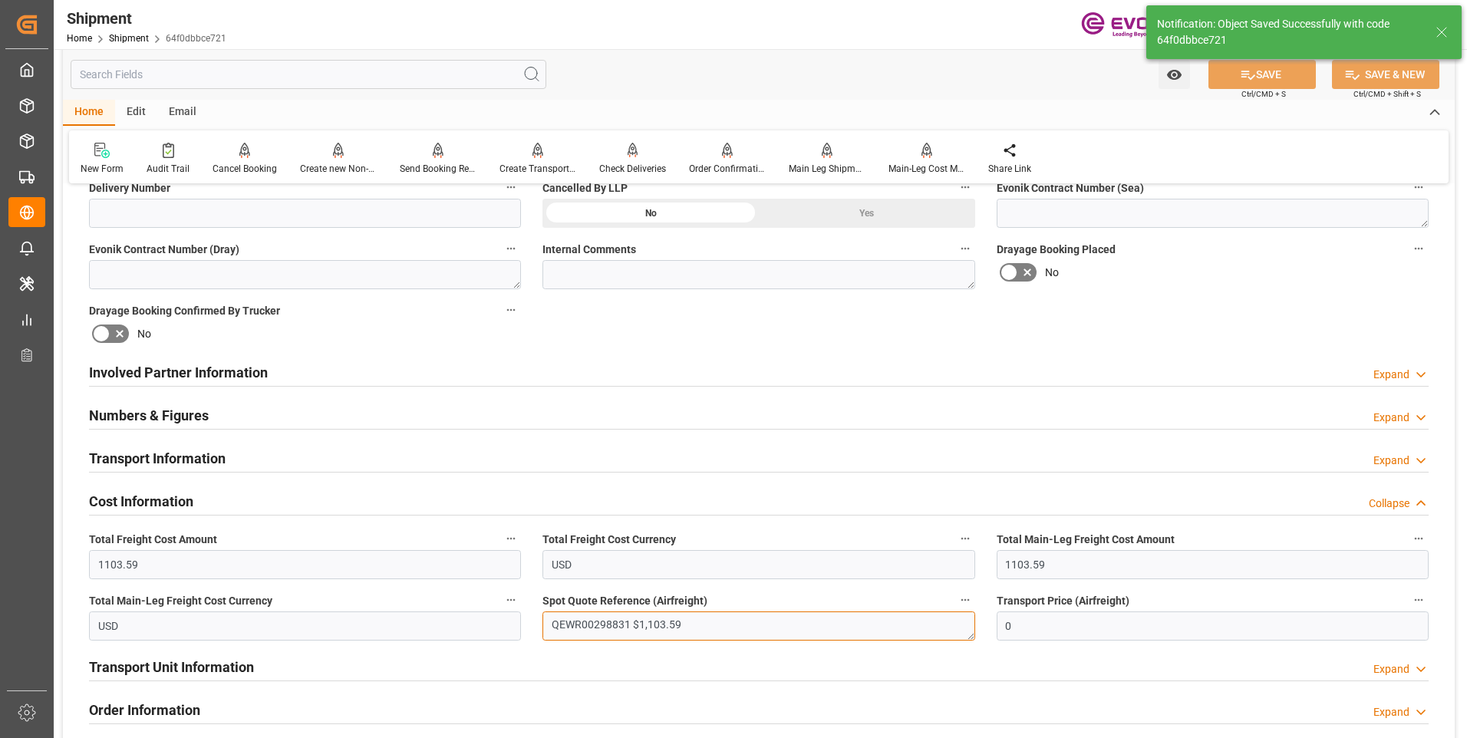
click at [577, 618] on textarea "QEWR00298831 $1,103.59" at bounding box center [758, 625] width 432 height 29
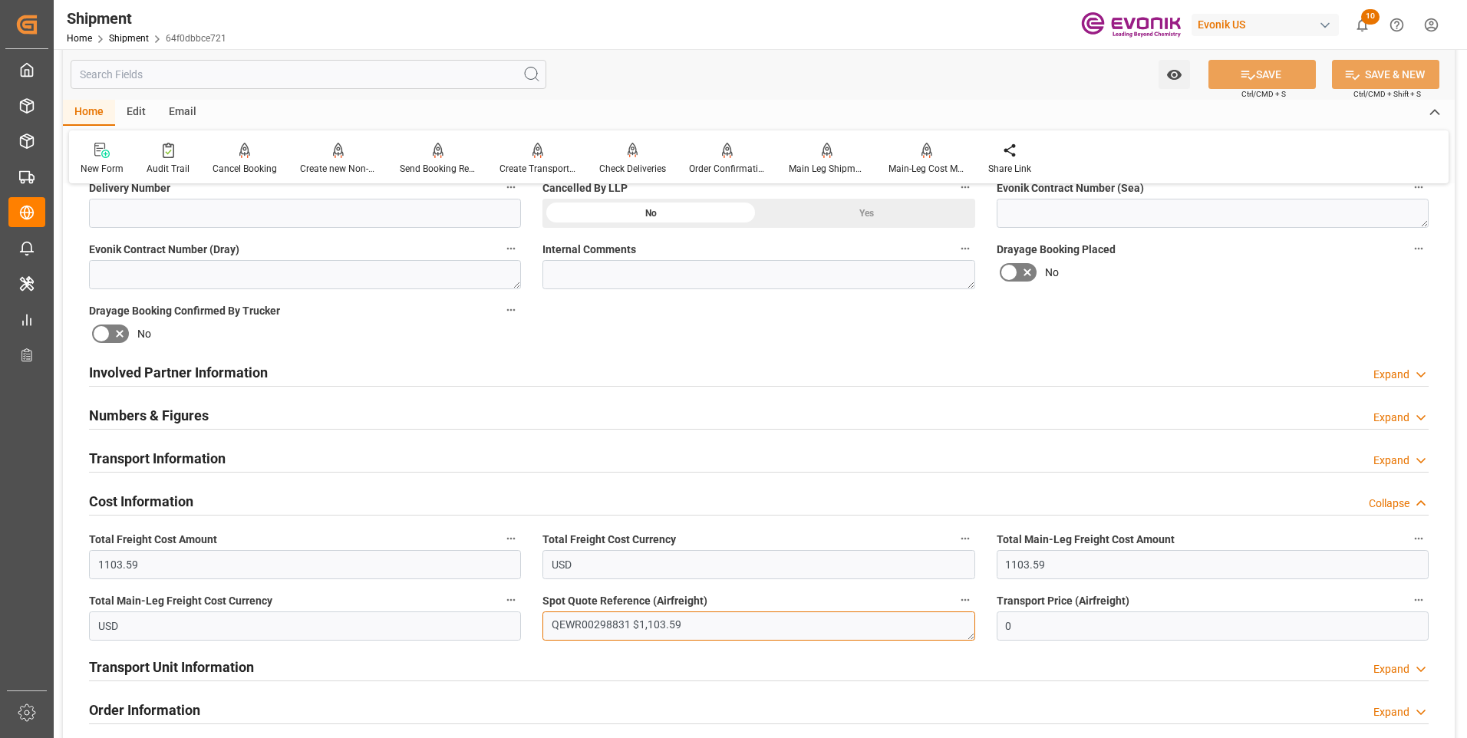
click at [577, 618] on textarea "QEWR00298831 $1,103.59" at bounding box center [758, 625] width 432 height 29
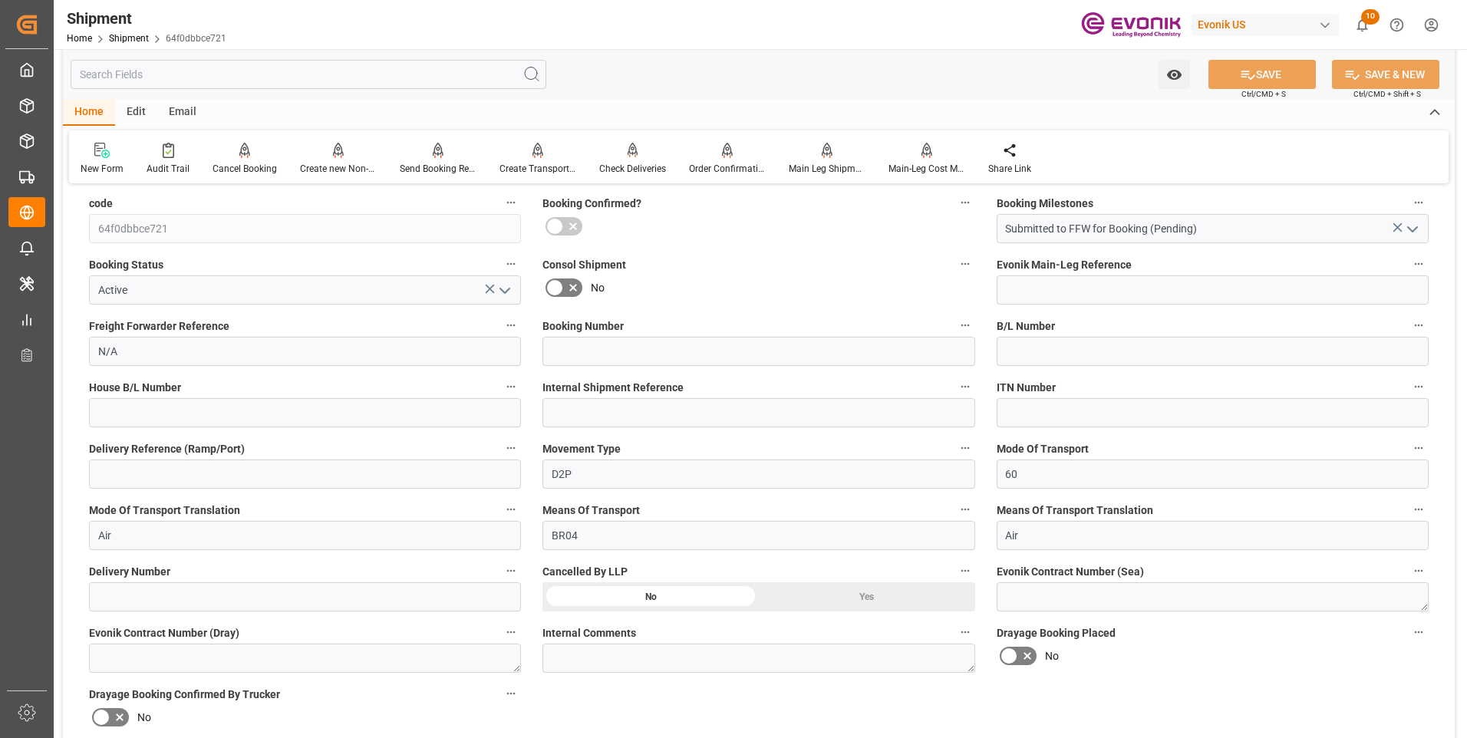
scroll to position [81, 0]
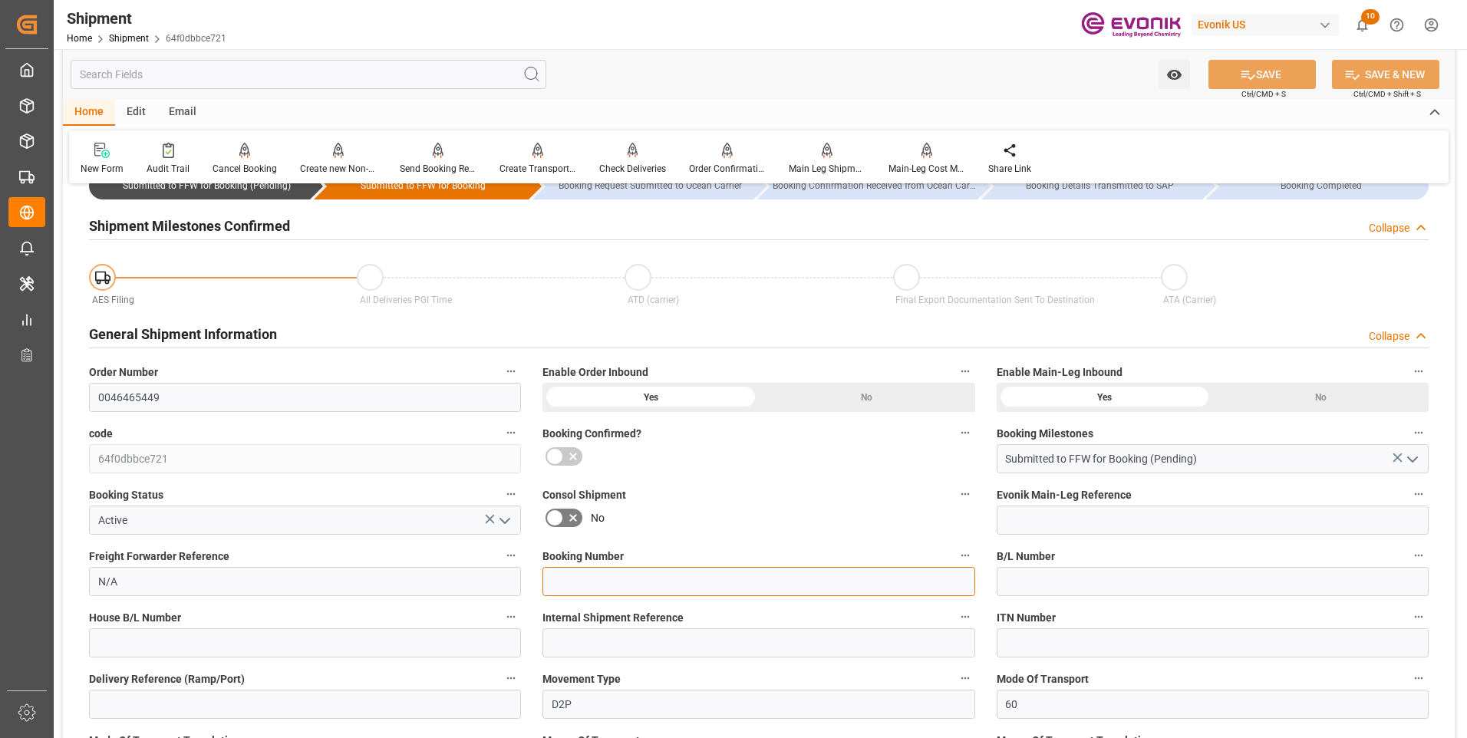
click at [597, 587] on input at bounding box center [758, 581] width 432 height 29
paste input "QEWR00298831"
type input "QEWR00298831"
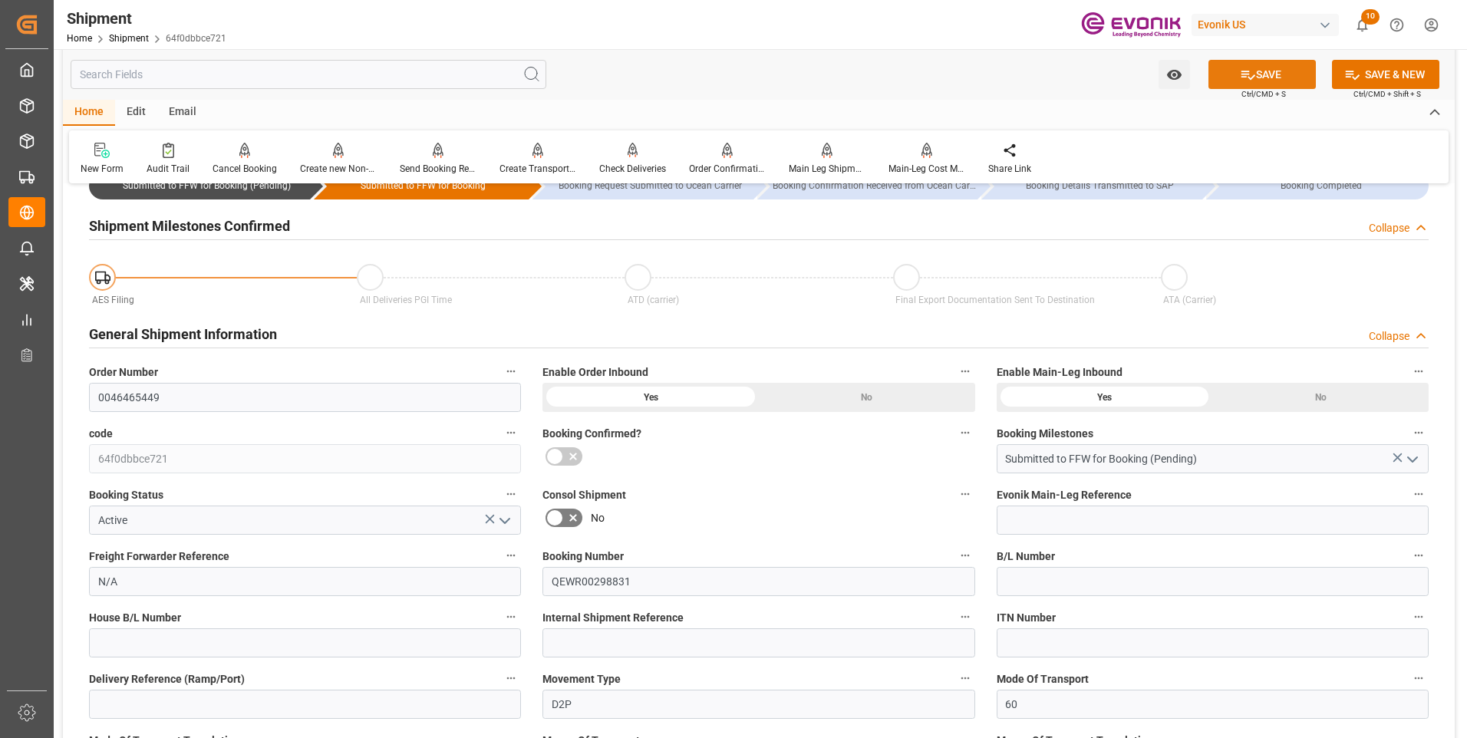
click at [1270, 76] on button "SAVE" at bounding box center [1261, 74] width 107 height 29
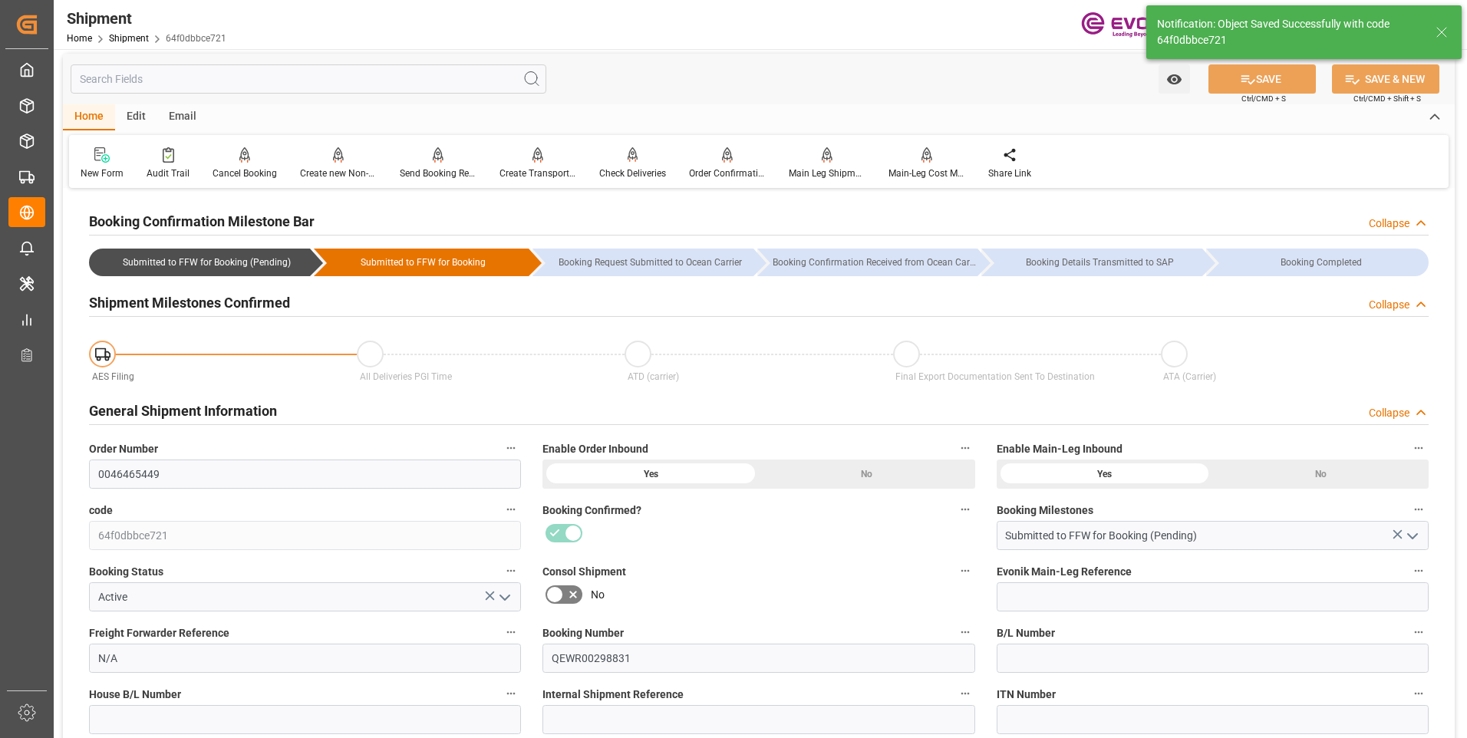
scroll to position [0, 0]
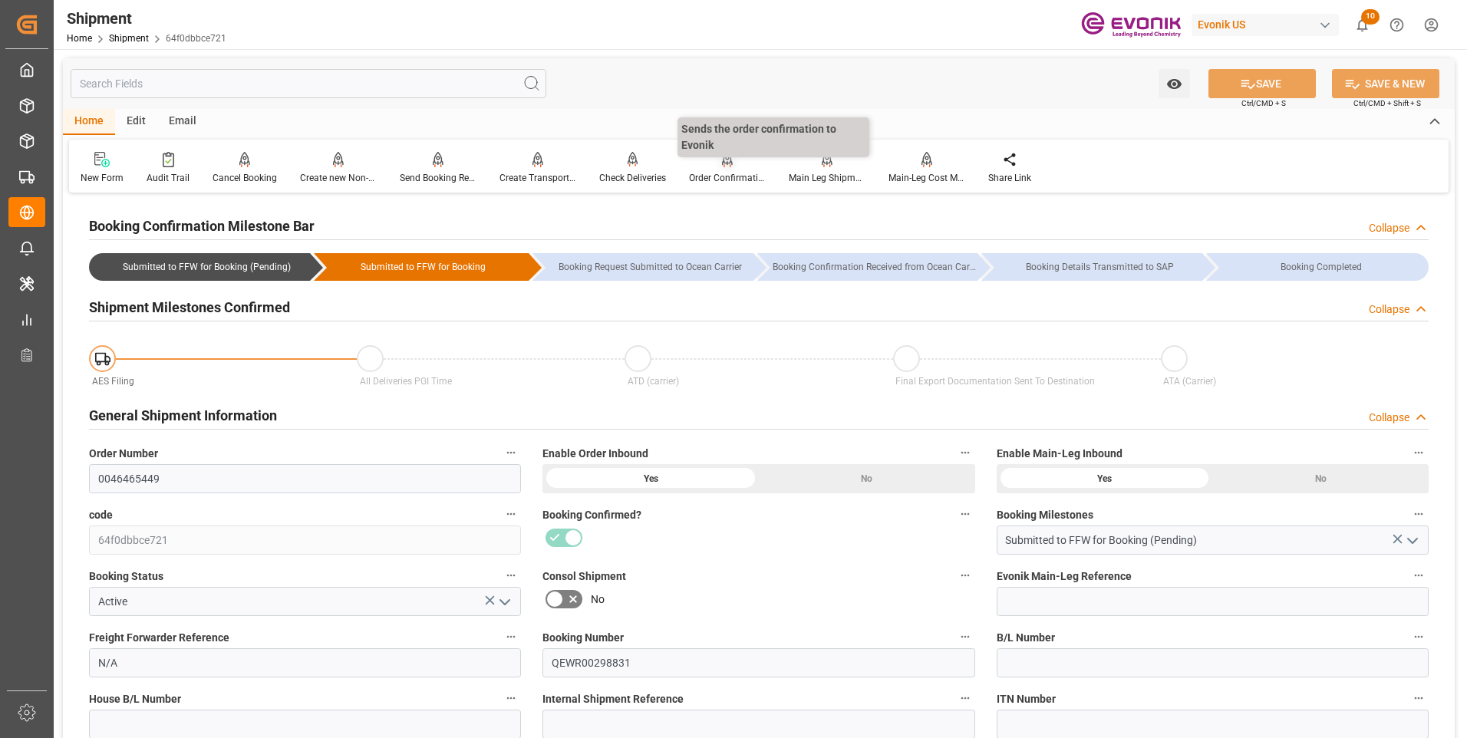
click at [733, 167] on div at bounding box center [727, 159] width 77 height 16
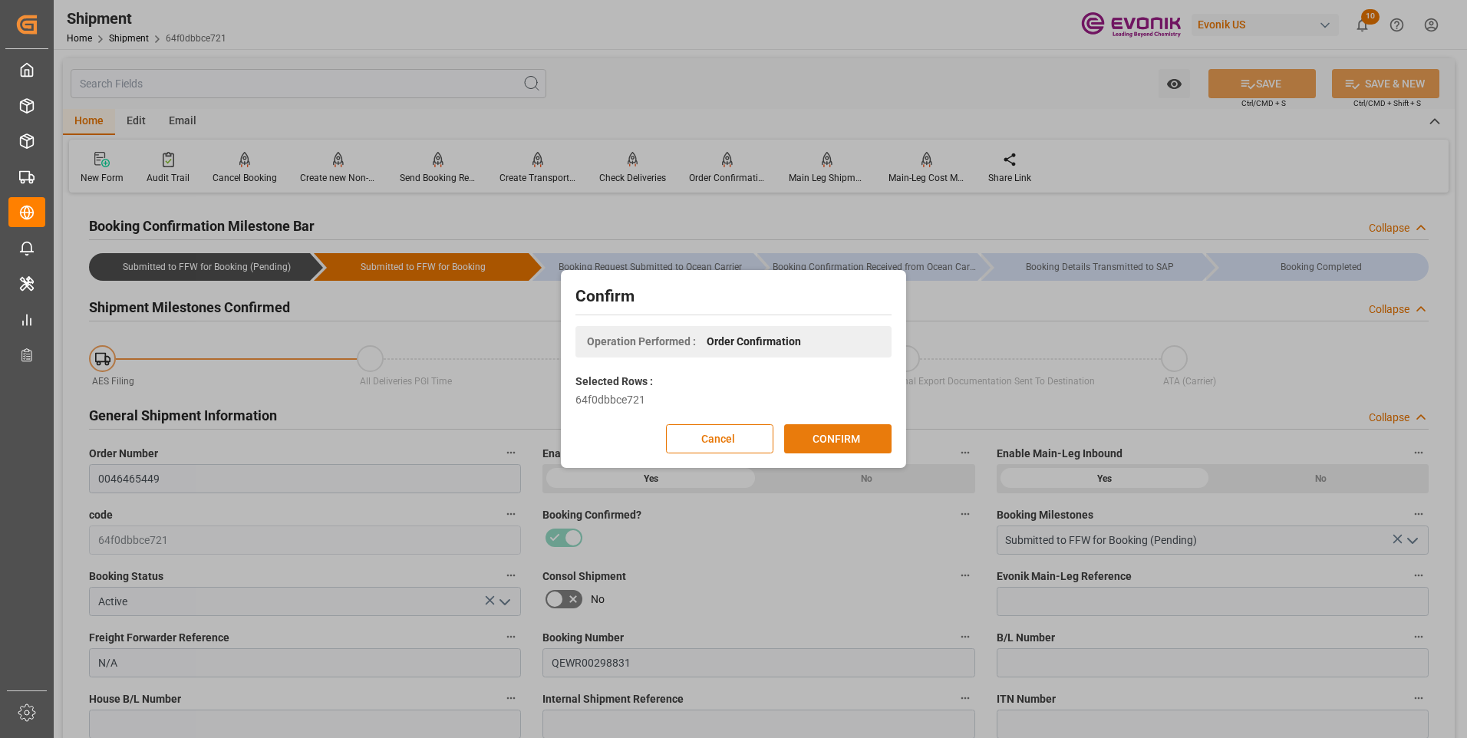
click at [828, 434] on button "CONFIRM" at bounding box center [837, 438] width 107 height 29
